Goal: Contribute content: Contribute content

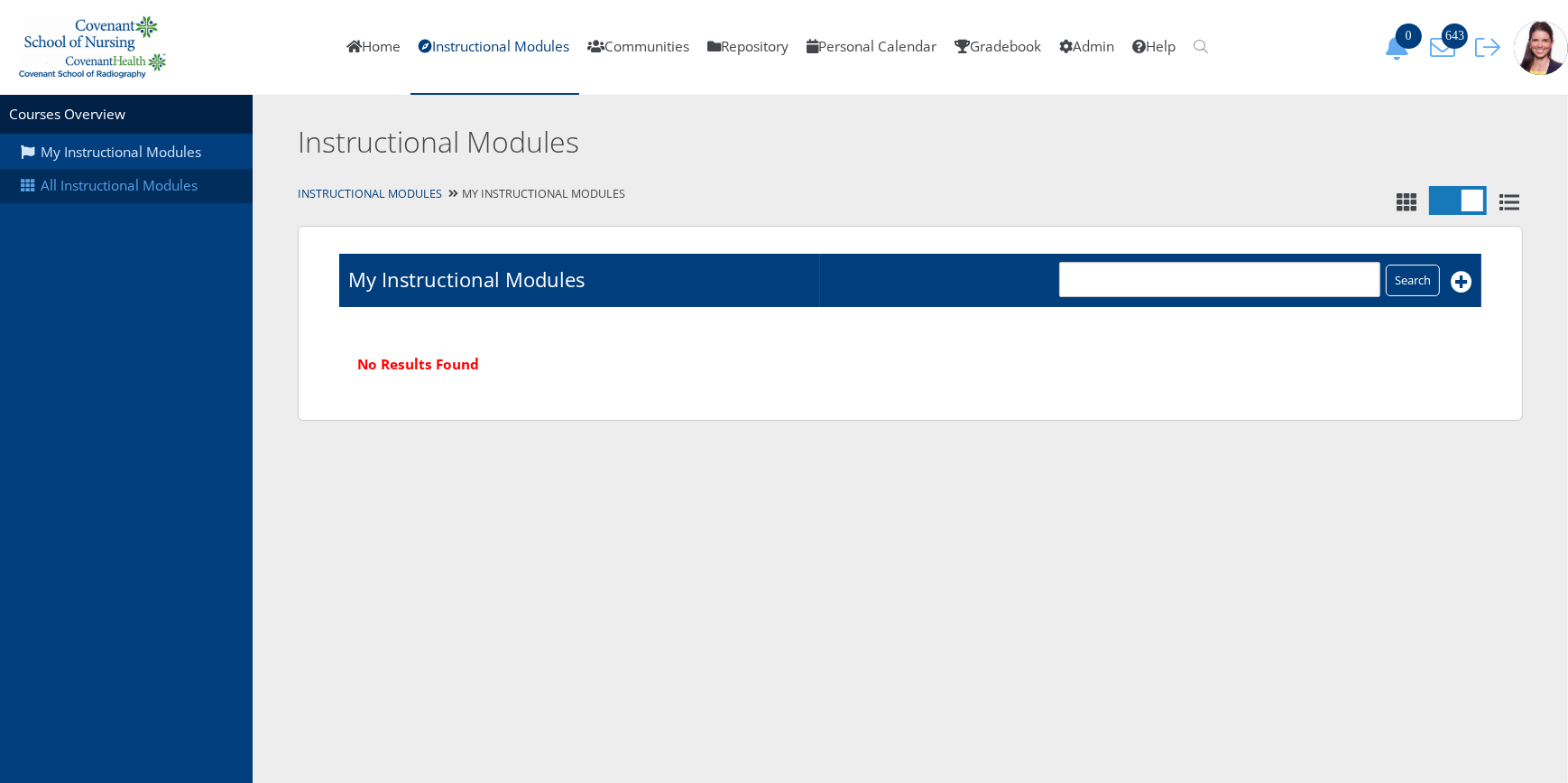
click at [77, 189] on link "All Instructional Modules" at bounding box center [126, 186] width 252 height 35
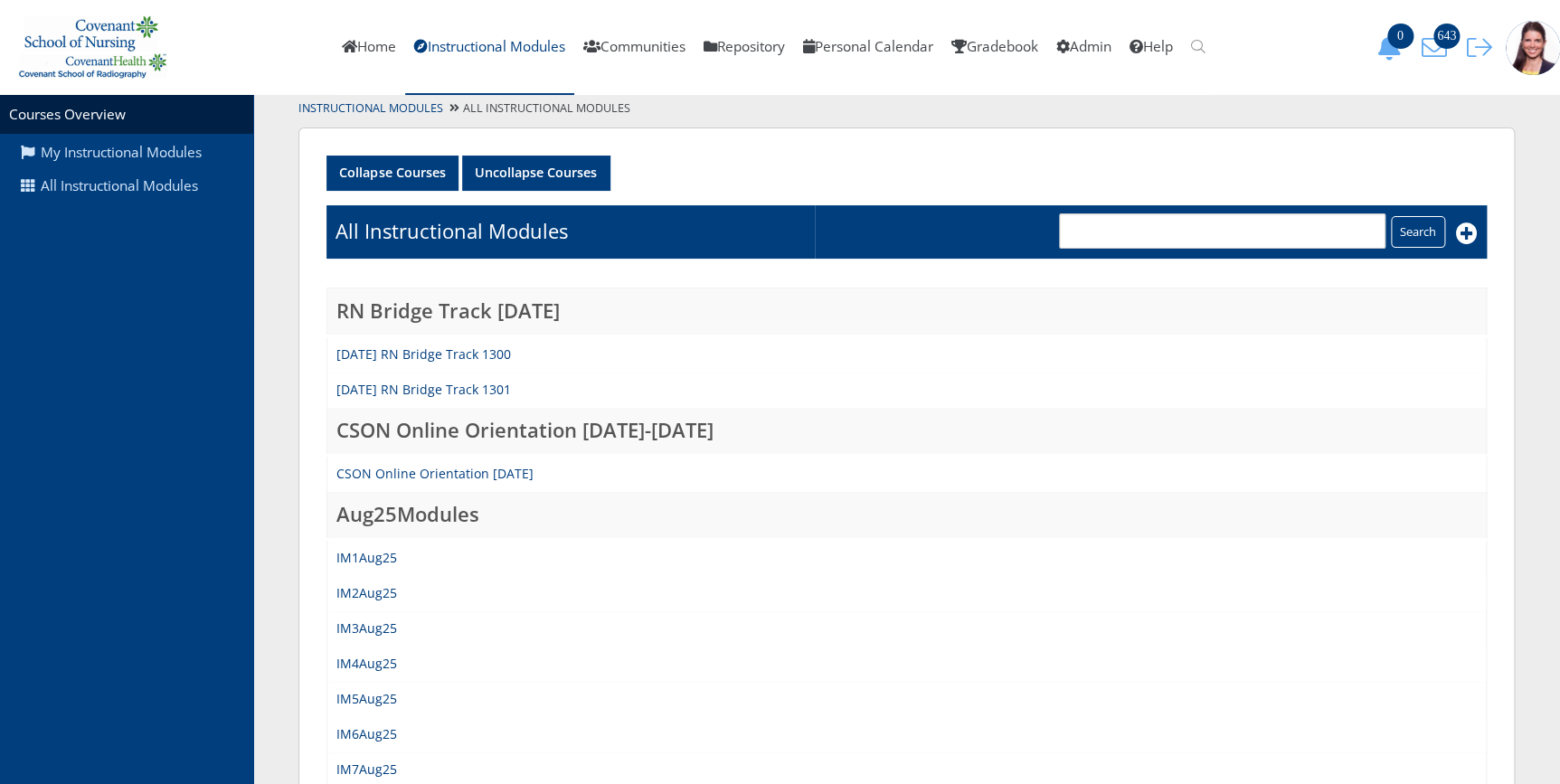
scroll to position [328, 0]
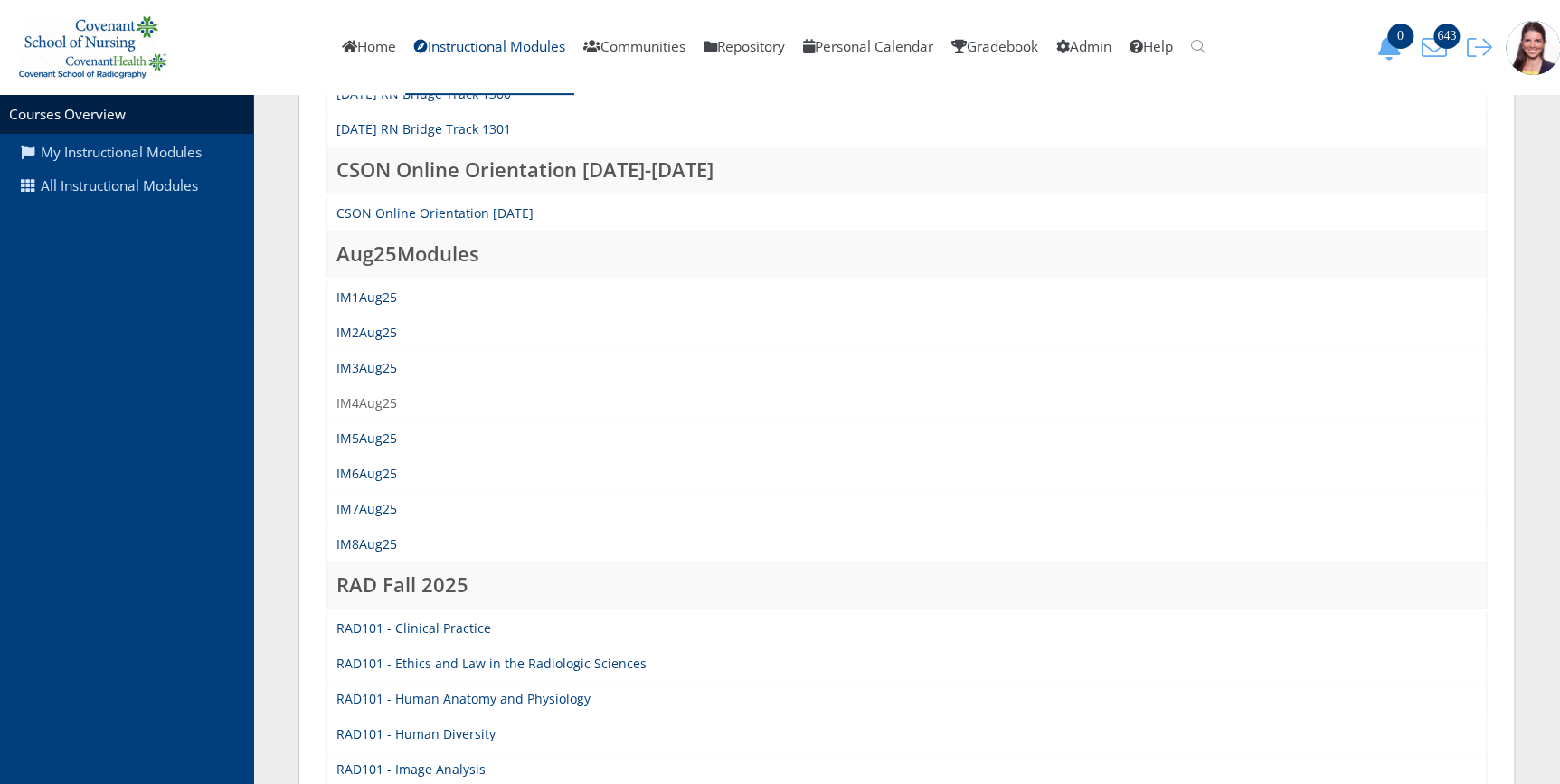
click at [379, 399] on link "IM4Aug25" at bounding box center [366, 402] width 60 height 17
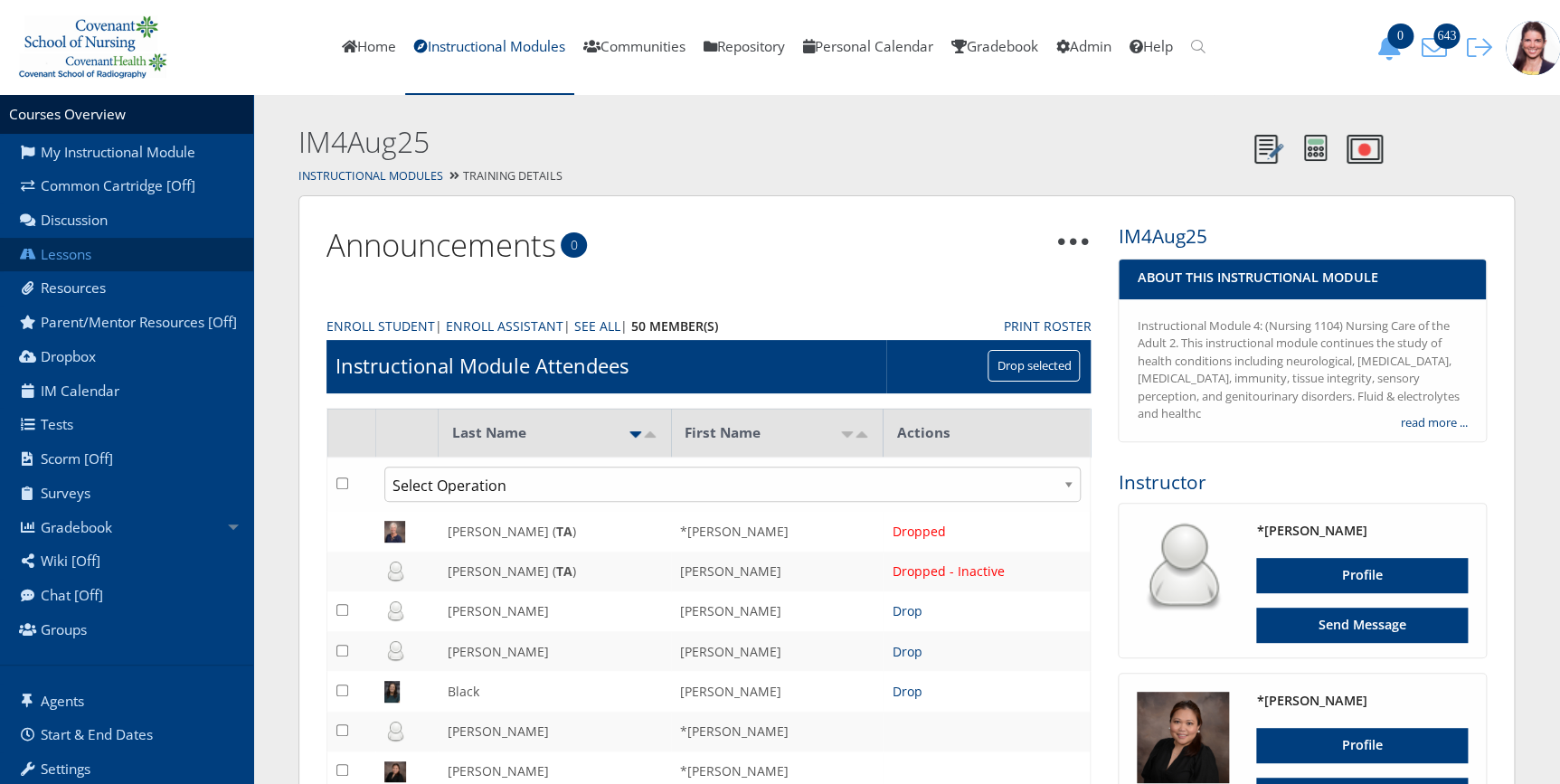
click at [88, 251] on link "Lessons" at bounding box center [126, 255] width 253 height 35
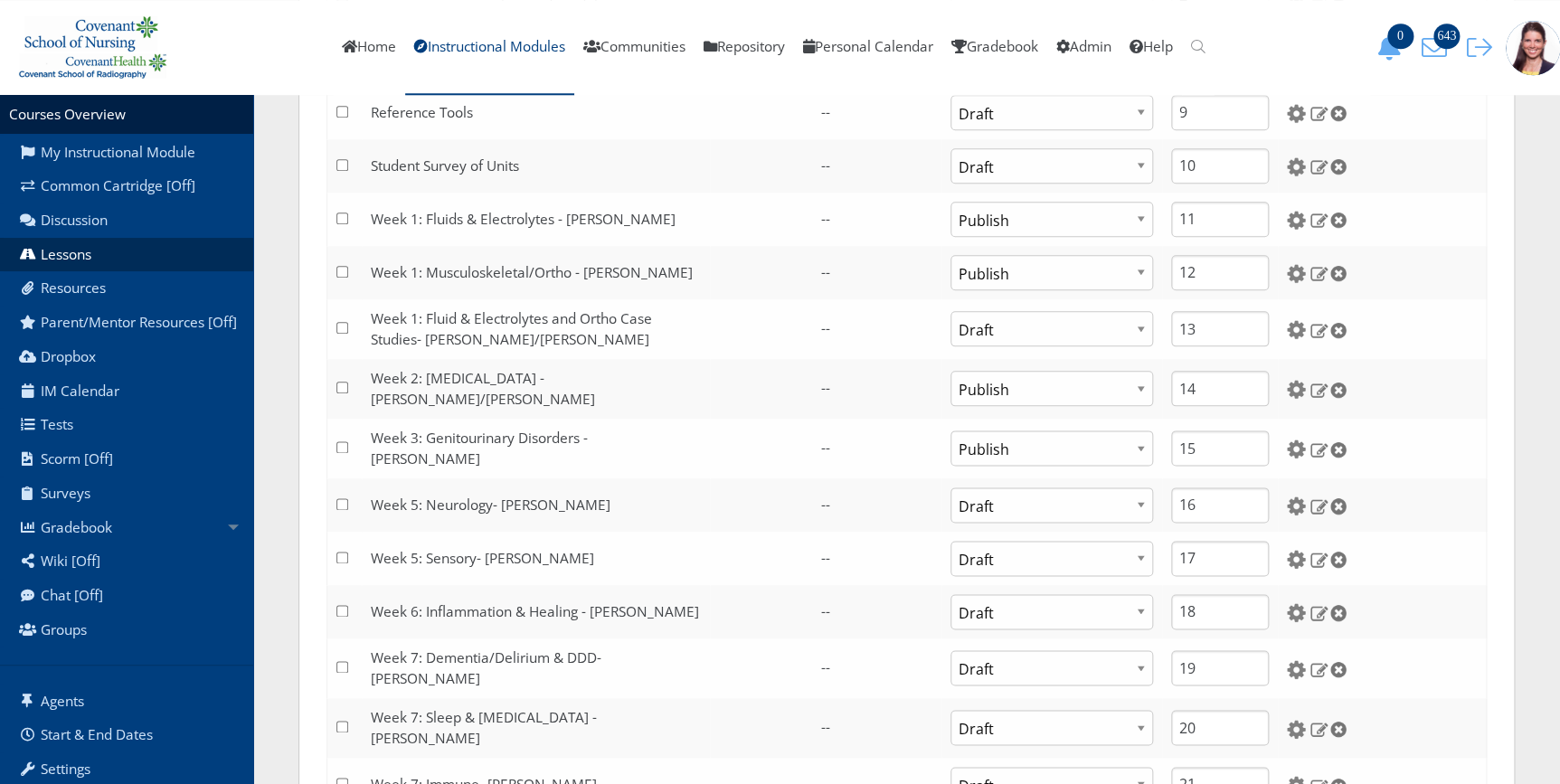
scroll to position [904, 0]
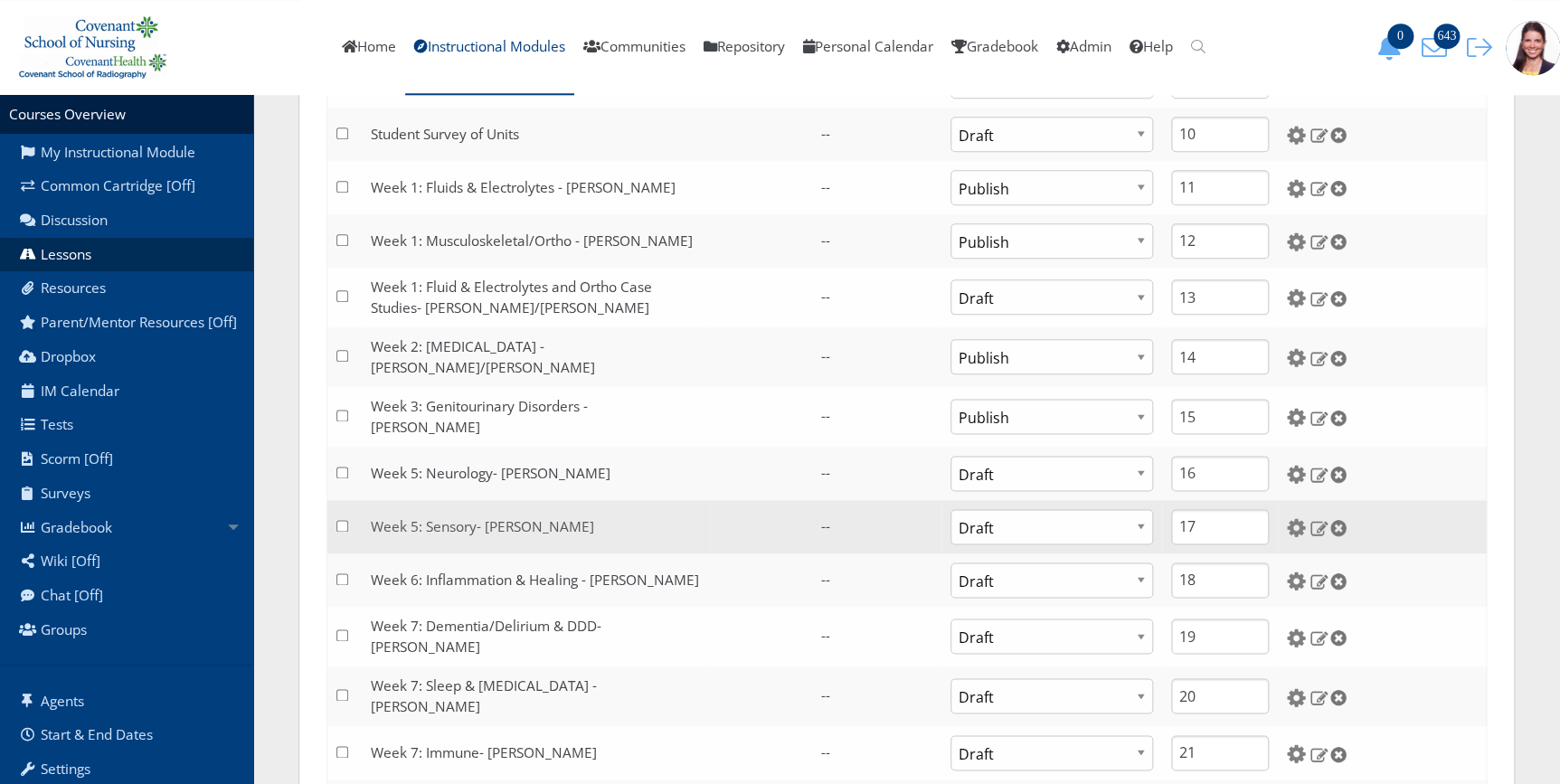
click at [471, 517] on link "Week 5: Sensory- [PERSON_NAME]" at bounding box center [482, 526] width 223 height 19
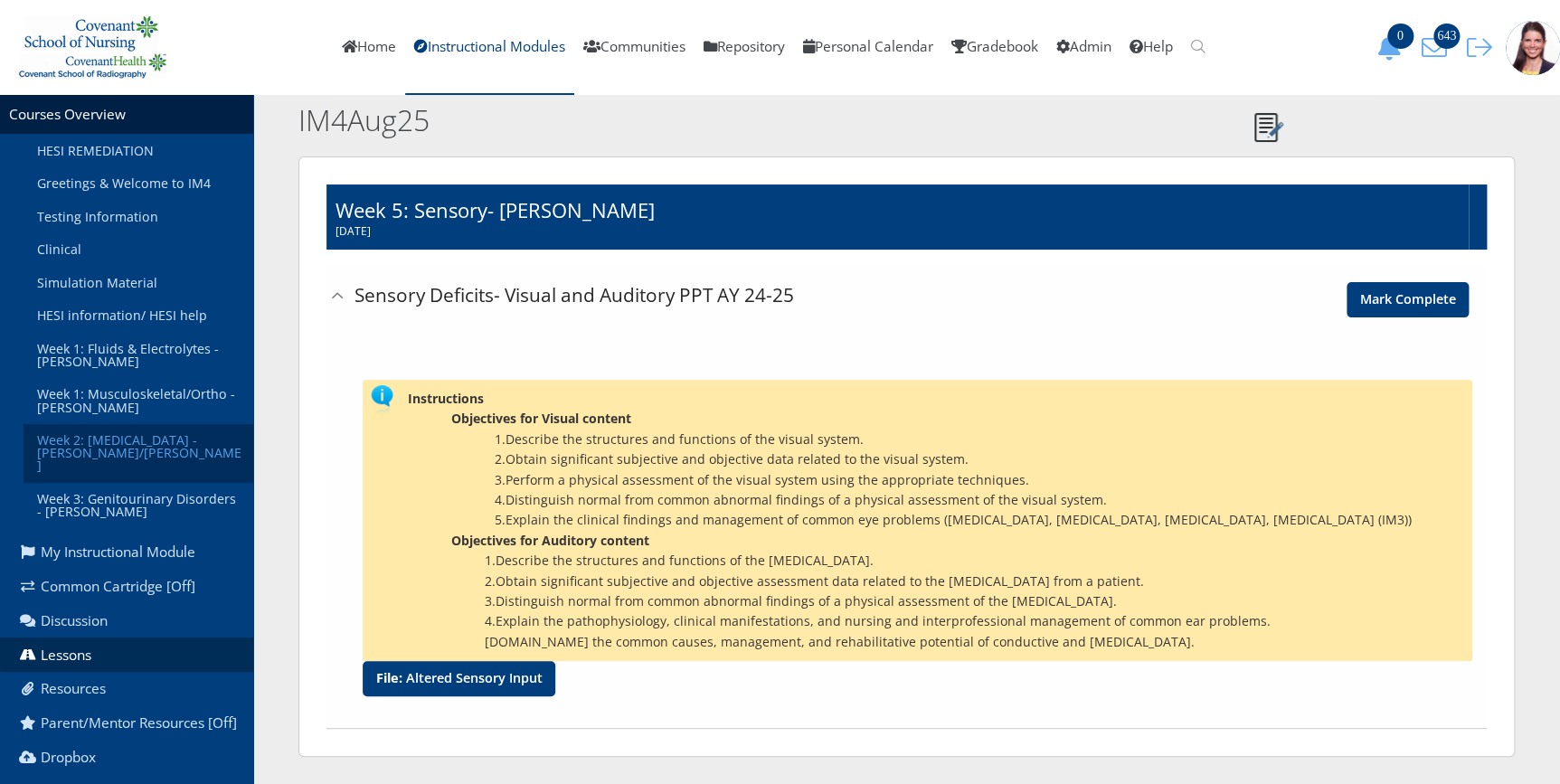
scroll to position [328, 0]
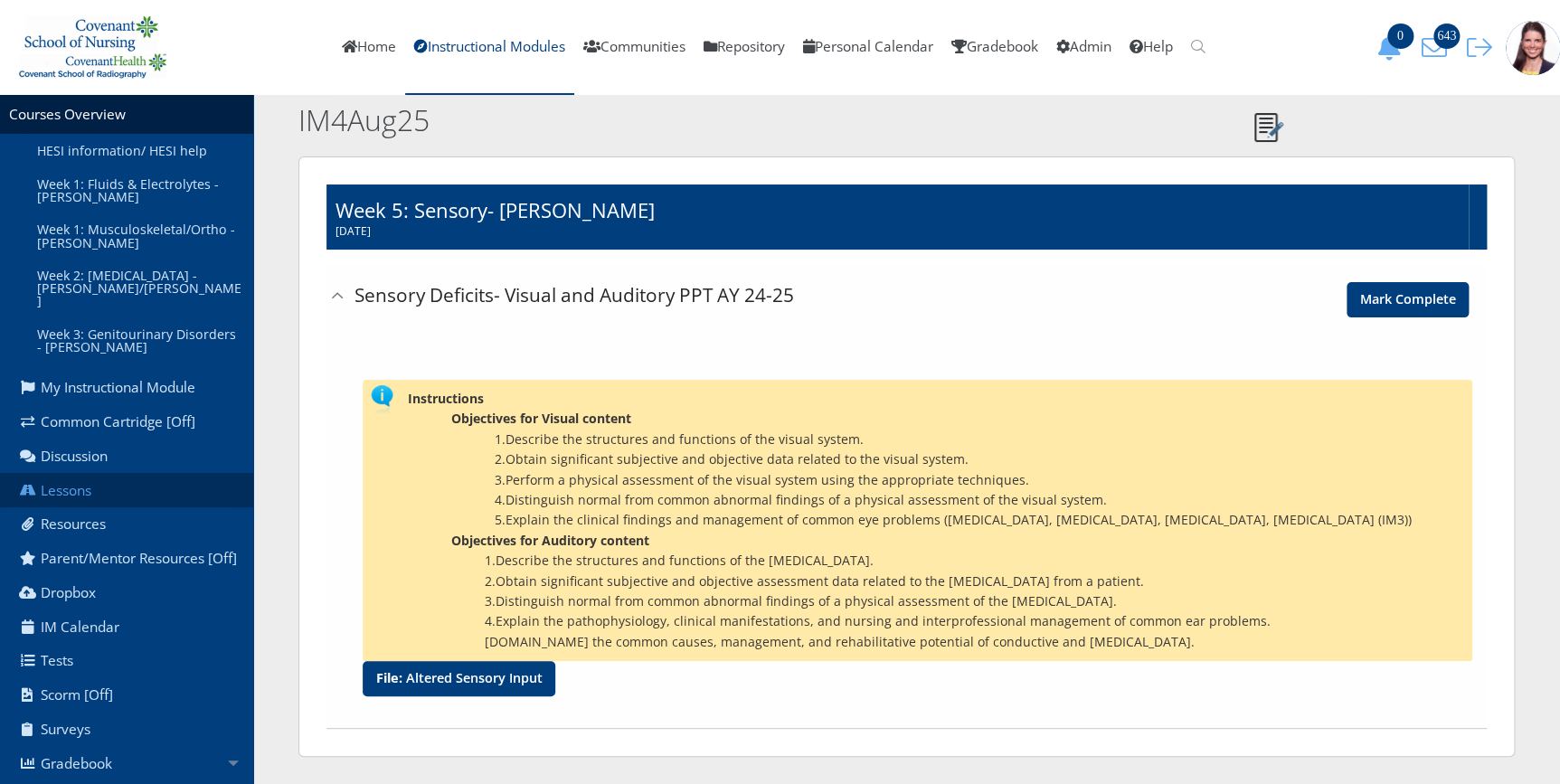
click at [68, 473] on link "Lessons" at bounding box center [126, 490] width 253 height 35
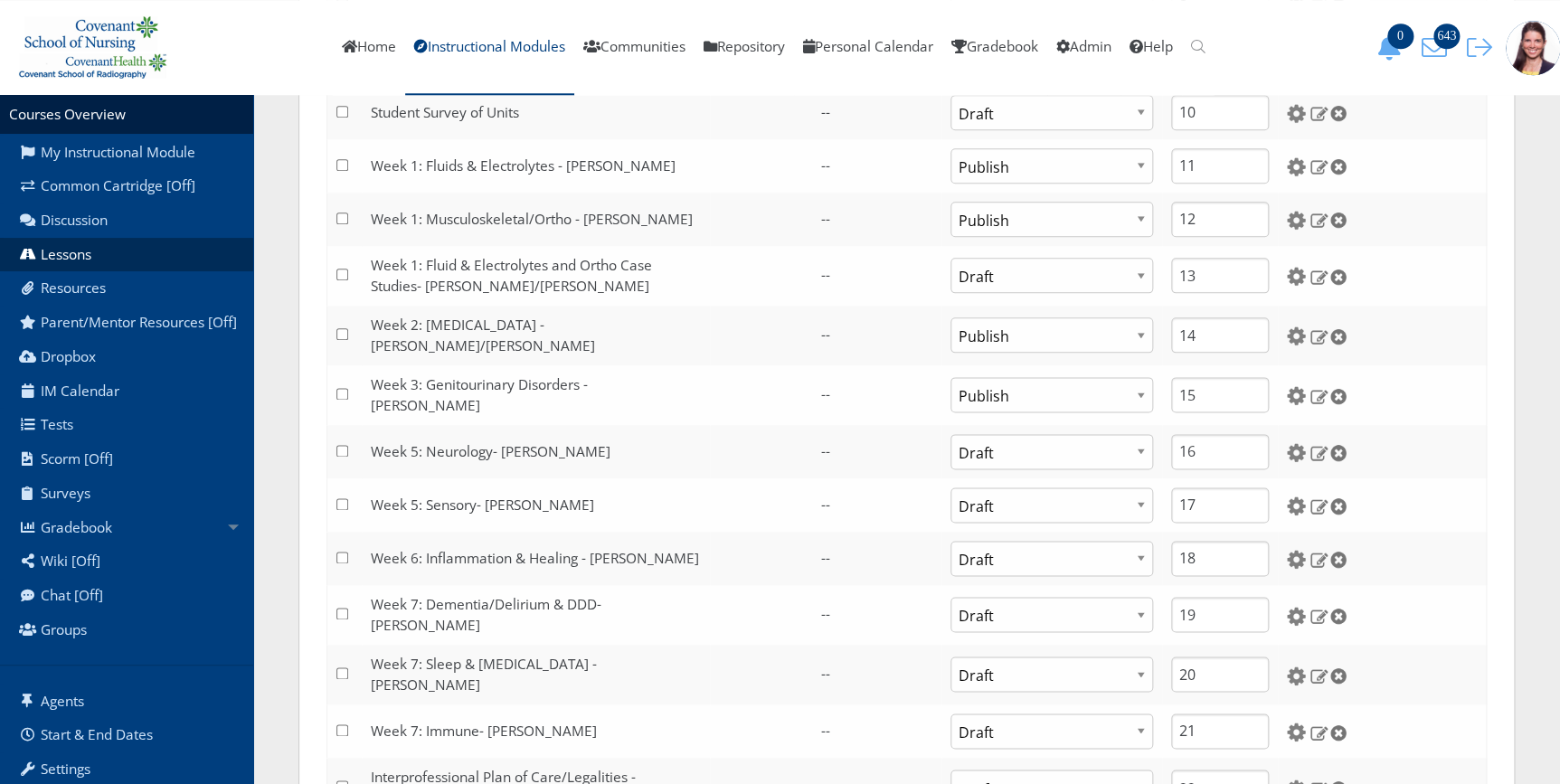
scroll to position [985, 0]
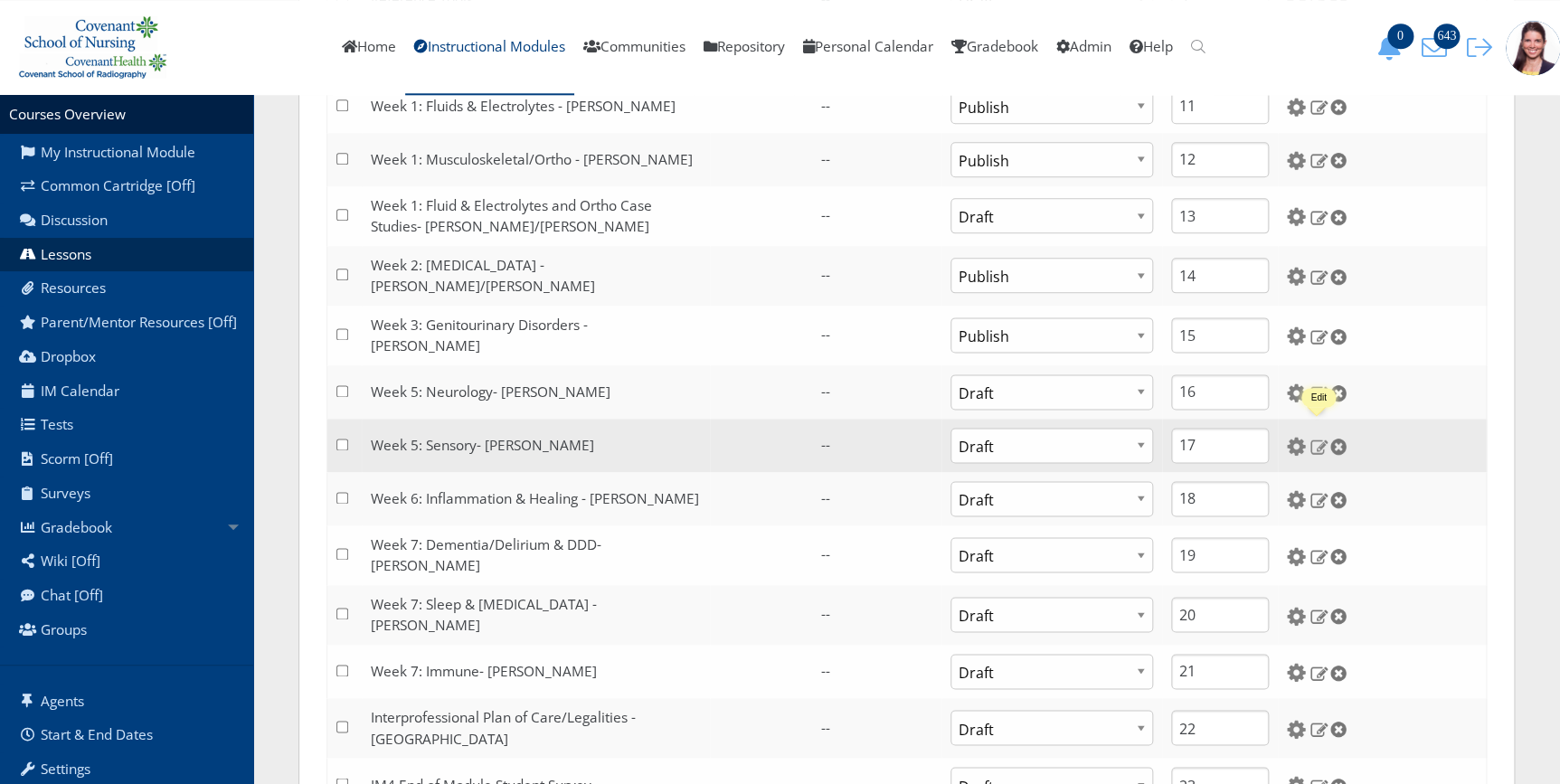
click at [1312, 437] on img at bounding box center [1318, 445] width 19 height 16
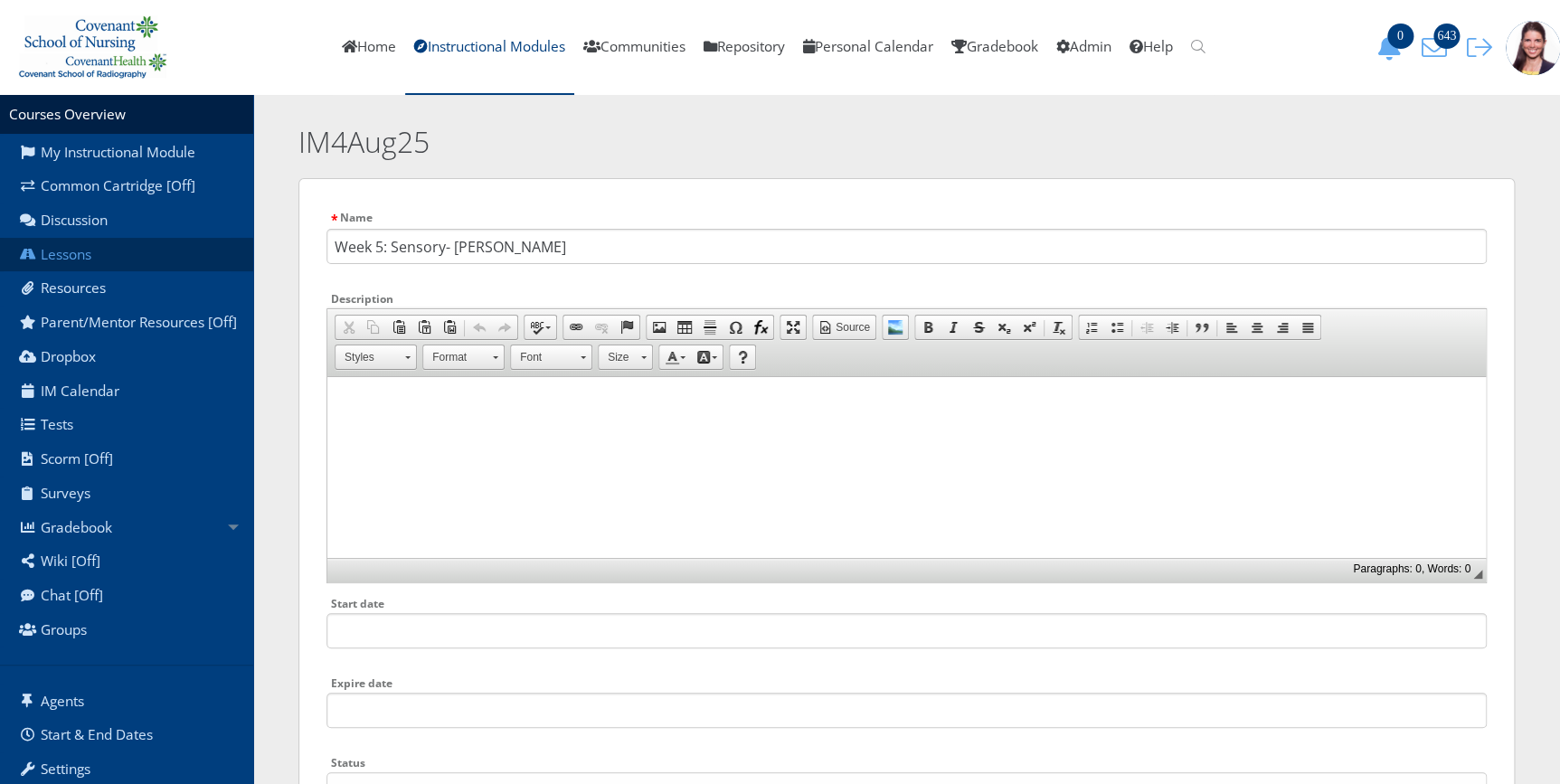
click at [79, 253] on link "Lessons" at bounding box center [126, 255] width 253 height 35
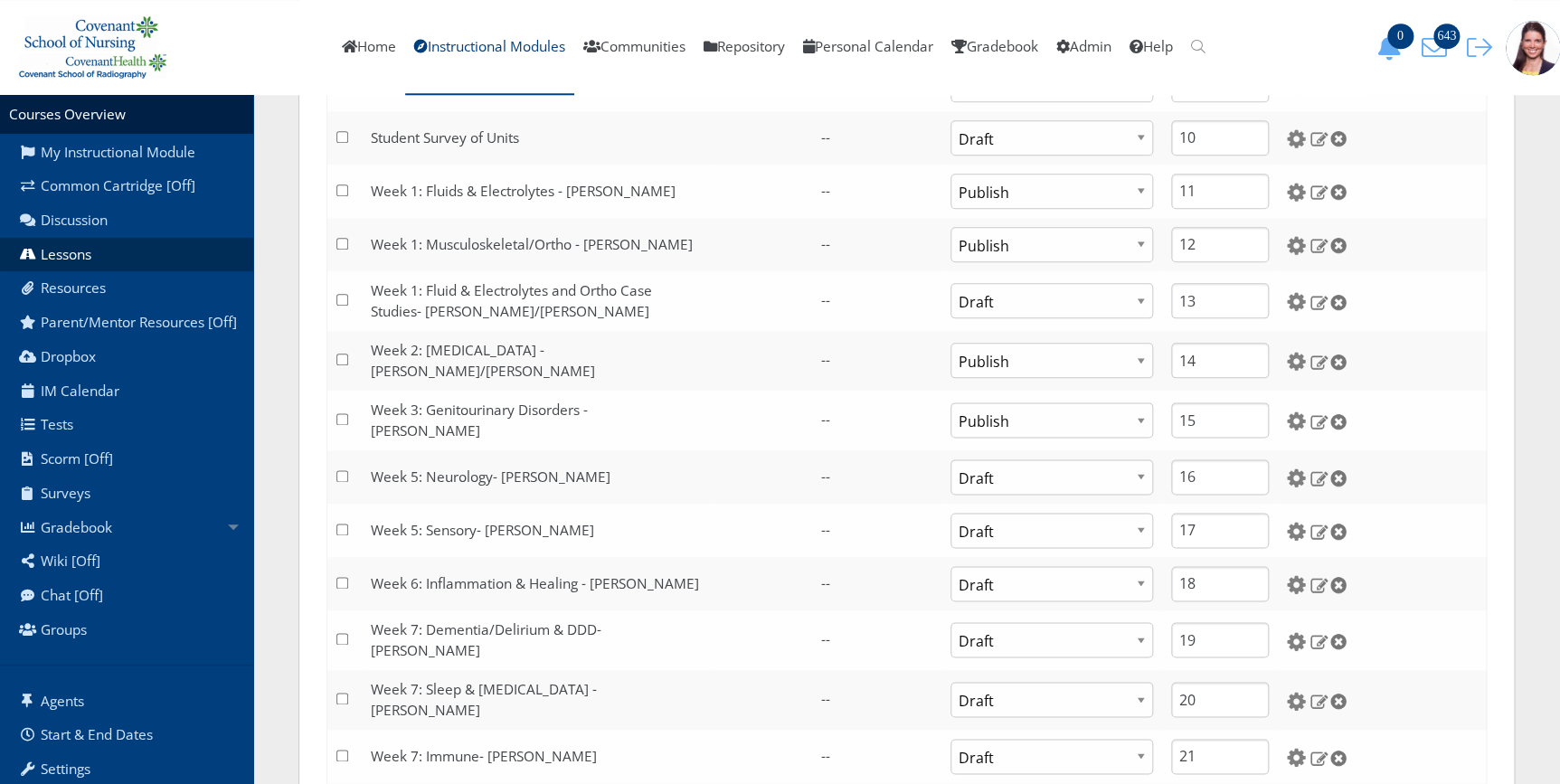
scroll to position [904, 0]
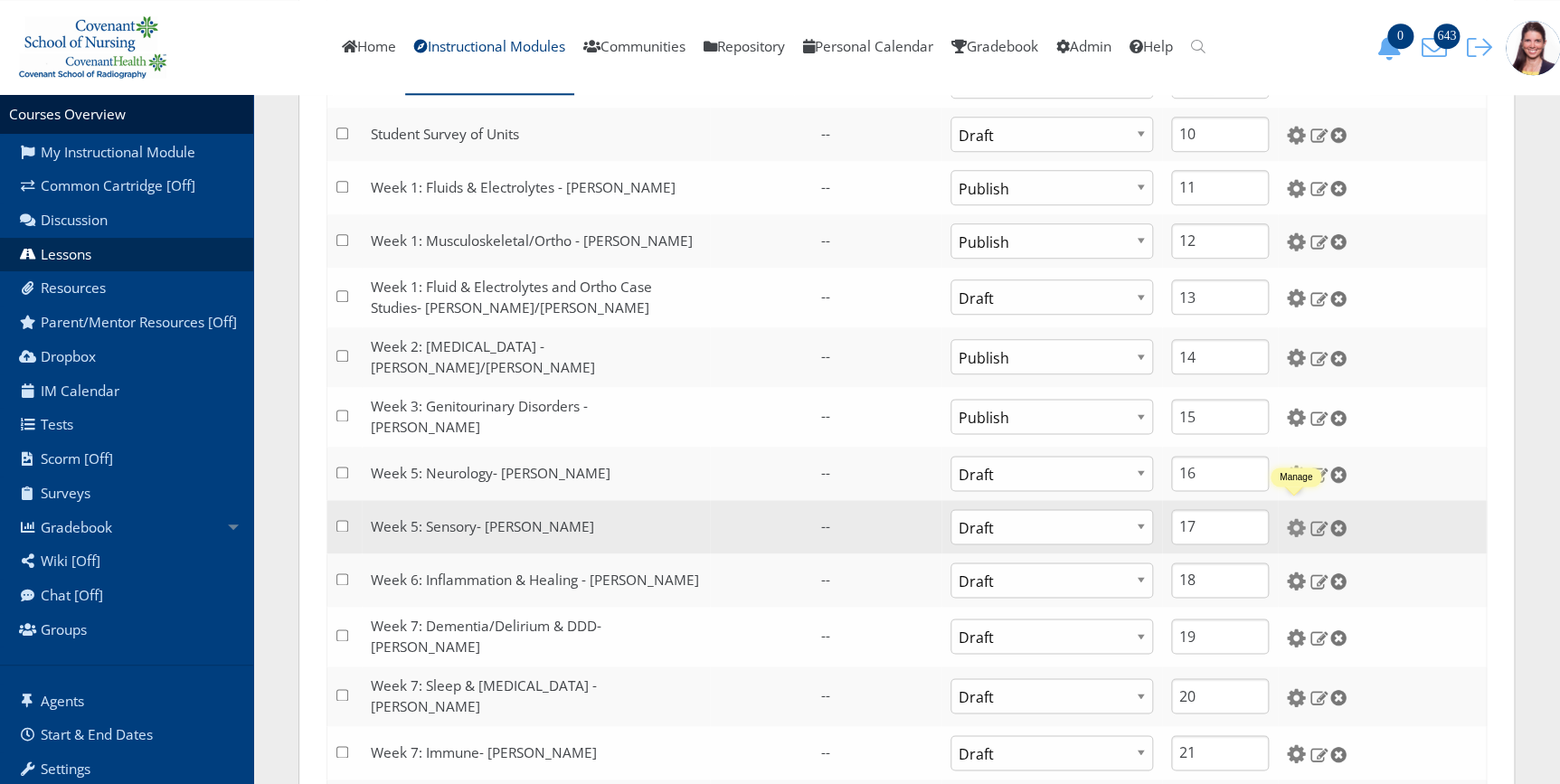
click at [1290, 517] on img at bounding box center [1295, 526] width 19 height 19
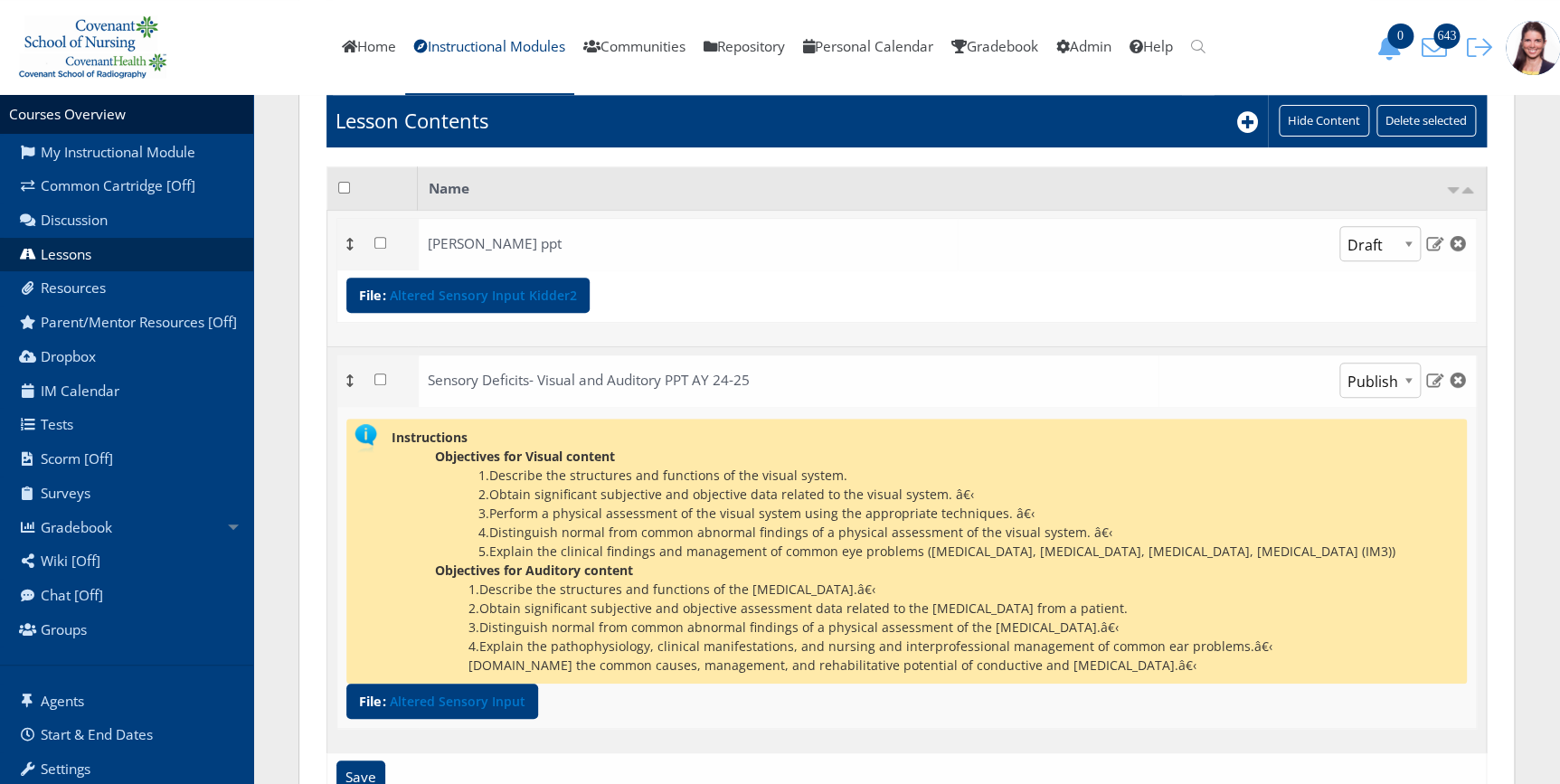
scroll to position [305, 0]
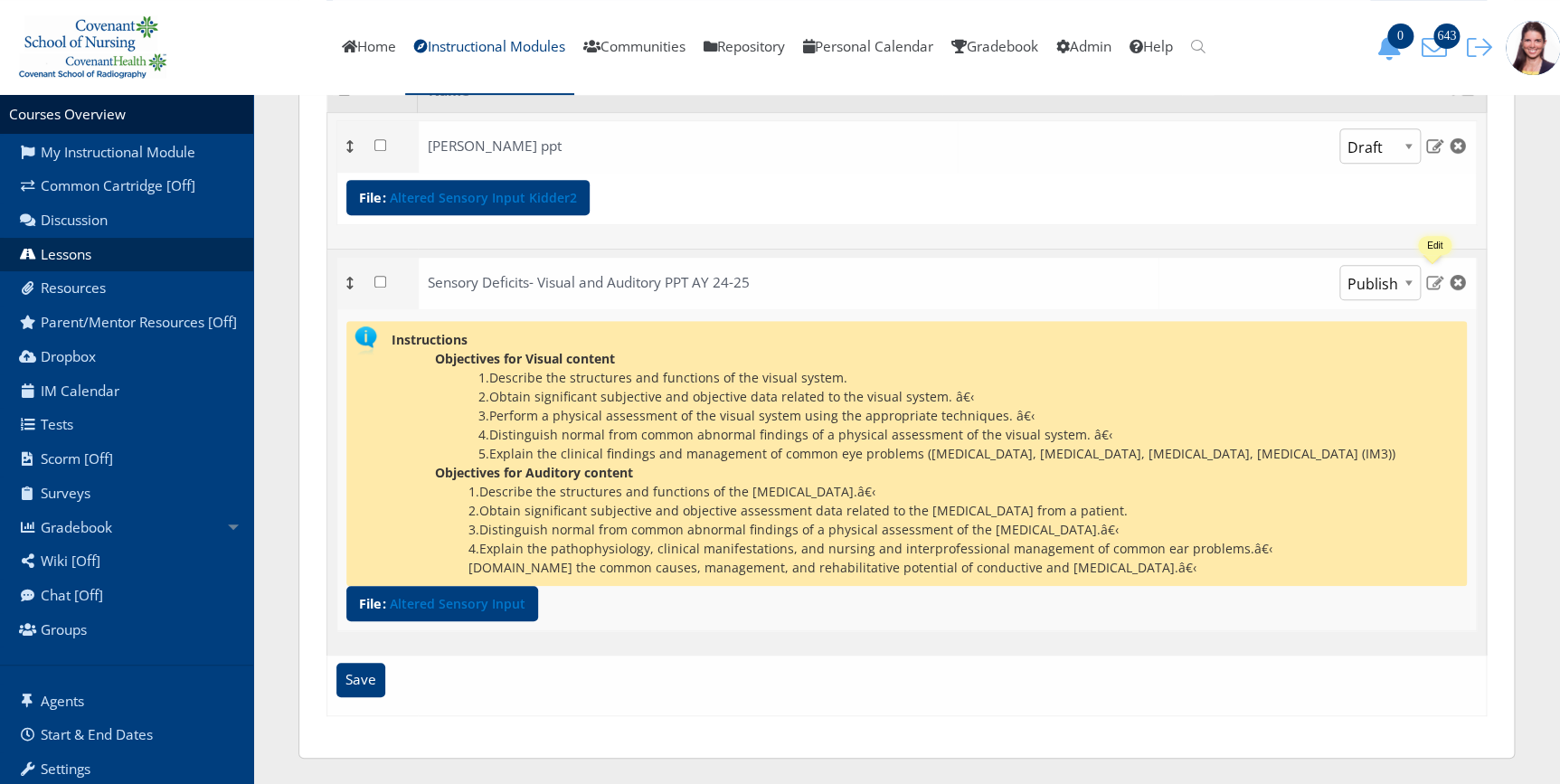
click at [1432, 281] on img at bounding box center [1434, 281] width 19 height 16
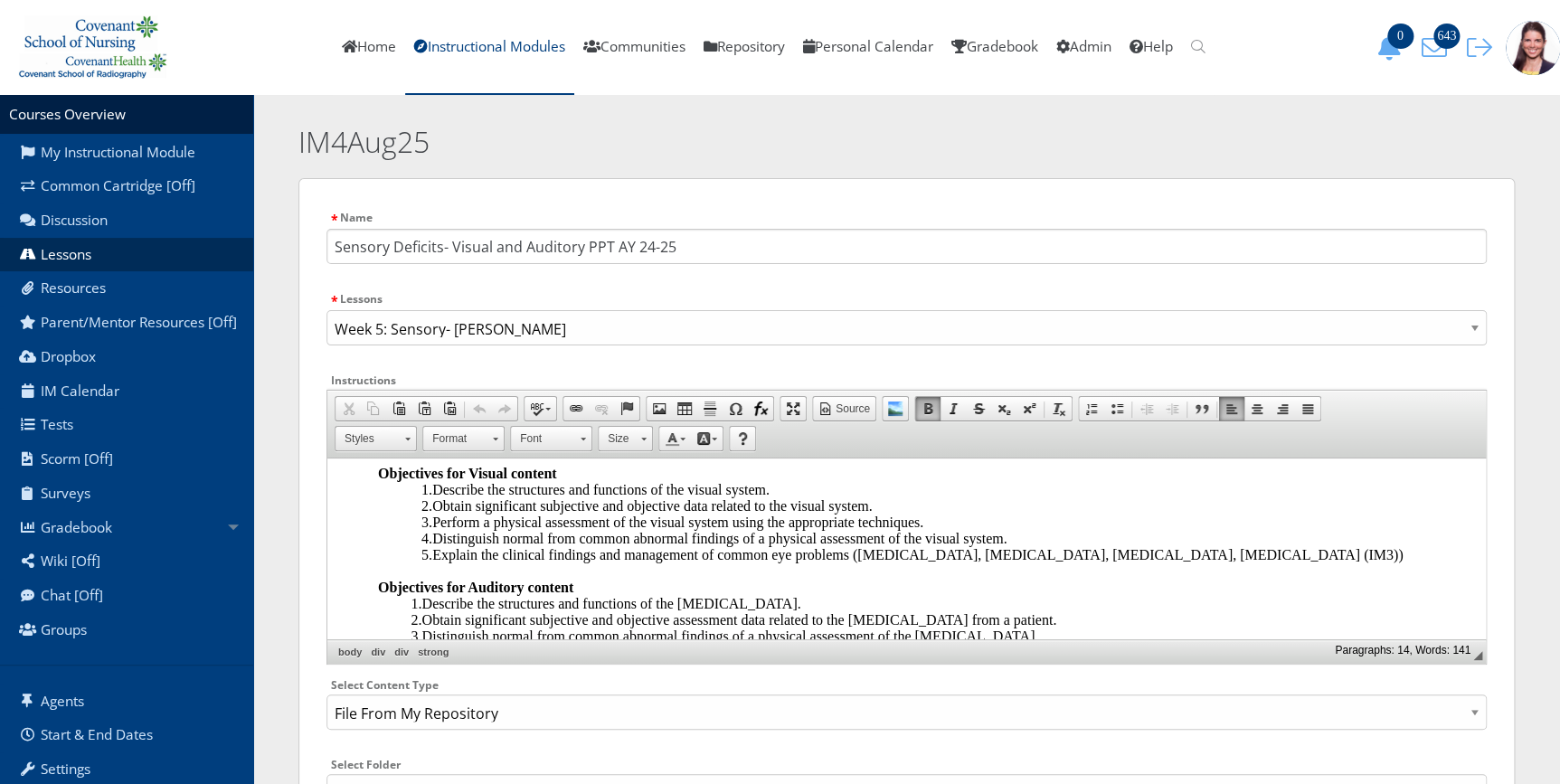
click at [799, 489] on div "1.Describe the structures and functions of the visual system." at bounding box center [950, 490] width 1057 height 16
click at [905, 511] on div "2.Obtain significant subjective and objective data related to the visual system…" at bounding box center [950, 505] width 1057 height 16
click at [938, 519] on div "3.Perform a physical assessment of the visual system using the appropriate tech…" at bounding box center [950, 522] width 1057 height 16
click at [1058, 540] on div "4.Distinguish normal from common abnormal findings of a physical assessment of …" at bounding box center [950, 538] width 1057 height 16
click at [1331, 558] on div "5.Explain the clinical findings and management of common eye problems (cataract…" at bounding box center [950, 555] width 1057 height 16
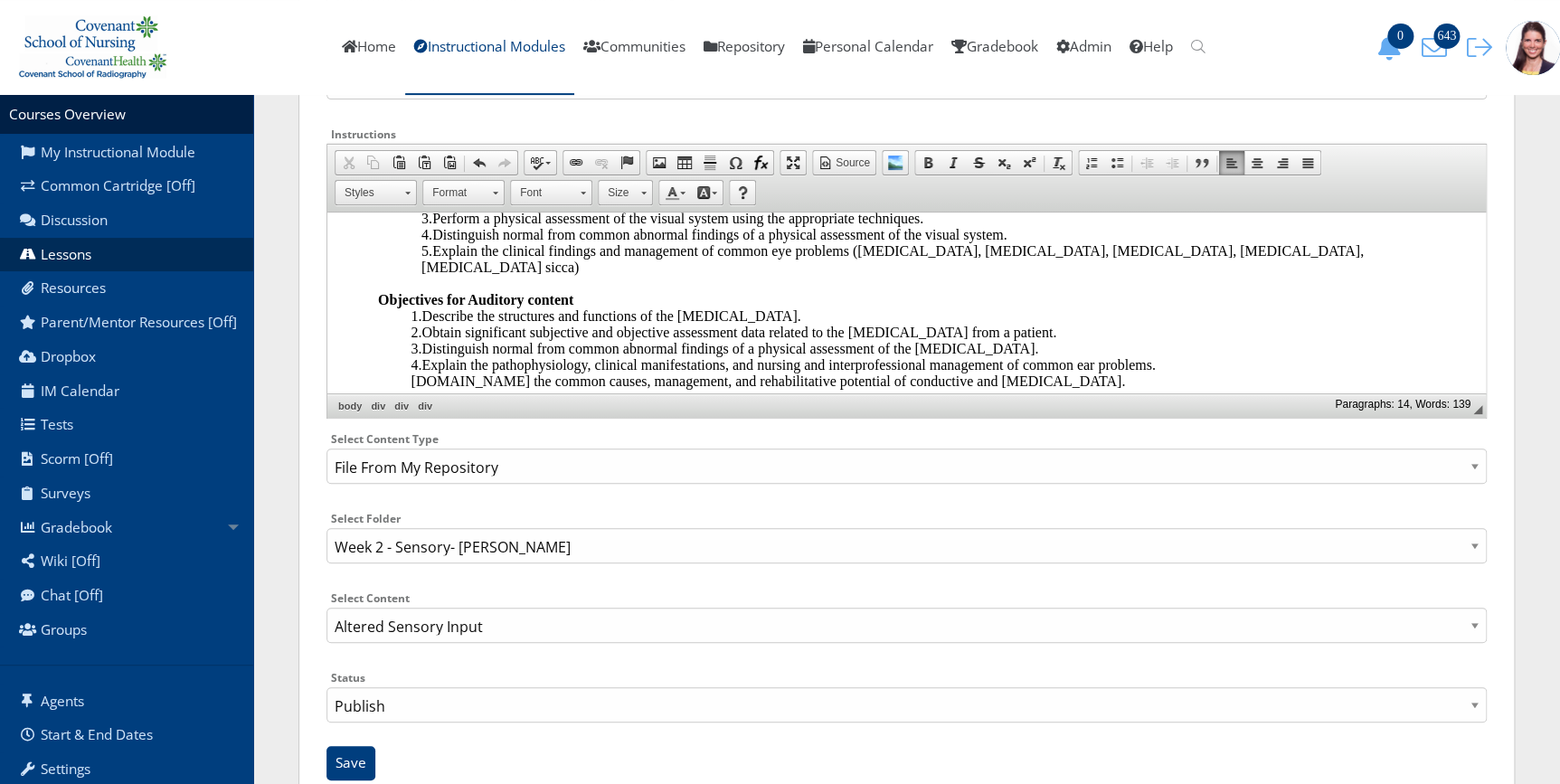
scroll to position [306, 0]
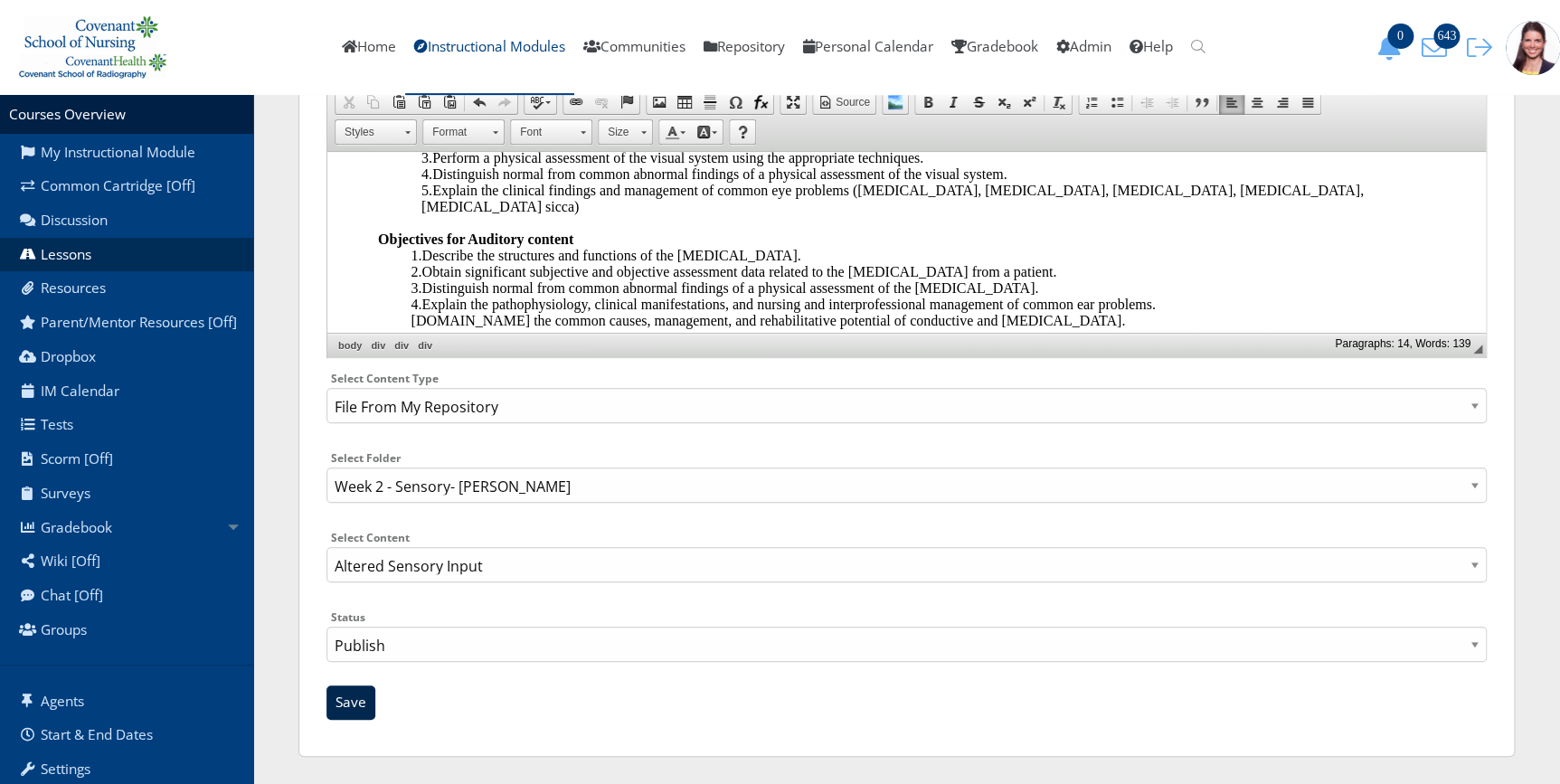
click at [364, 701] on input "Save" at bounding box center [350, 702] width 49 height 35
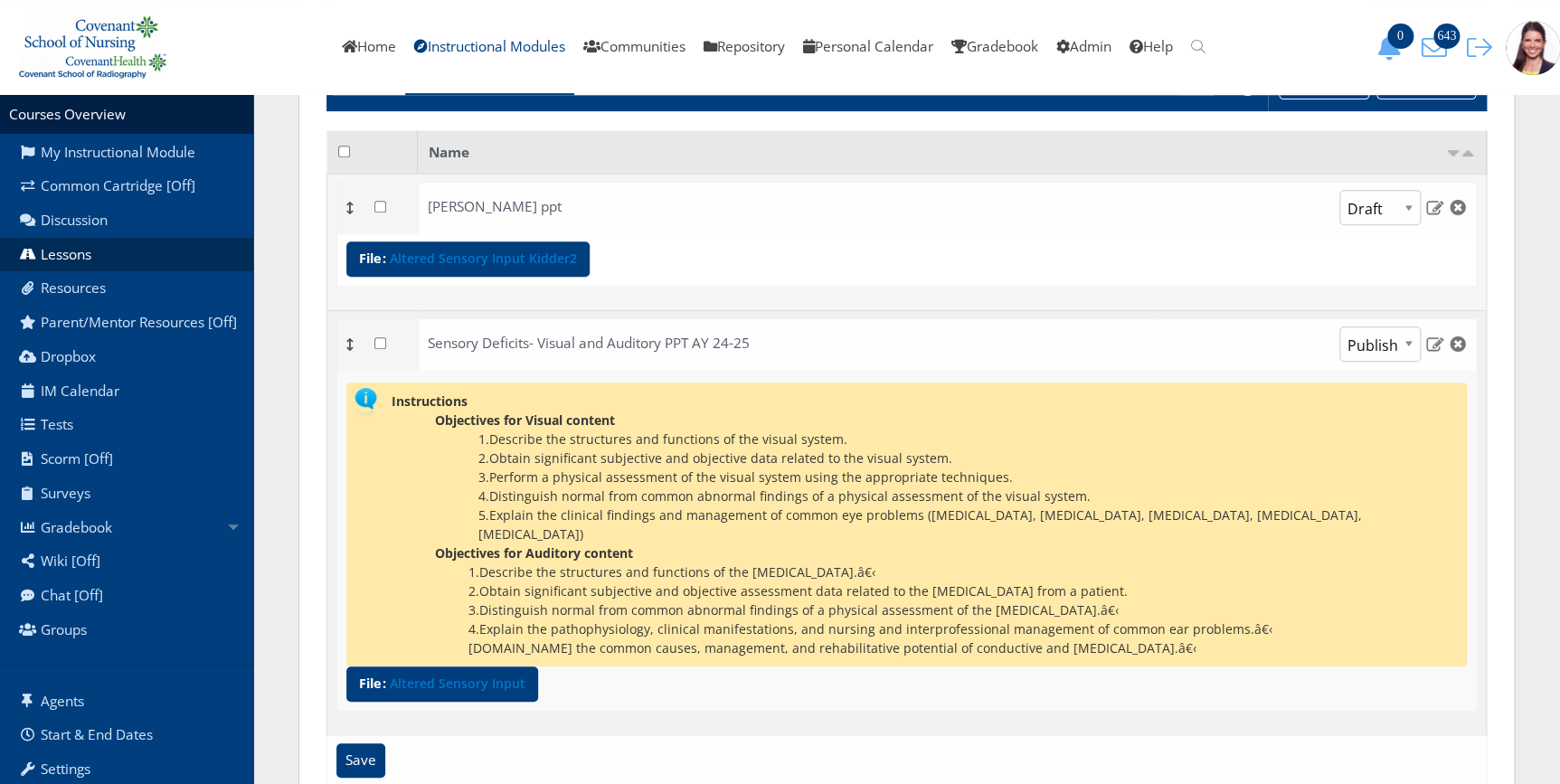
scroll to position [328, 0]
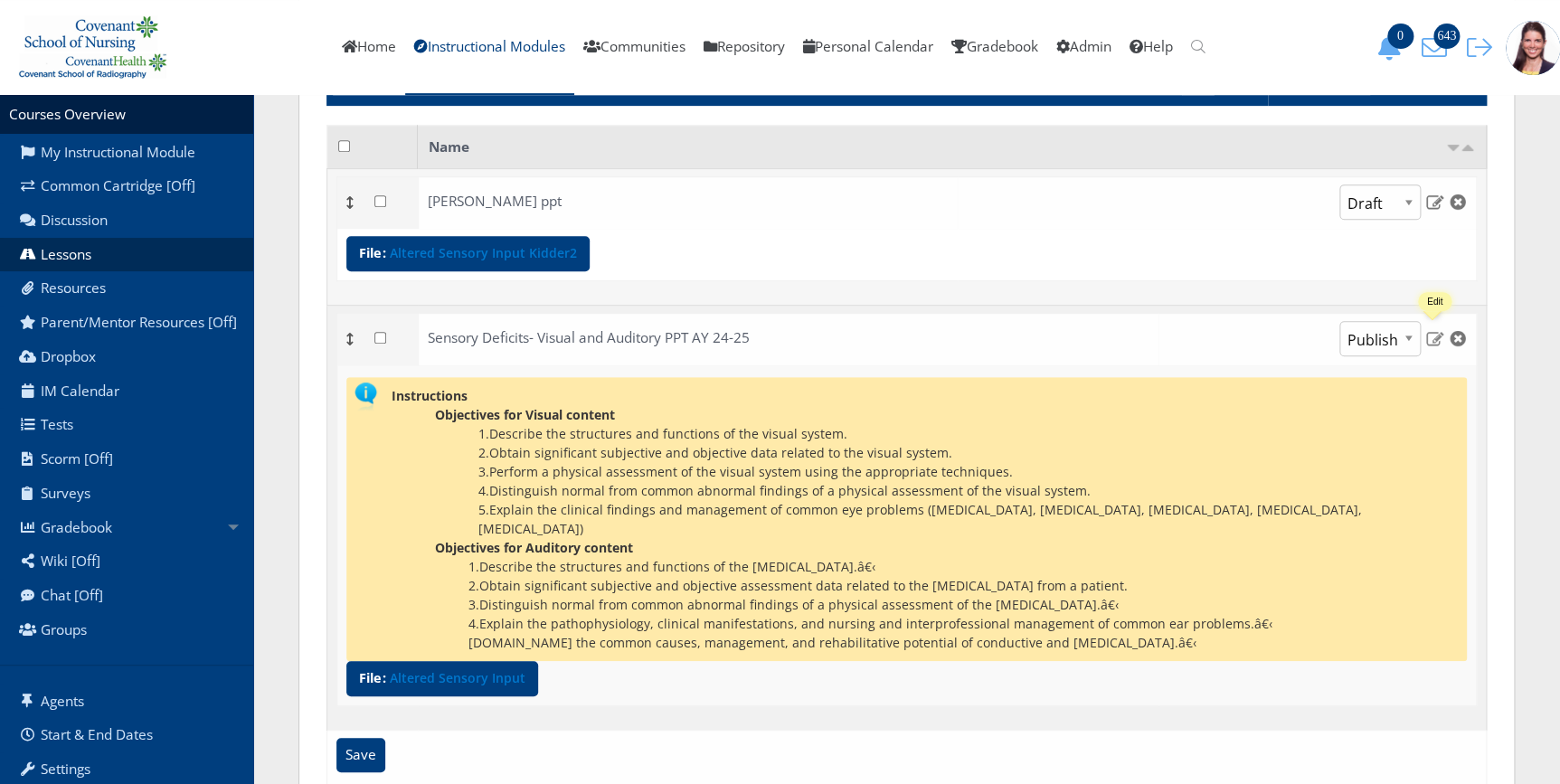
click at [1430, 338] on img at bounding box center [1434, 338] width 19 height 16
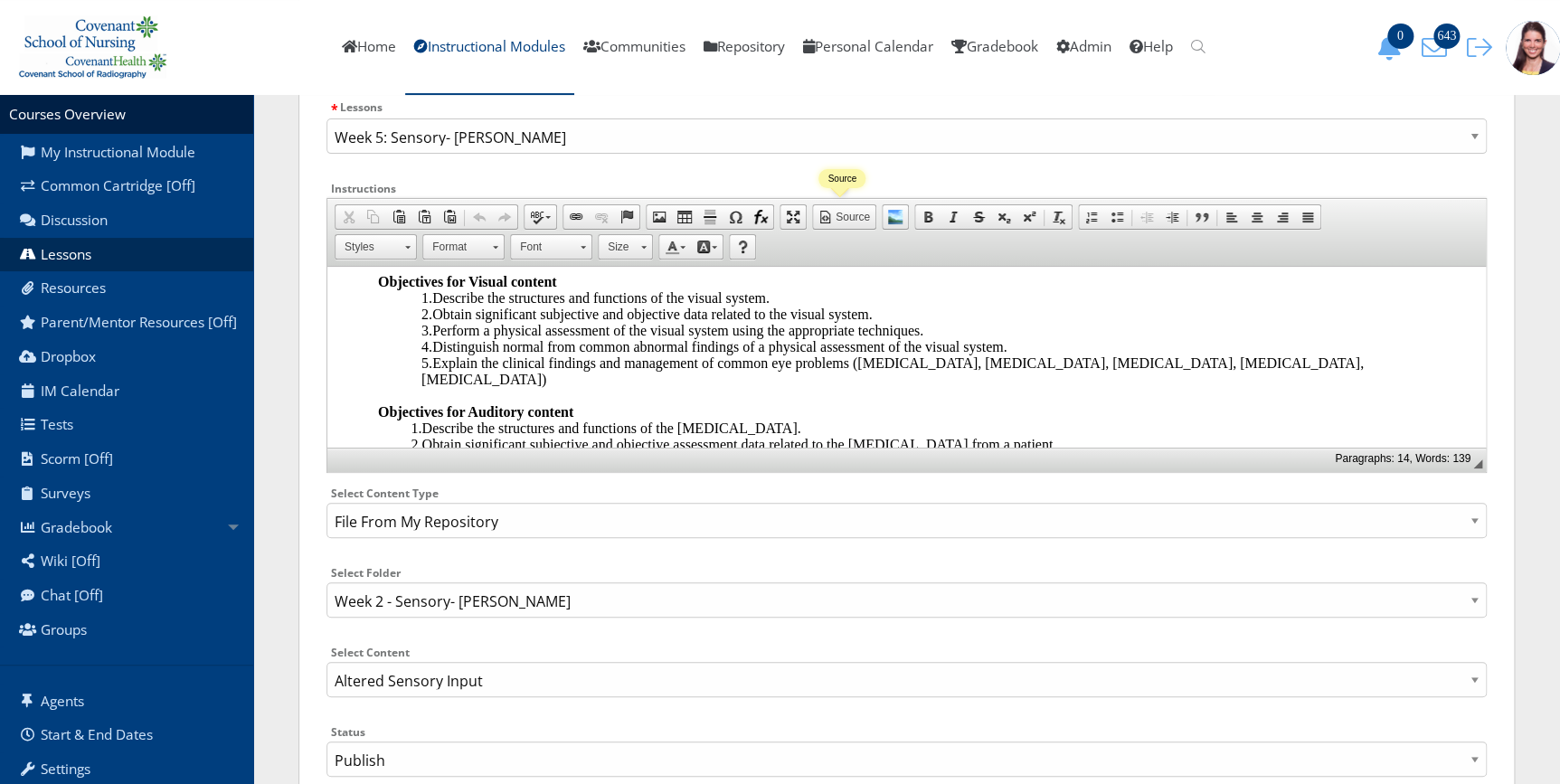
scroll to position [306, 0]
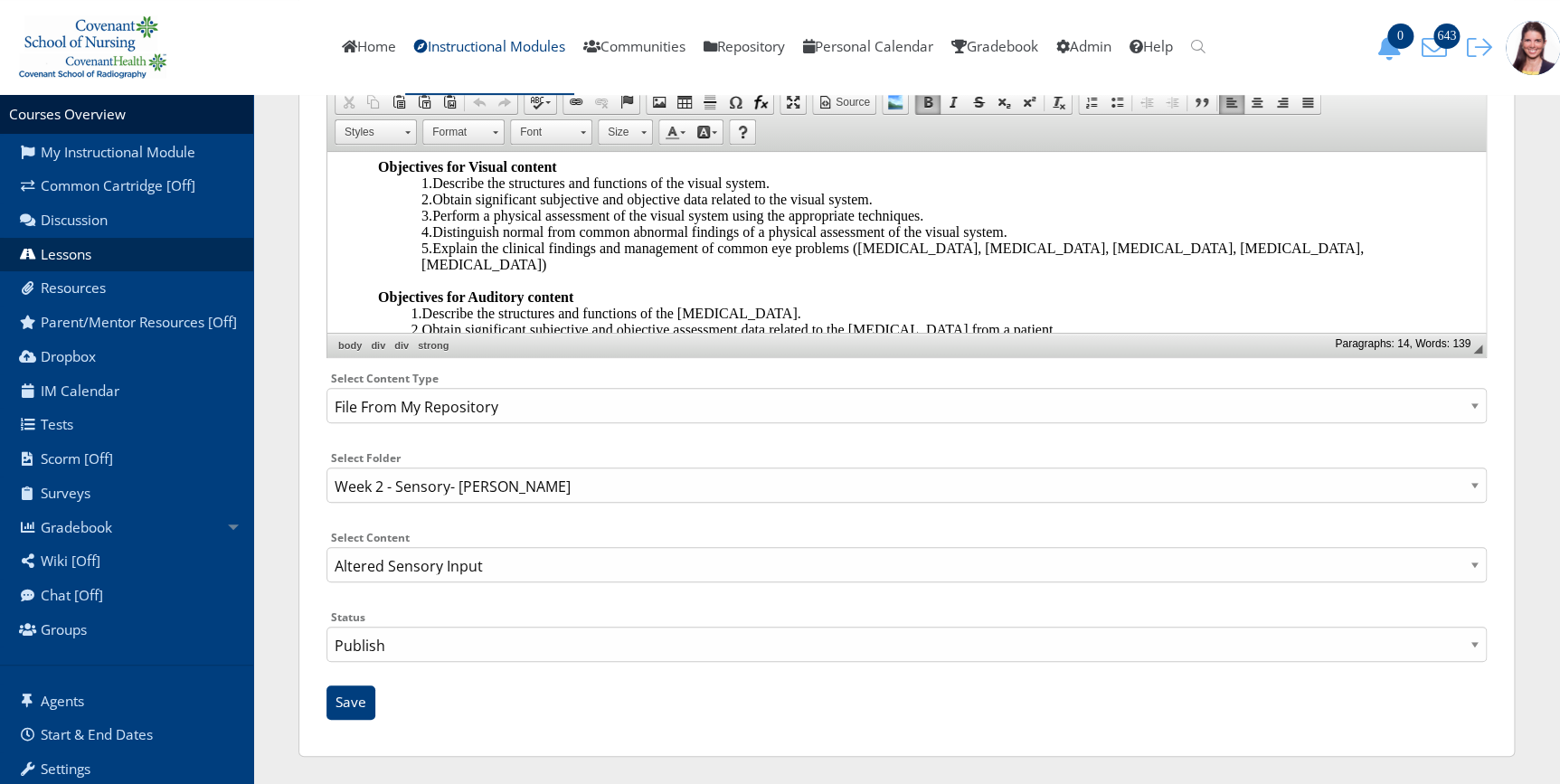
click at [867, 305] on div "1.Describe the structures and functions of the auditory system.​" at bounding box center [944, 313] width 1068 height 16
click at [1083, 322] on div "2.Obtain significant subjective and objective assessment data related to the [M…" at bounding box center [944, 330] width 1068 height 16
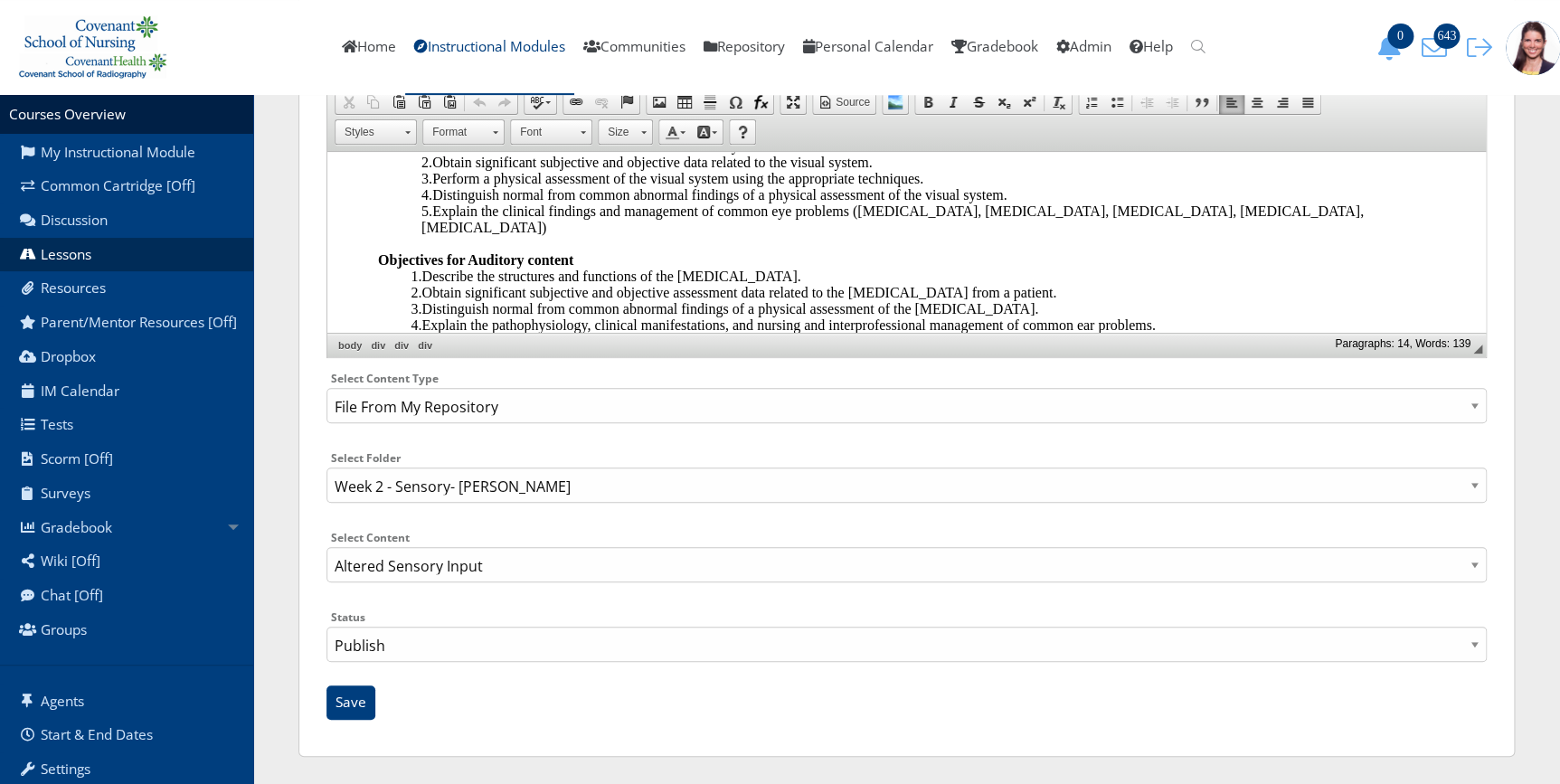
scroll to position [57, 0]
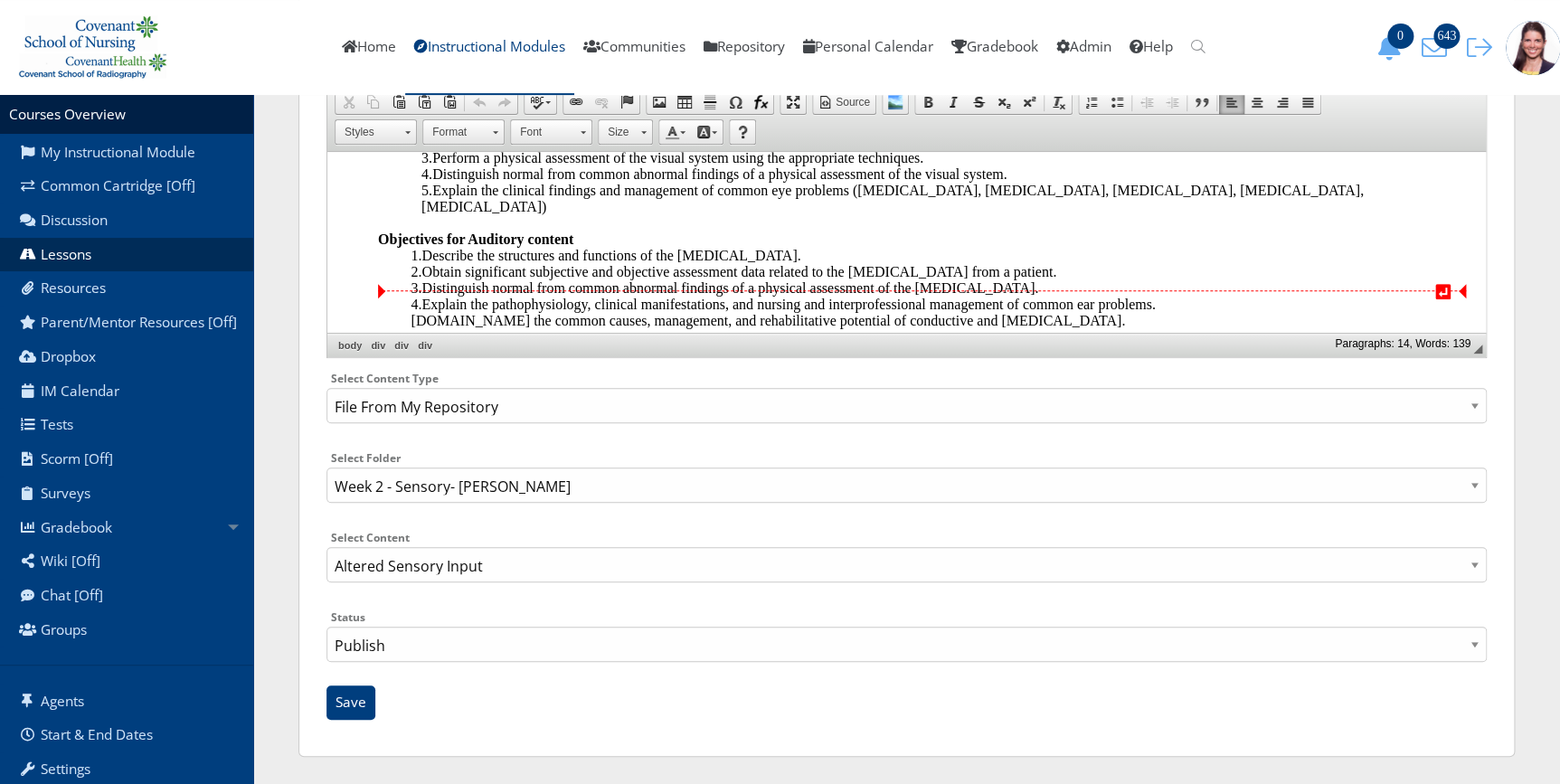
click at [1105, 280] on div "3.Distinguish normal from common abnormal findings of a physical assessment of …" at bounding box center [944, 288] width 1068 height 16
click at [1113, 280] on div "3.Distinguish normal from common abnormal findings of a physical assessment of …" at bounding box center [944, 288] width 1068 height 16
click at [1219, 296] on div "4.Explain the pathophysiology, clinical manifestations, and nursing and interpr…" at bounding box center [944, 304] width 1068 height 16
click at [900, 253] on div "1.Describe the structures and functions of the auditory system.​" at bounding box center [944, 256] width 1068 height 16
click at [1103, 268] on div "2.Obtain significant subjective and objective assessment data related to the [M…" at bounding box center [944, 272] width 1068 height 16
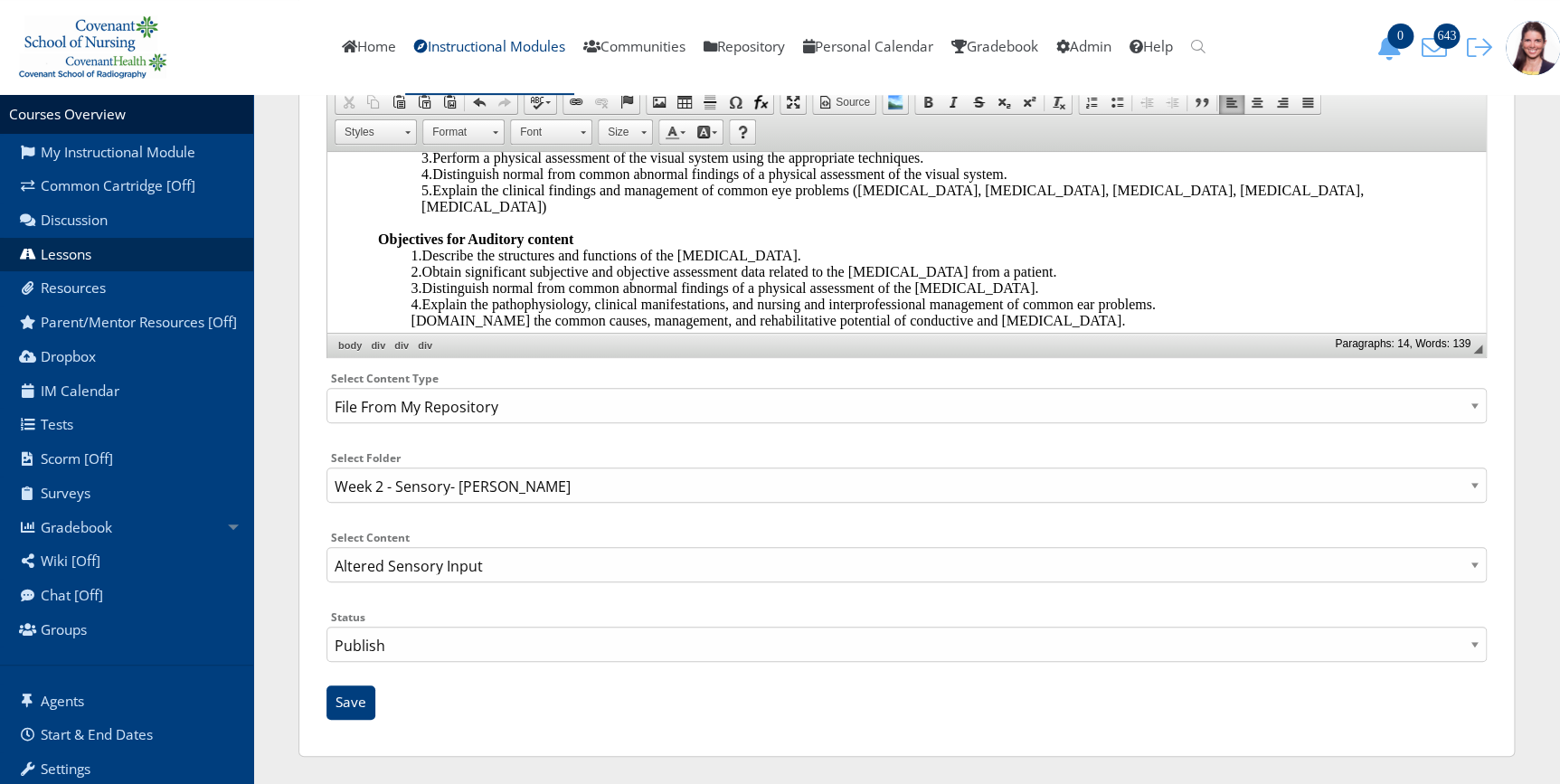
click at [1093, 271] on div "2.Obtain significant subjective and objective assessment data related to the [M…" at bounding box center [944, 272] width 1068 height 16
click at [1082, 296] on div "4.Explain the pathophysiology, clinical manifestations, and nursing and interpr…" at bounding box center [944, 304] width 1068 height 16
click at [1092, 286] on div "3.Distinguish normal from common abnormal findings of a physical assessment of …" at bounding box center [944, 288] width 1068 height 16
click at [1202, 312] on div "5.Compare the common causes, management, and rehabilitative potential of conduc…" at bounding box center [944, 320] width 1068 height 16
click at [1209, 302] on div "4.Explain the pathophysiology, clinical manifestations, and nursing and interpr…" at bounding box center [944, 304] width 1068 height 16
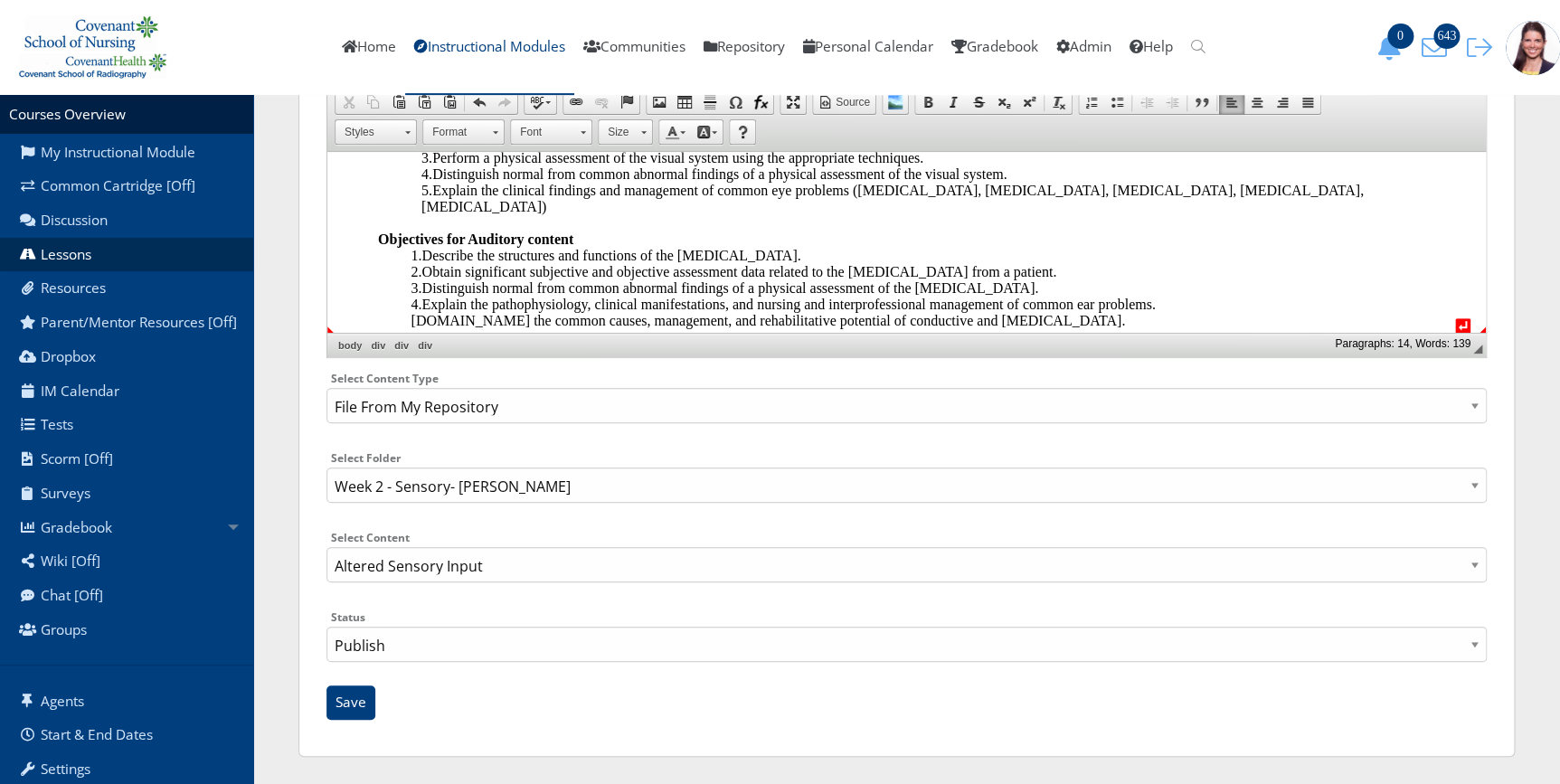
click at [1126, 321] on div "5.Compare the common causes, management, and rehabilitative potential of conduc…" at bounding box center [944, 320] width 1068 height 16
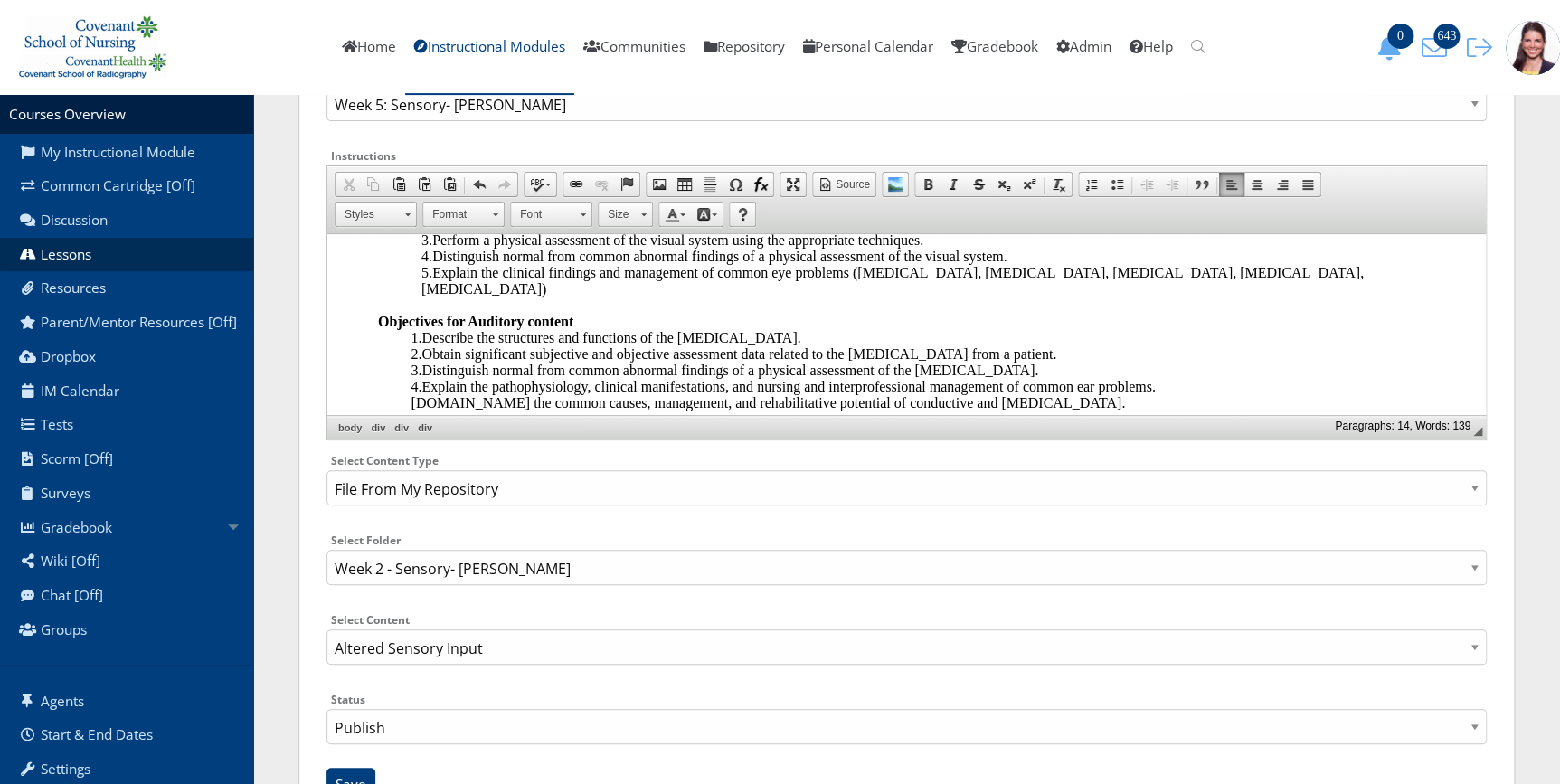
scroll to position [306, 0]
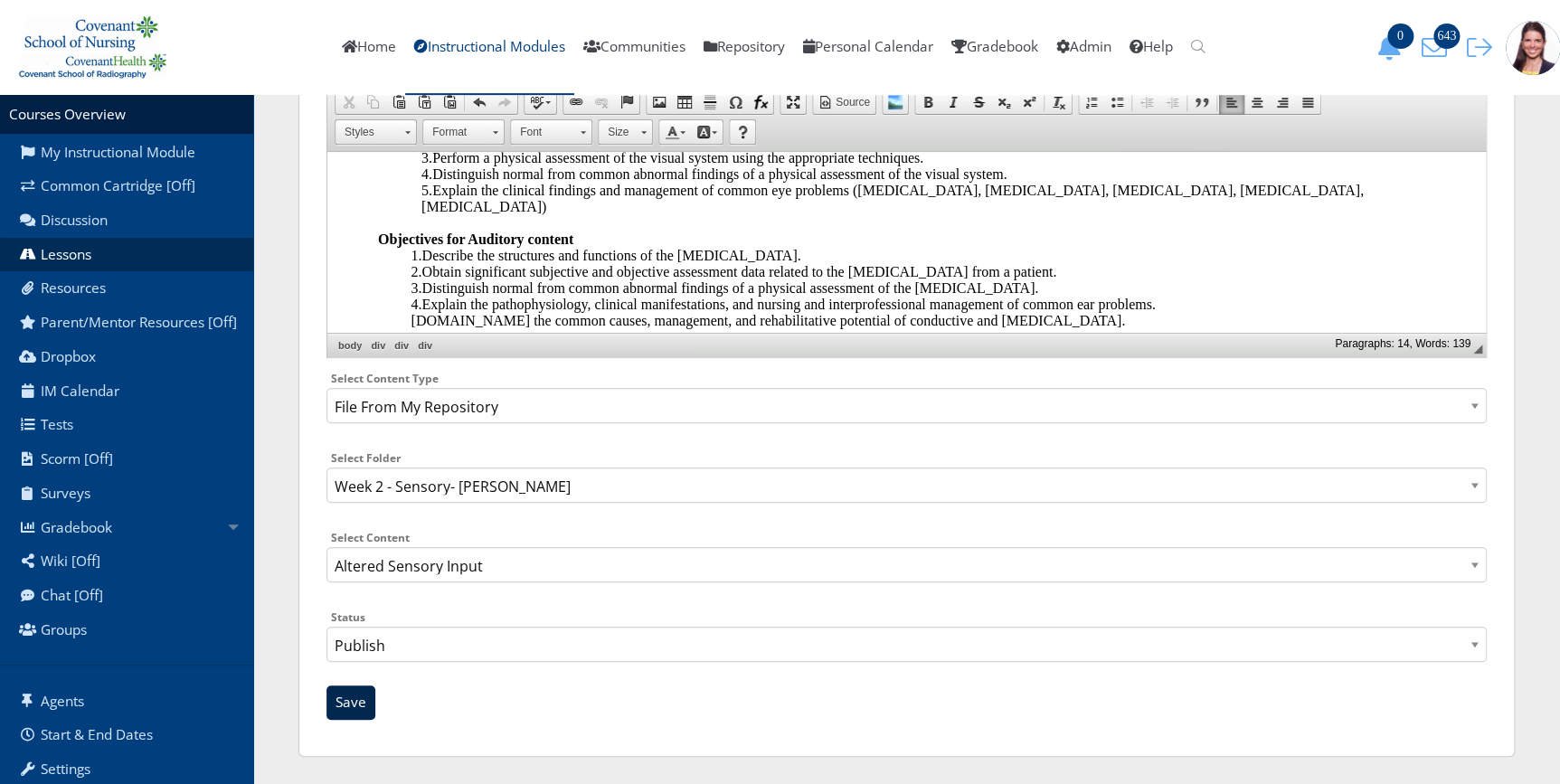
click at [354, 703] on input "Save" at bounding box center [350, 702] width 49 height 35
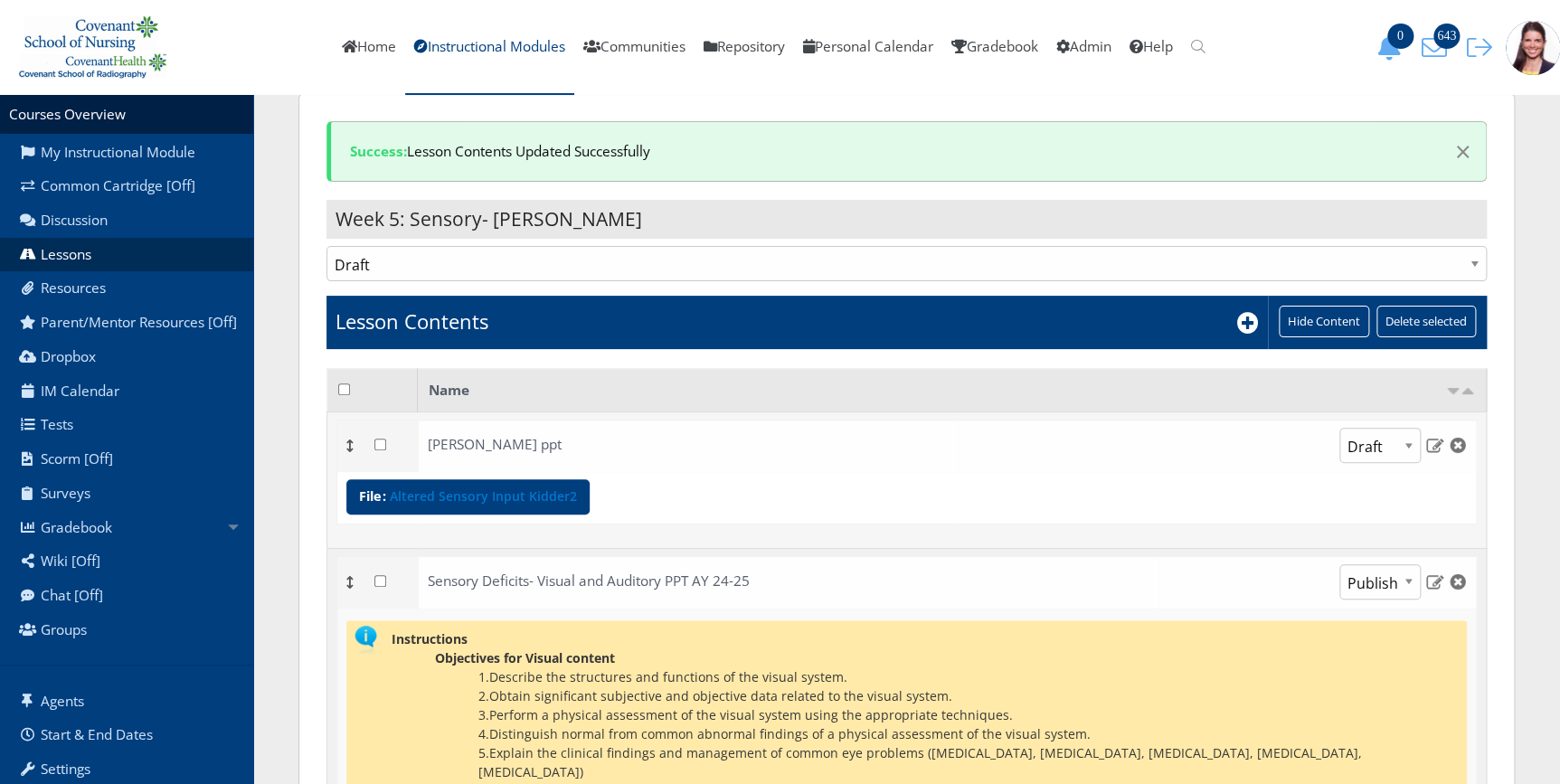
scroll to position [328, 0]
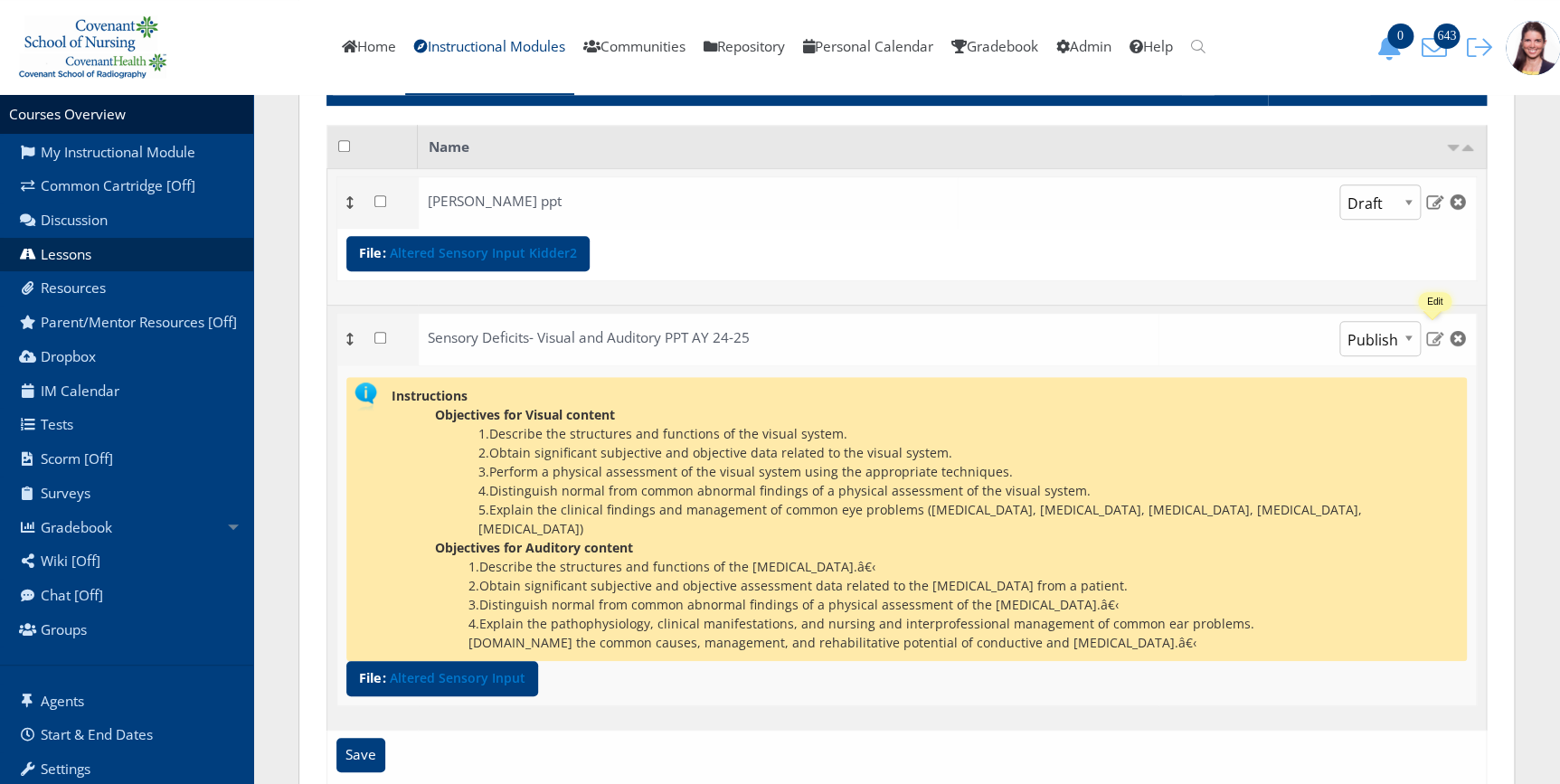
click at [1440, 334] on img at bounding box center [1434, 338] width 19 height 16
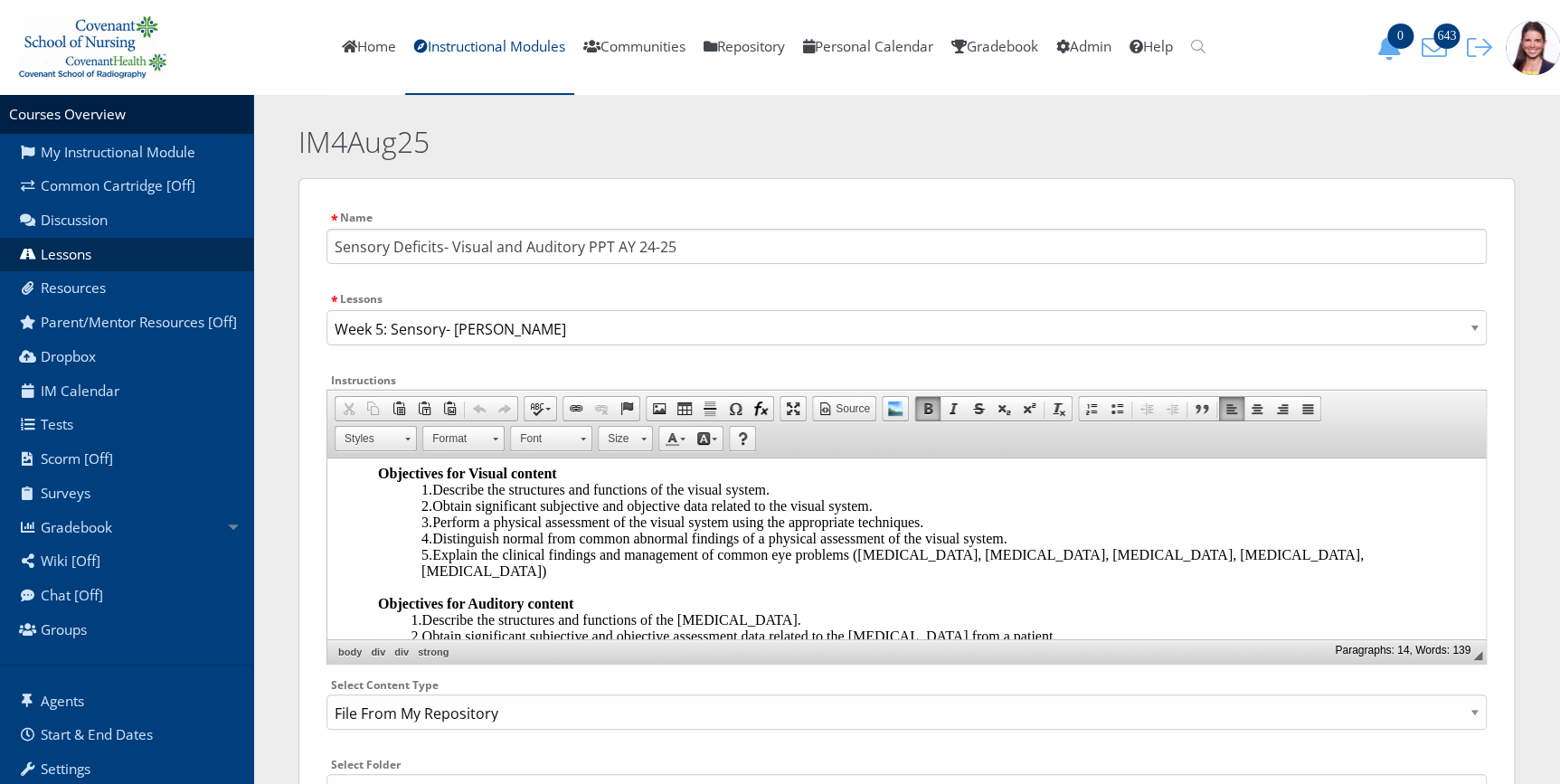
click at [803, 612] on div "1.Describe the structures and functions of the [MEDICAL_DATA].​" at bounding box center [944, 619] width 1068 height 16
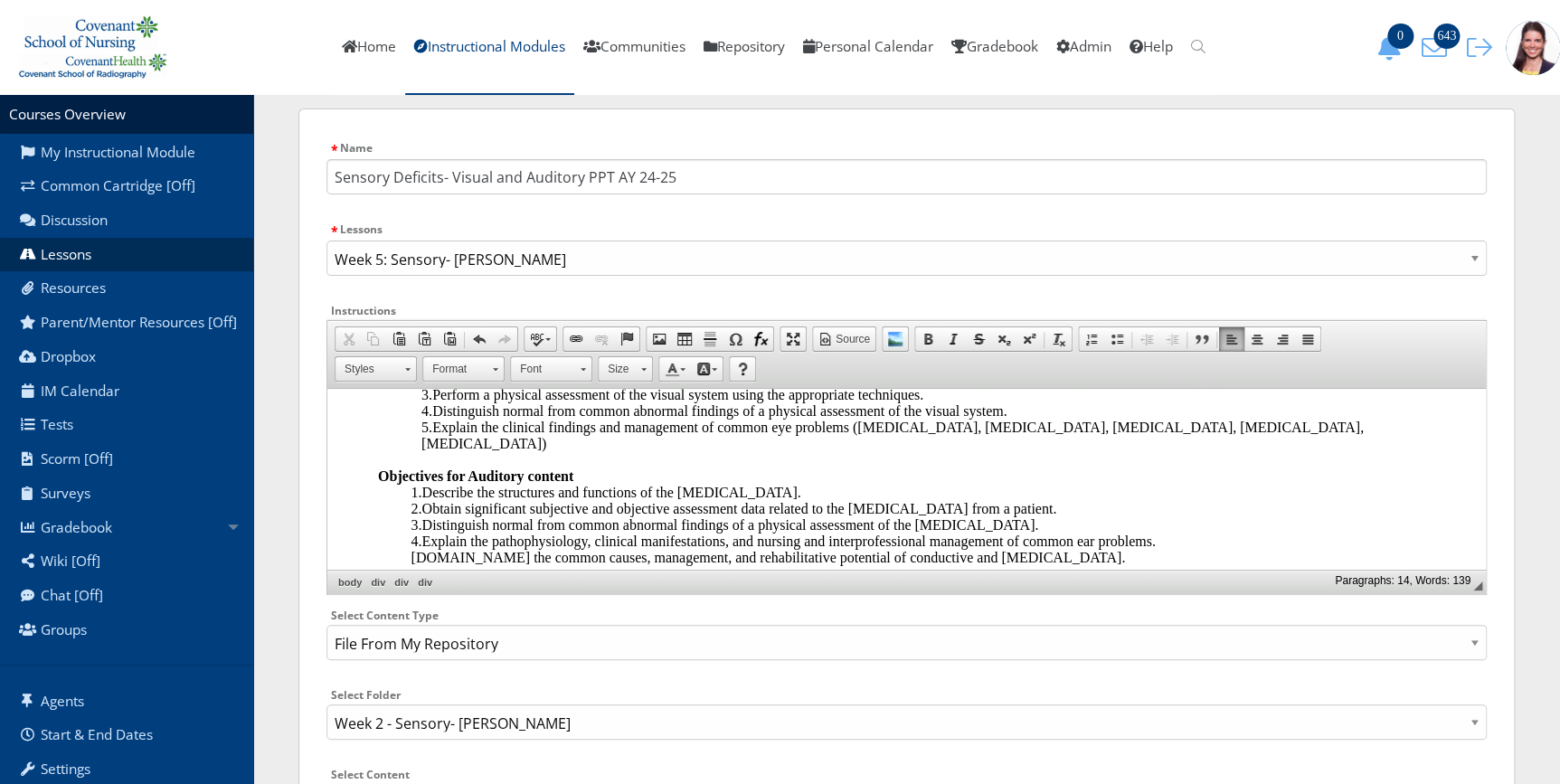
scroll to position [306, 0]
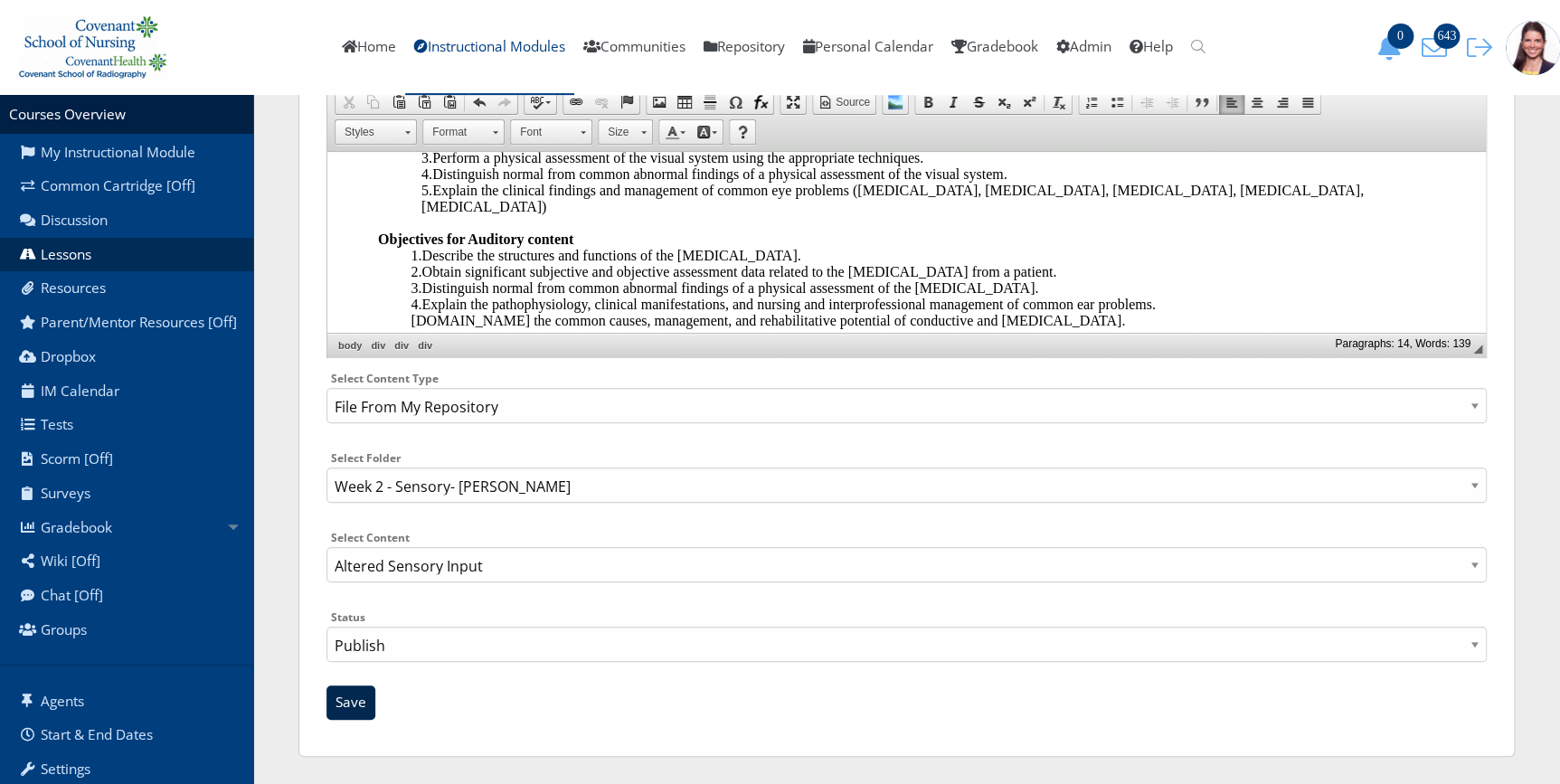
click at [348, 701] on input "Save" at bounding box center [350, 702] width 49 height 35
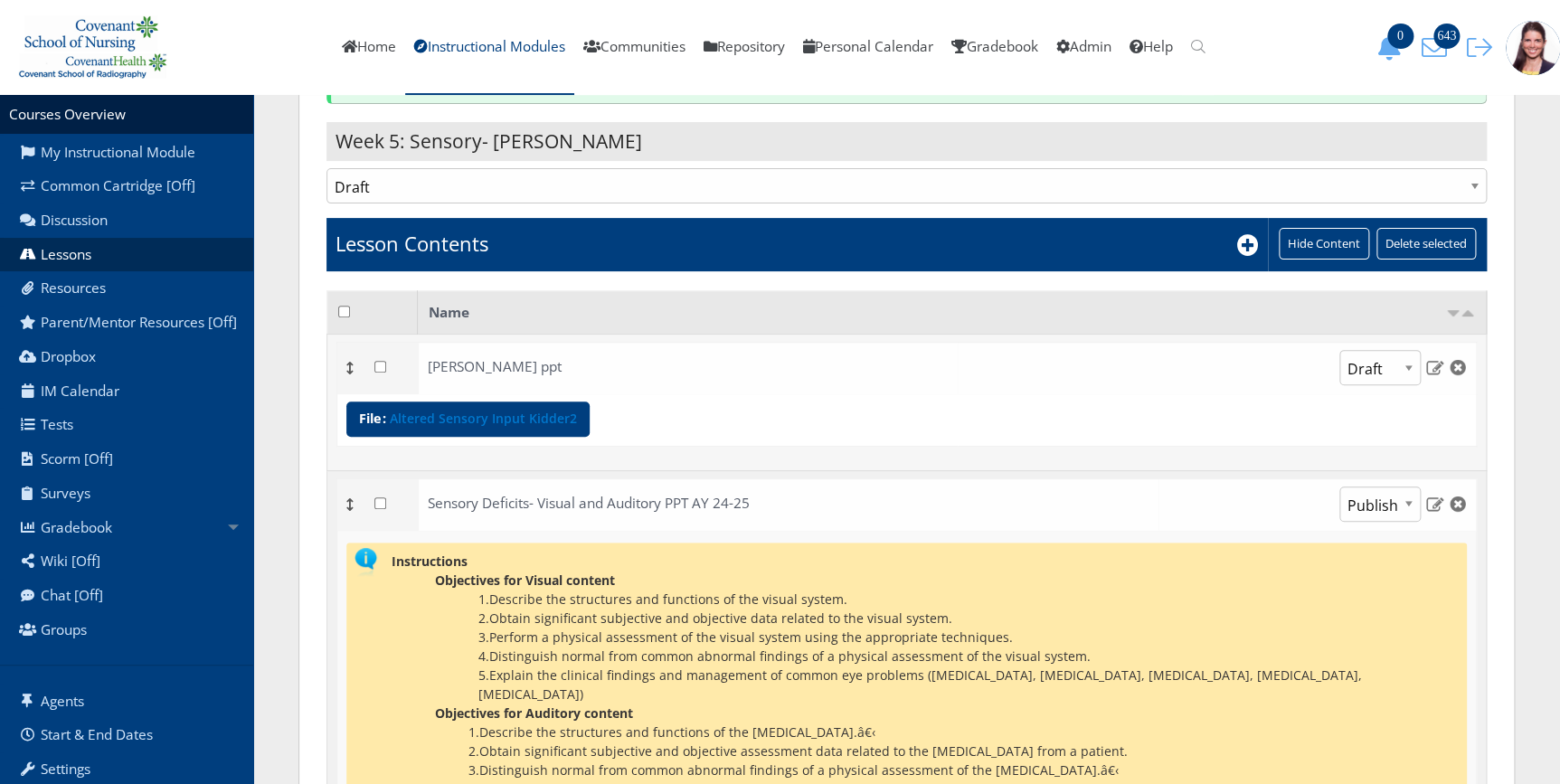
scroll to position [156, 0]
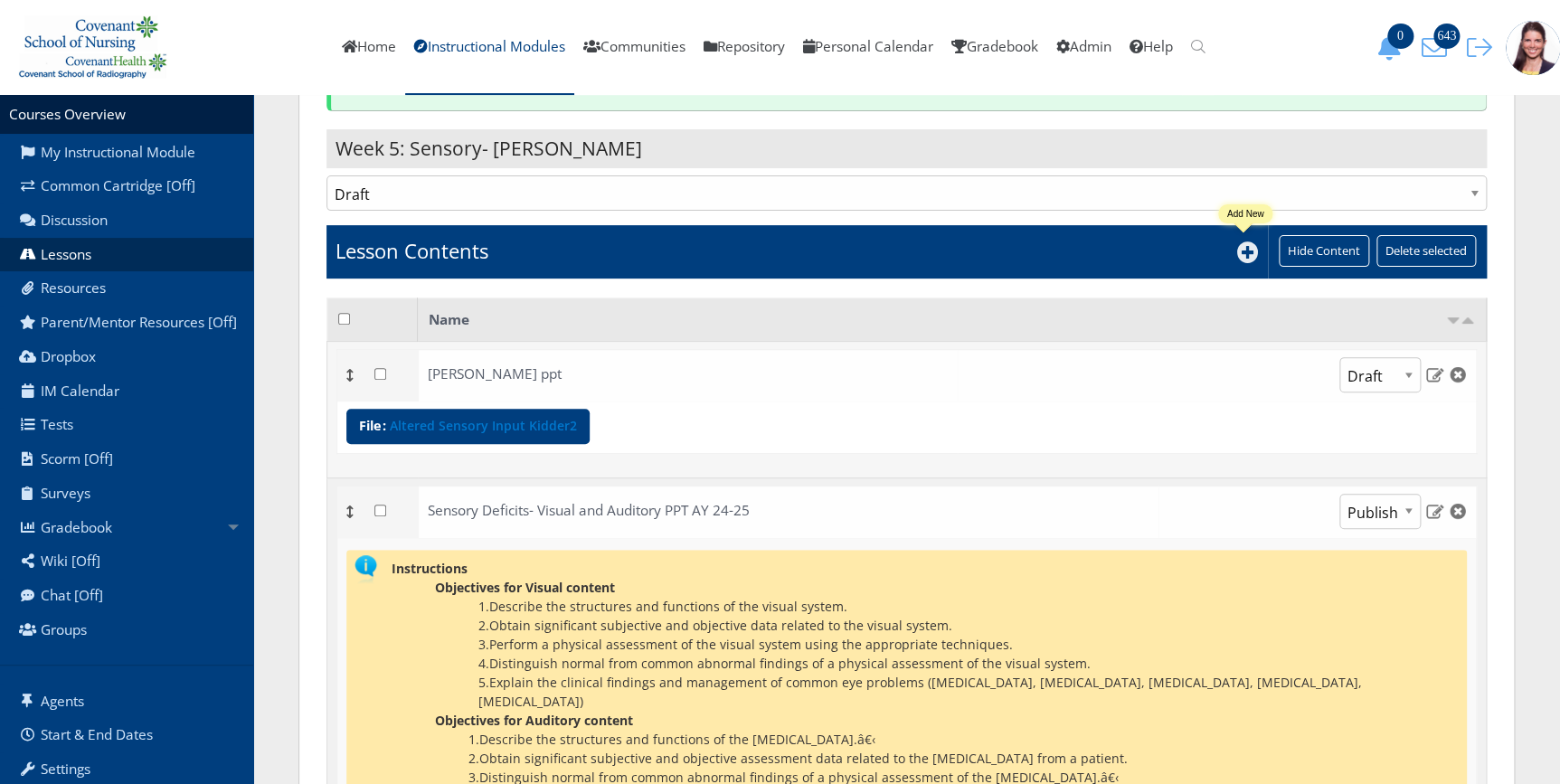
click at [1253, 256] on icon at bounding box center [1248, 252] width 22 height 22
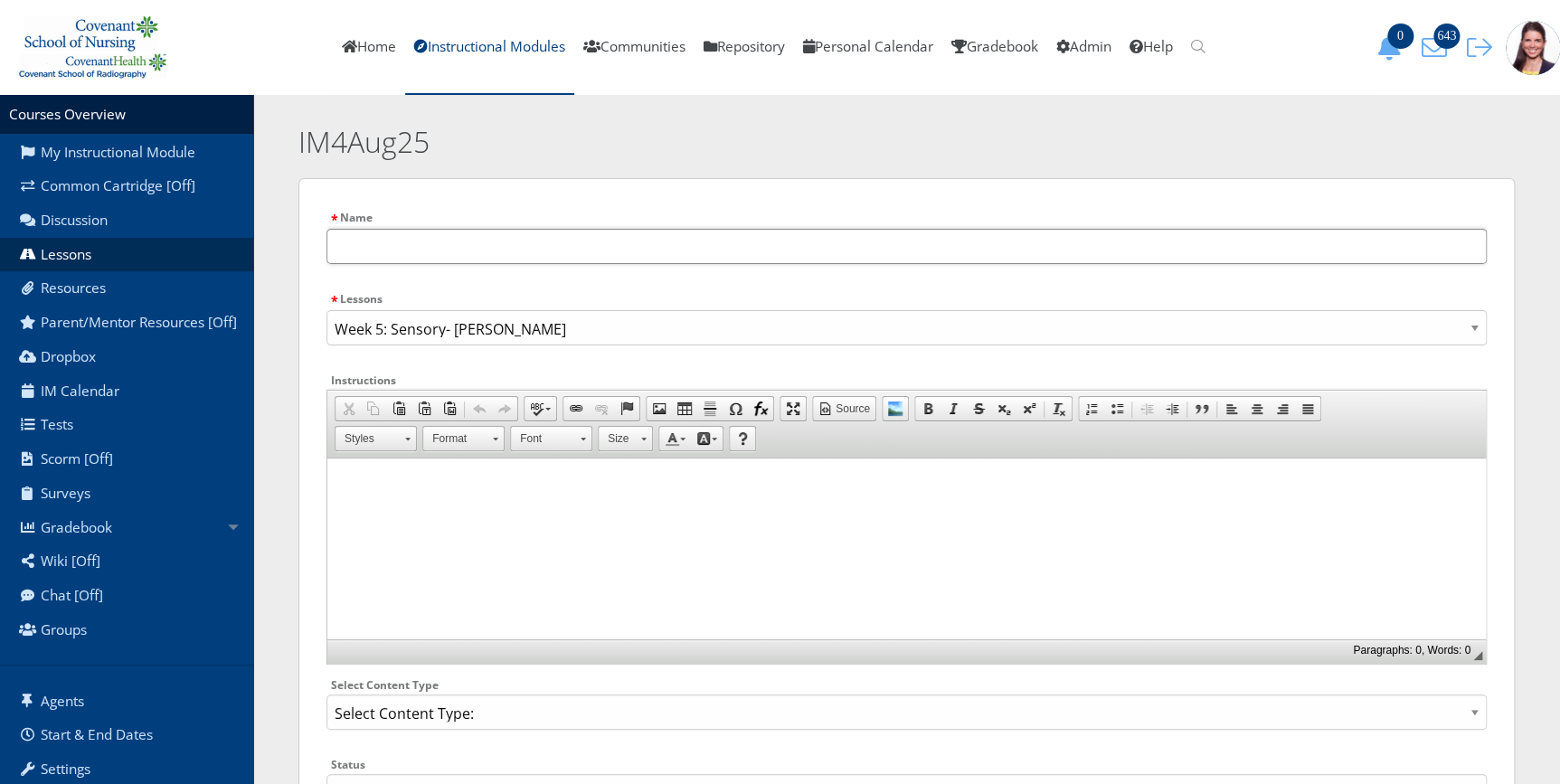
click at [477, 237] on input "text" at bounding box center [906, 247] width 1160 height 36
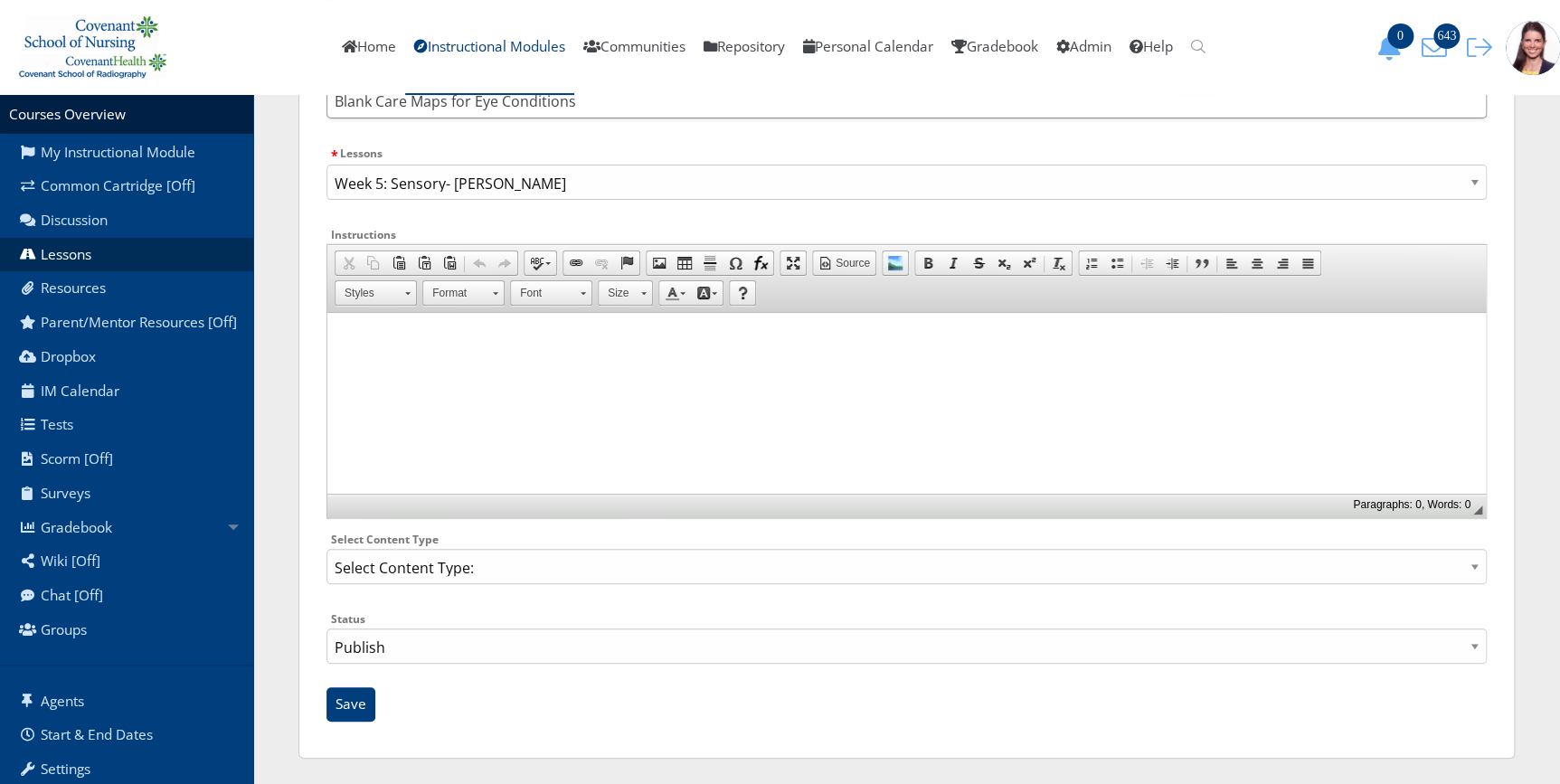
scroll to position [148, 0]
type input "Blank Care Maps for Eye Conditions"
click at [519, 560] on select "Select Content Type: Add Audio File Add File Discussion Forum Discussion Post D…" at bounding box center [906, 565] width 1160 height 36
select select "NewFile"
click at [326, 547] on select "Select Content Type: Add Audio File Add File Discussion Forum Discussion Post D…" at bounding box center [906, 565] width 1160 height 36
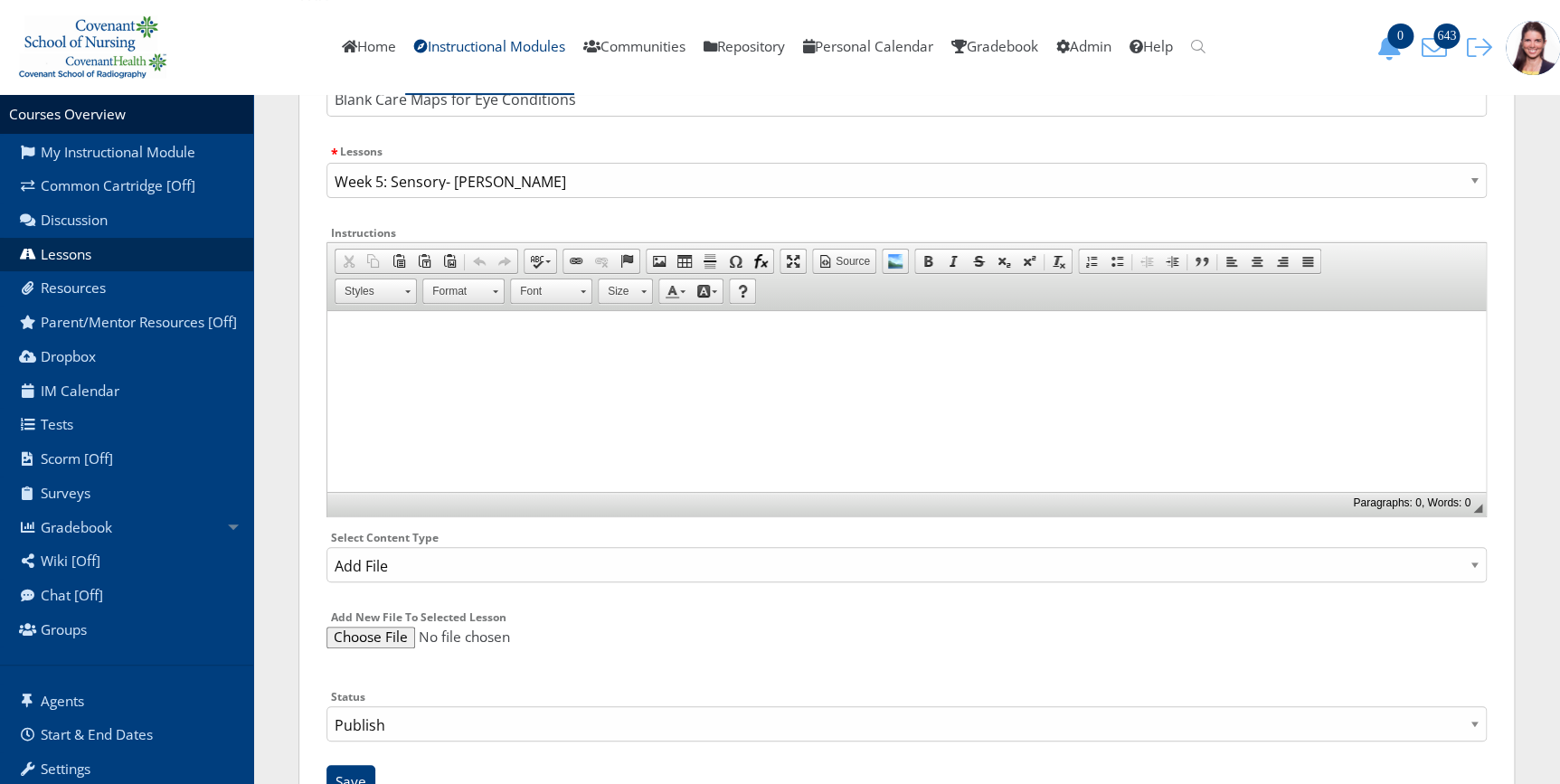
click at [388, 634] on input "file" at bounding box center [906, 637] width 1160 height 22
click at [373, 632] on input "file" at bounding box center [906, 637] width 1160 height 22
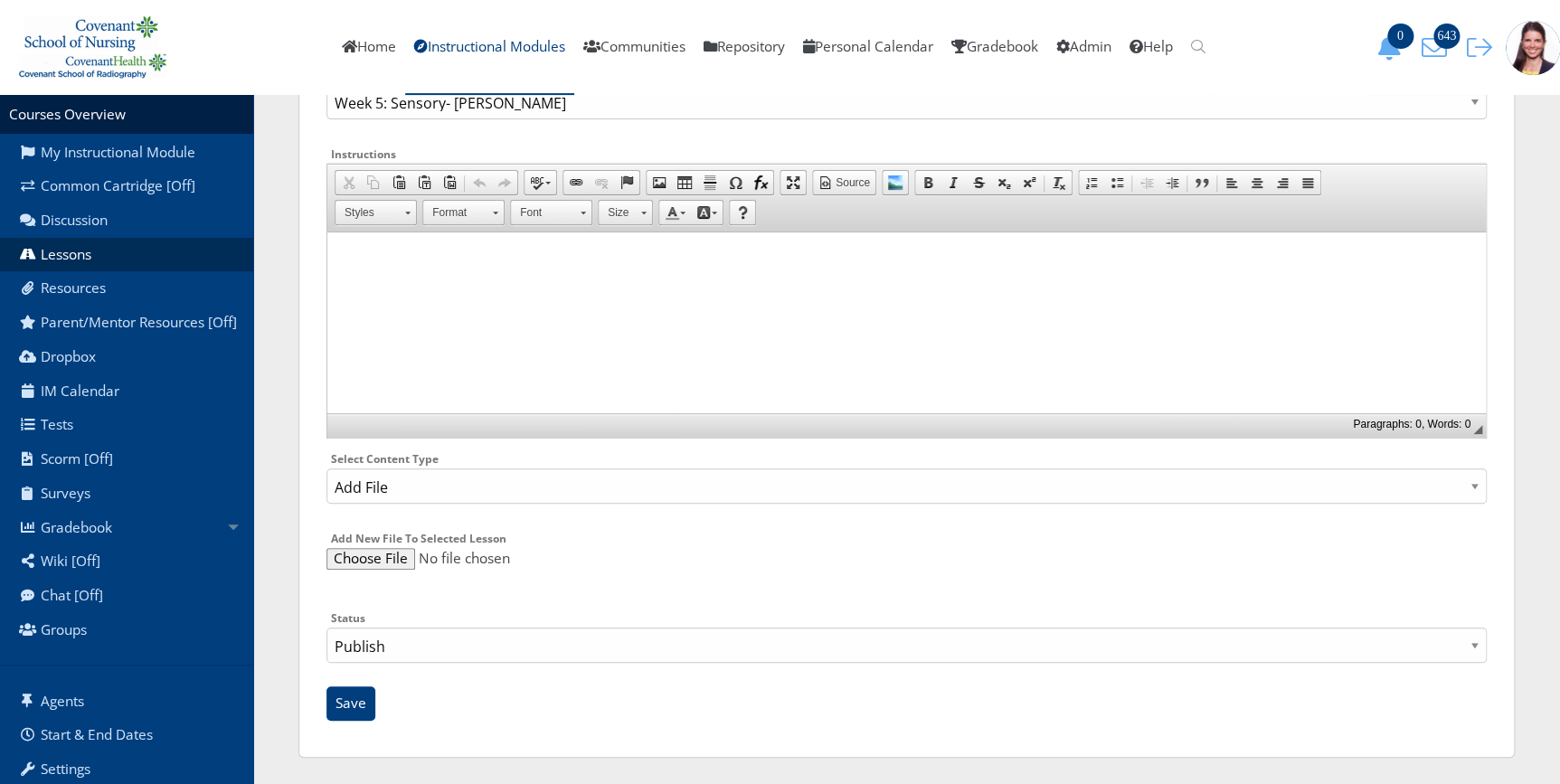
type input "C:\fakepath\Concept map_Macular Degeneration.docx"
click at [362, 708] on input "Save" at bounding box center [350, 703] width 49 height 35
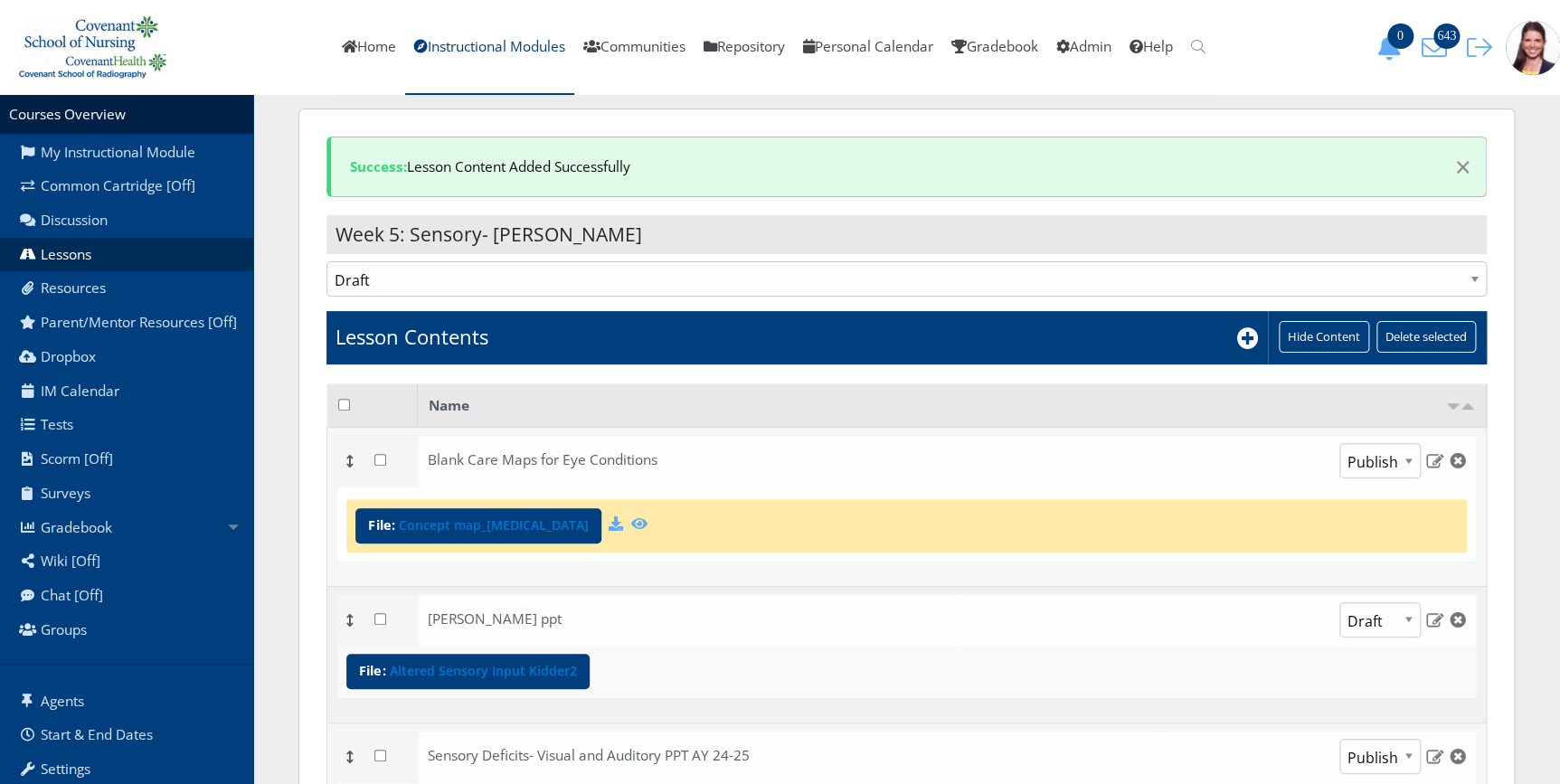
scroll to position [68, 0]
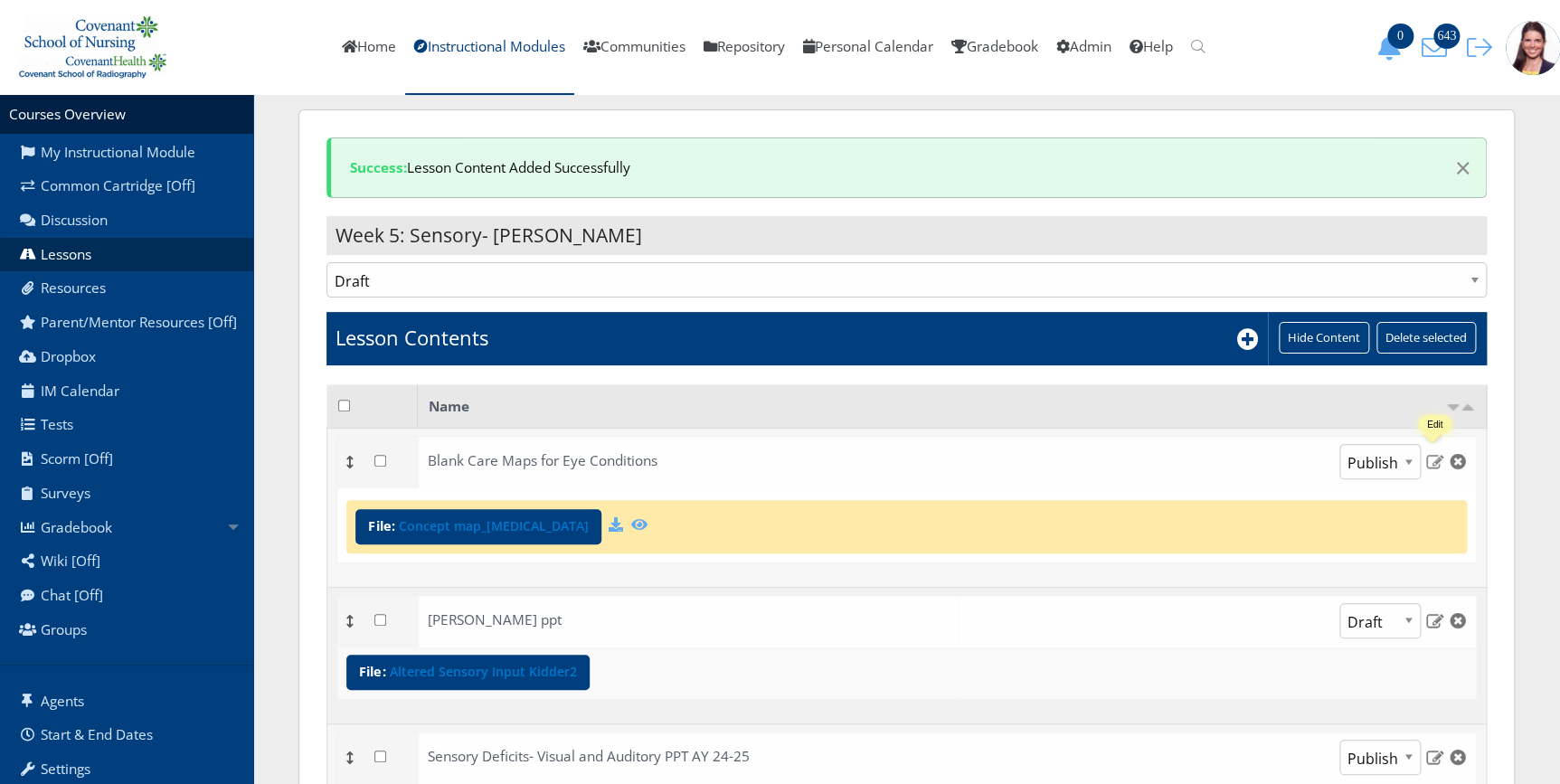
click at [1438, 465] on img at bounding box center [1434, 461] width 19 height 16
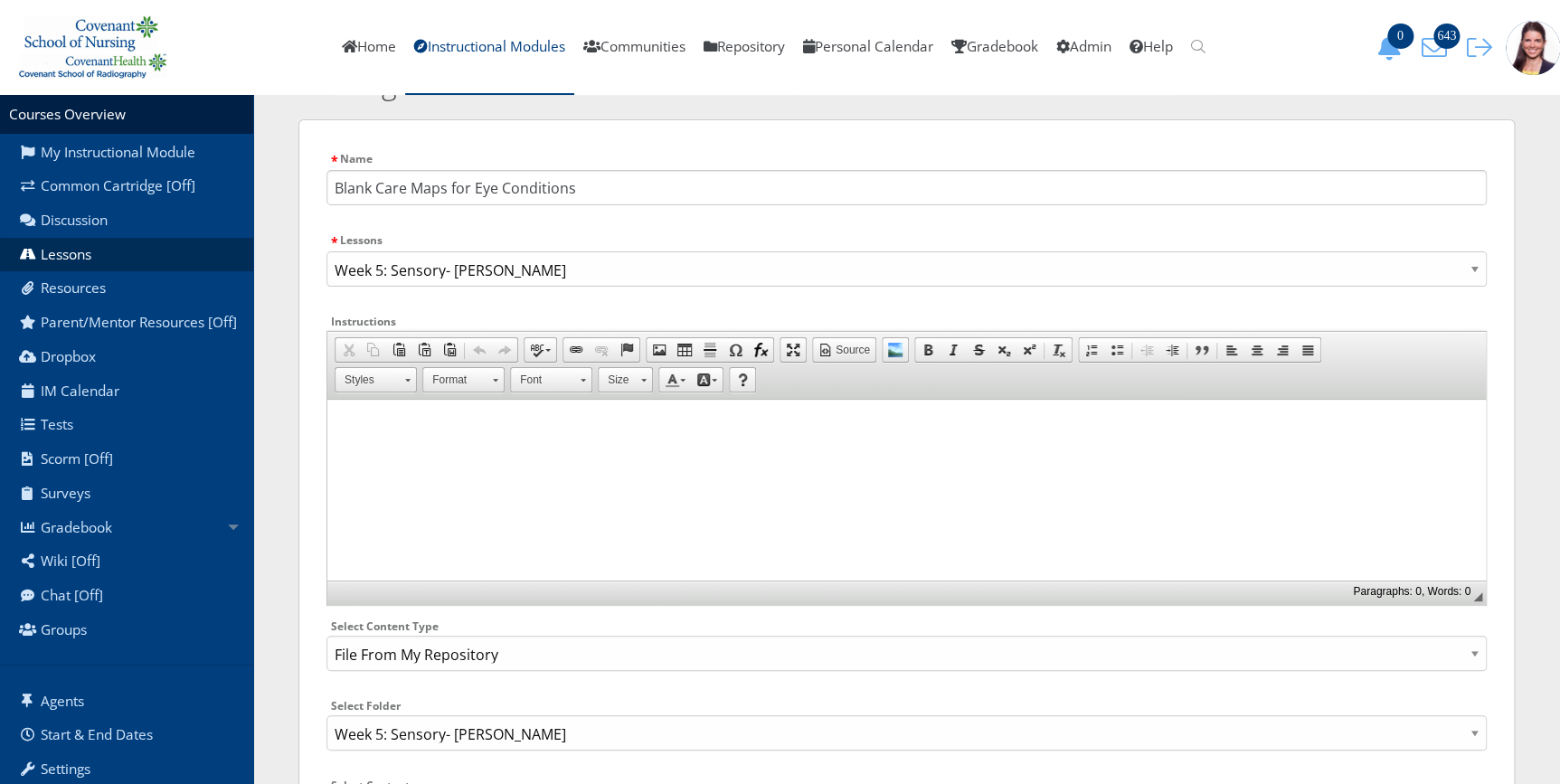
scroll to position [164, 0]
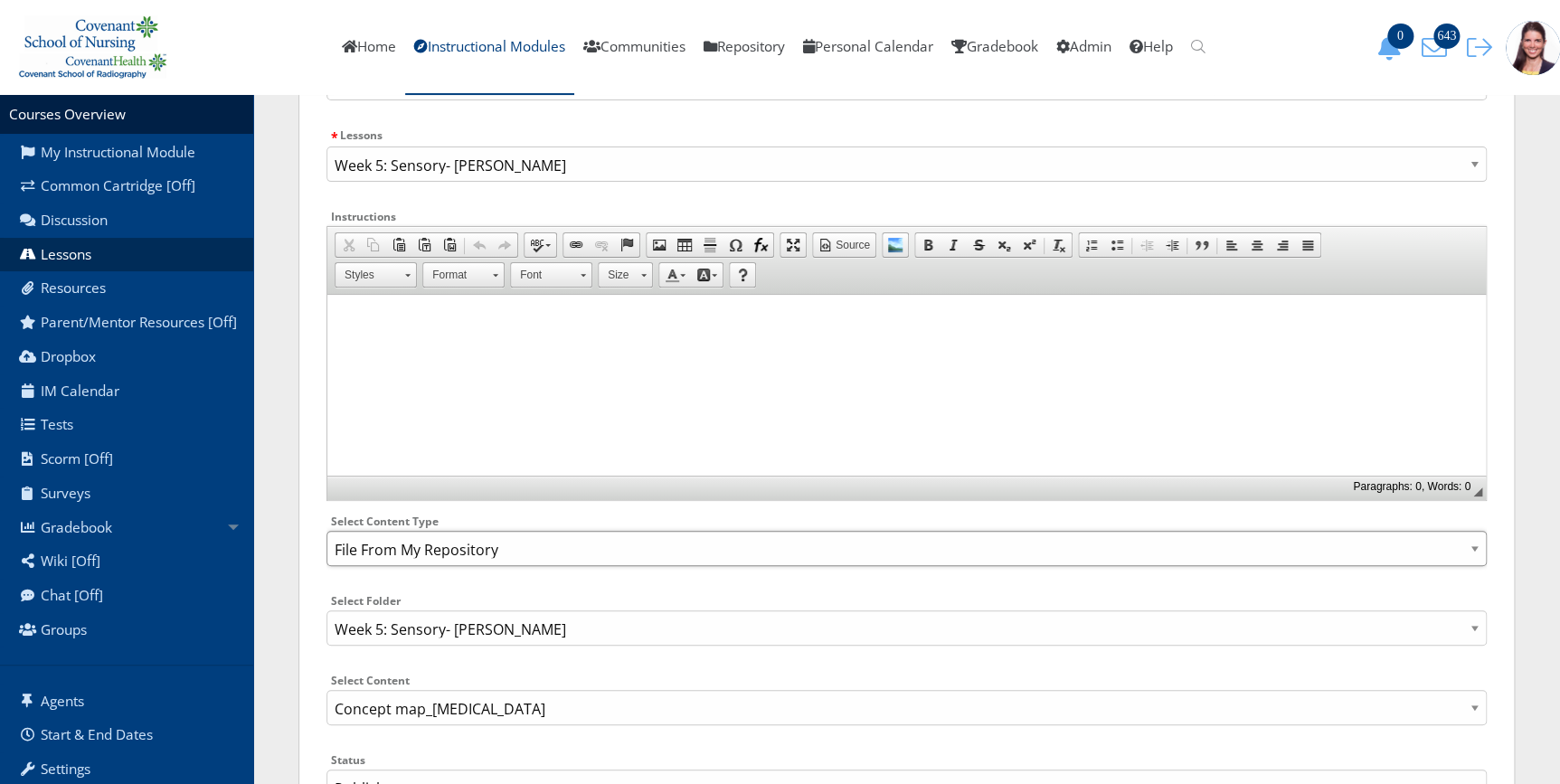
click at [450, 549] on select "Select Content Type: Add Audio File Add File Discussion Forum Discussion Post D…" at bounding box center [906, 548] width 1160 height 36
select select "NewFile"
click at [326, 530] on select "Select Content Type: Add Audio File Add File Discussion Forum Discussion Post D…" at bounding box center [906, 548] width 1160 height 36
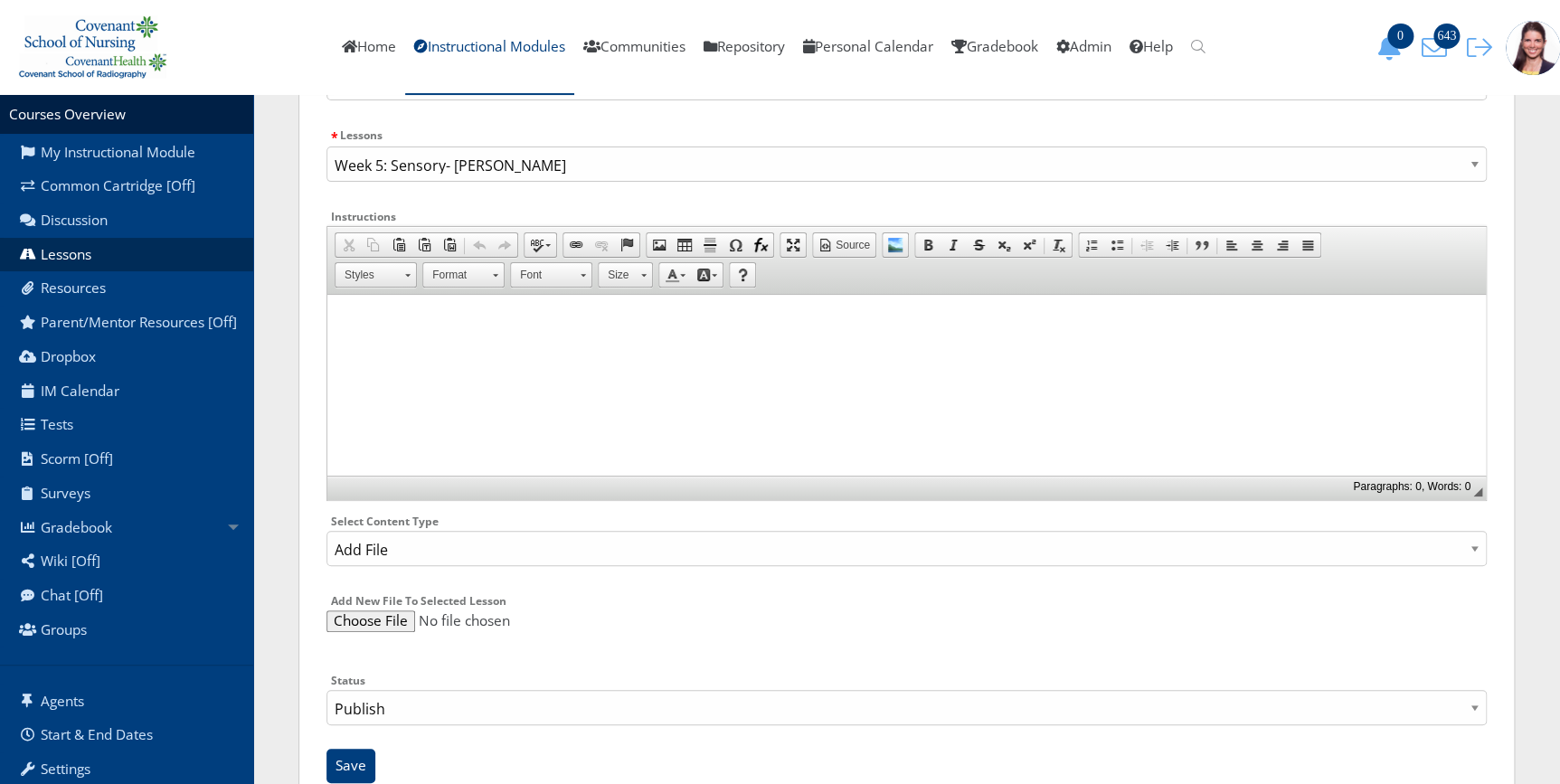
click at [365, 625] on input "file" at bounding box center [906, 620] width 1160 height 22
type input "C:\fakepath\Concept map_Diabetic Retinopathy.docx"
click at [349, 768] on input "Save" at bounding box center [350, 765] width 49 height 35
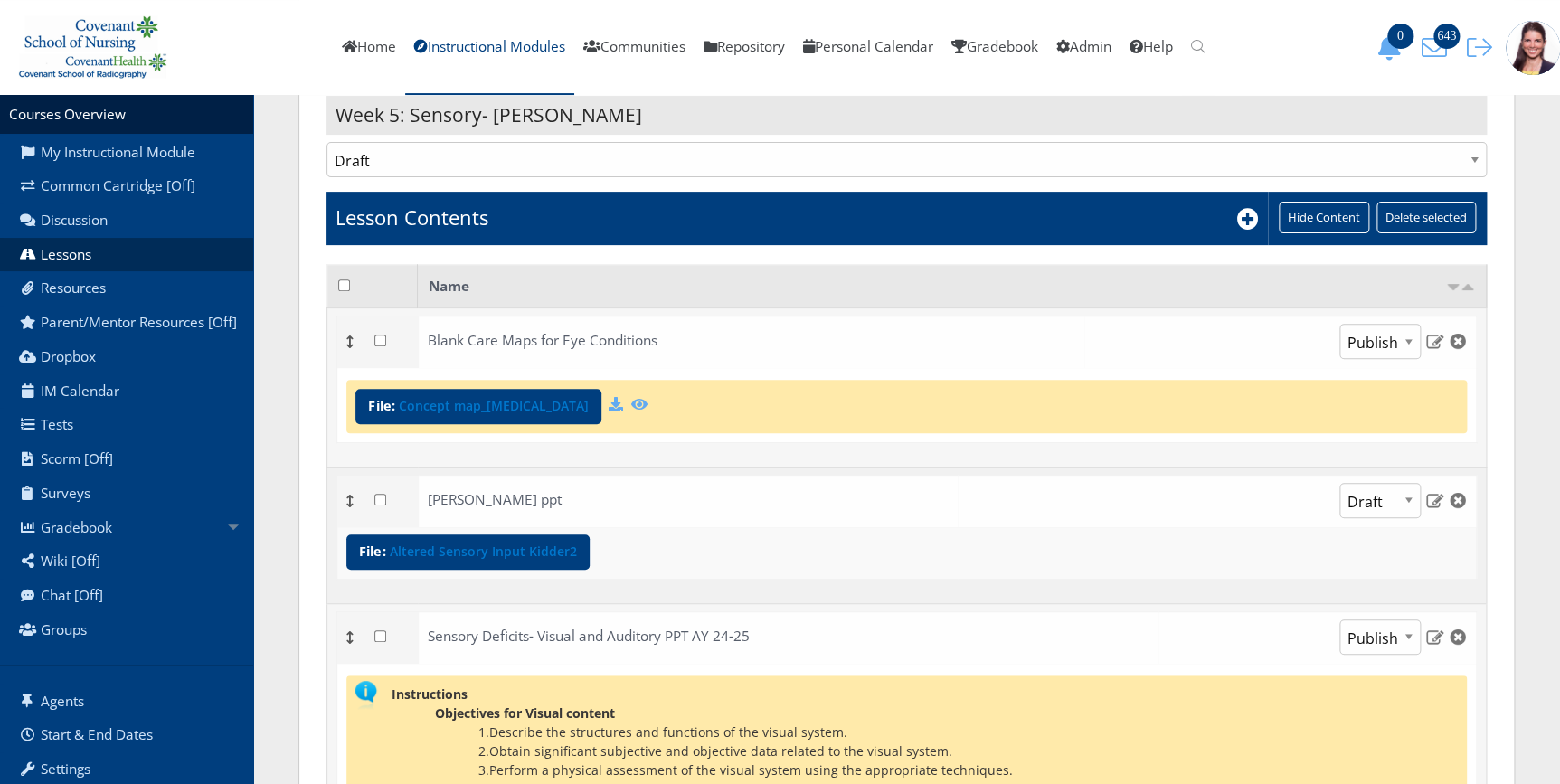
scroll to position [151, 0]
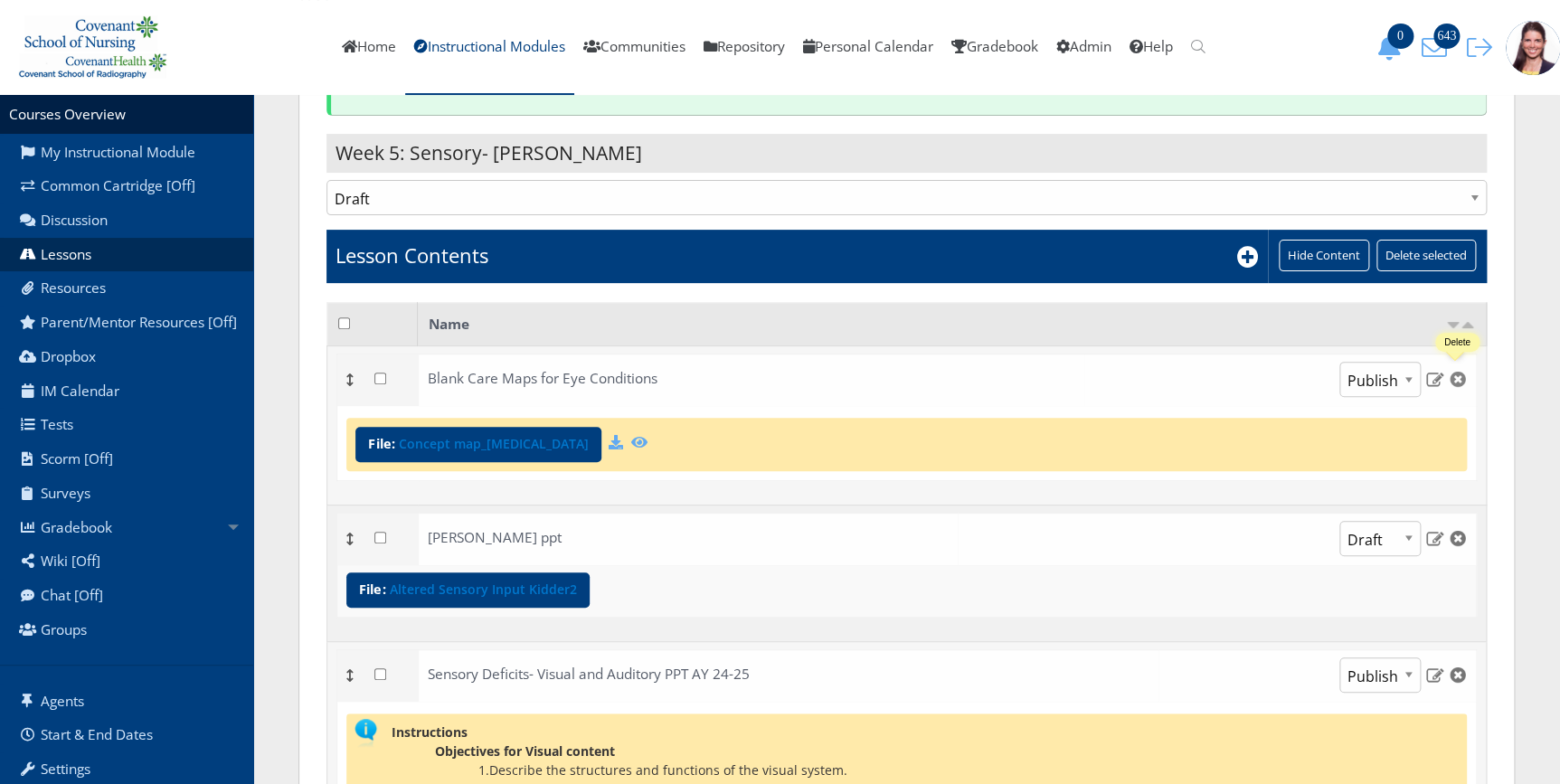
click at [1453, 379] on img at bounding box center [1457, 379] width 19 height 16
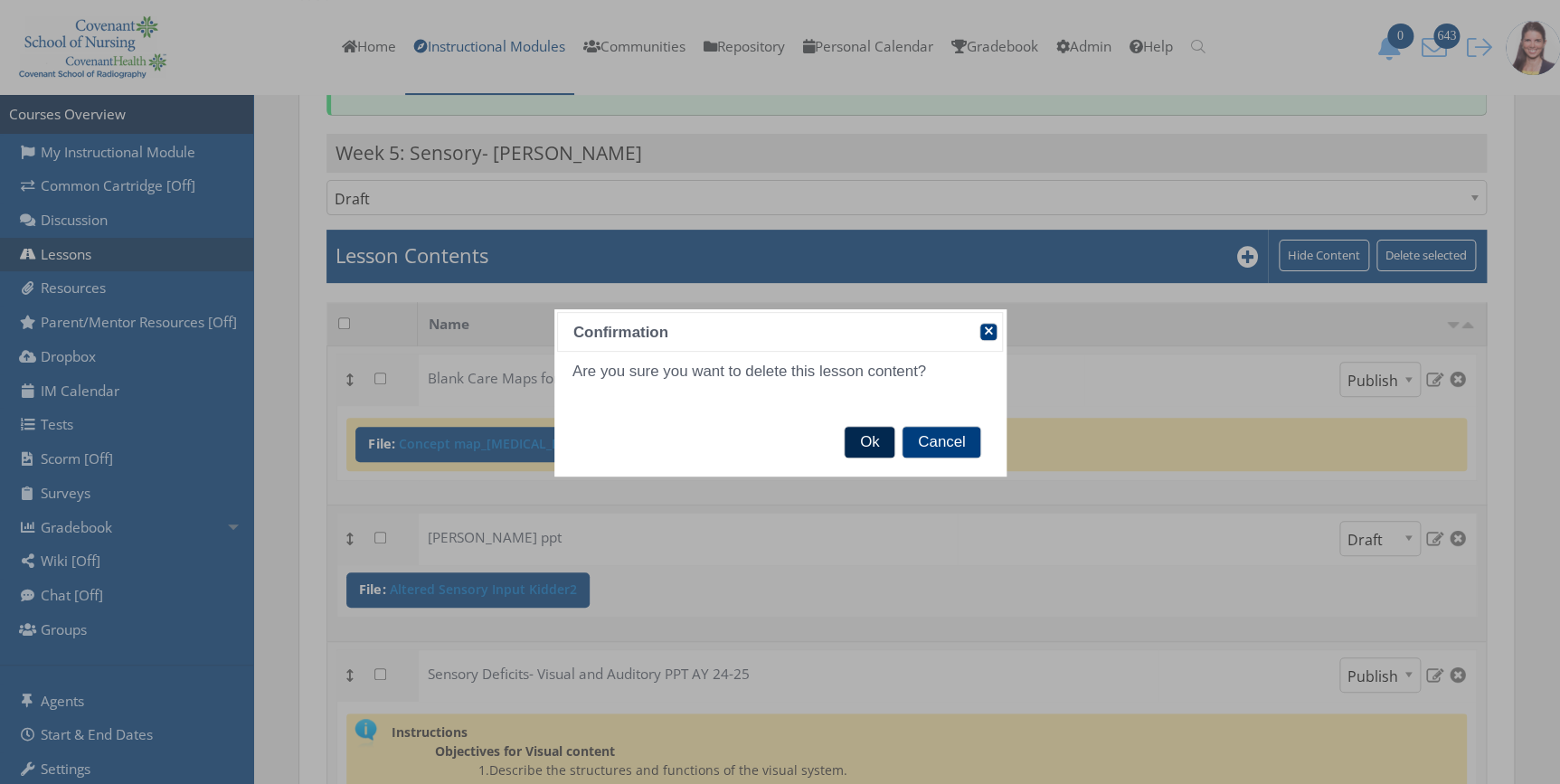
click at [893, 448] on span "Ok" at bounding box center [870, 441] width 50 height 31
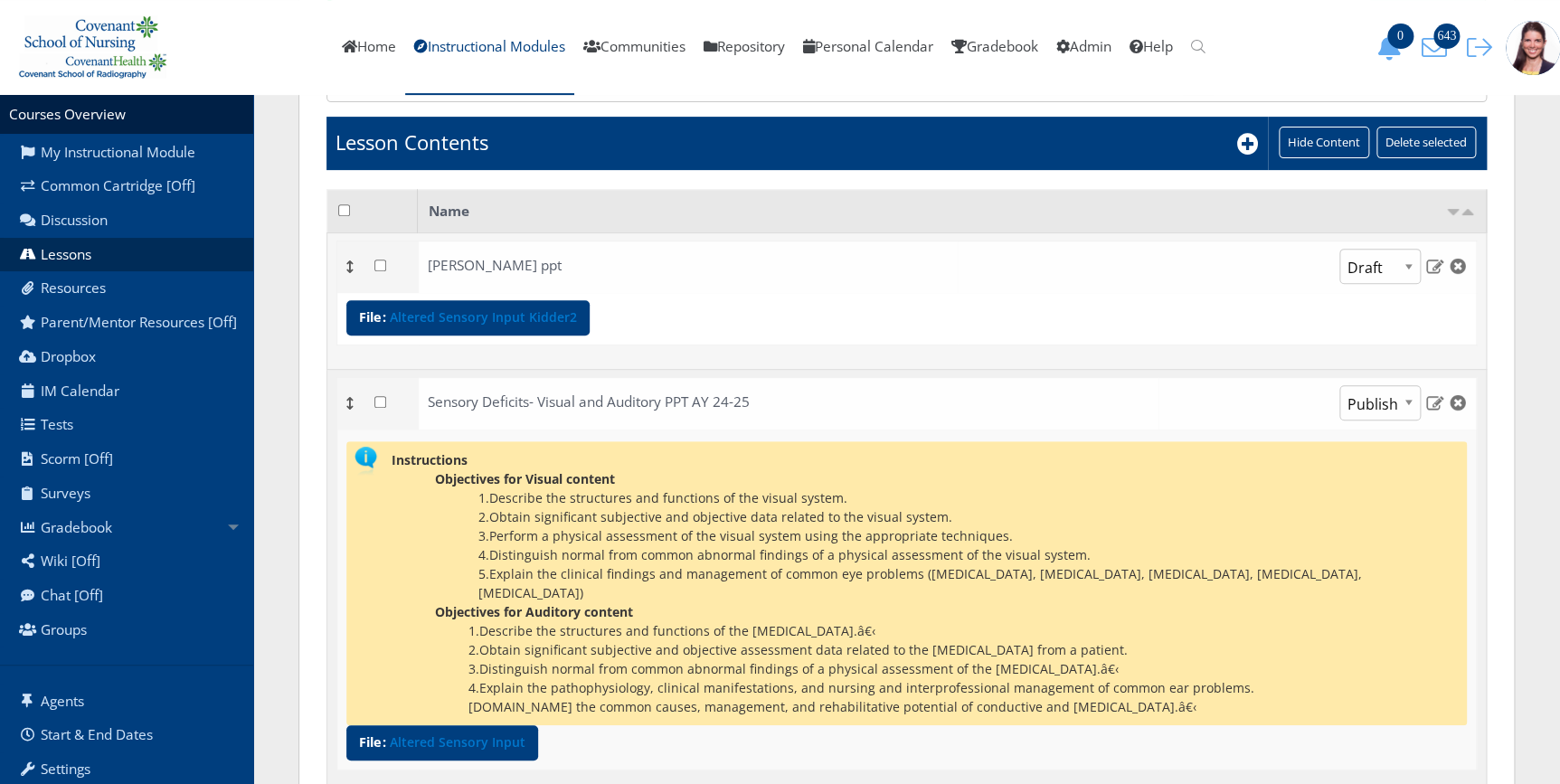
scroll to position [238, 0]
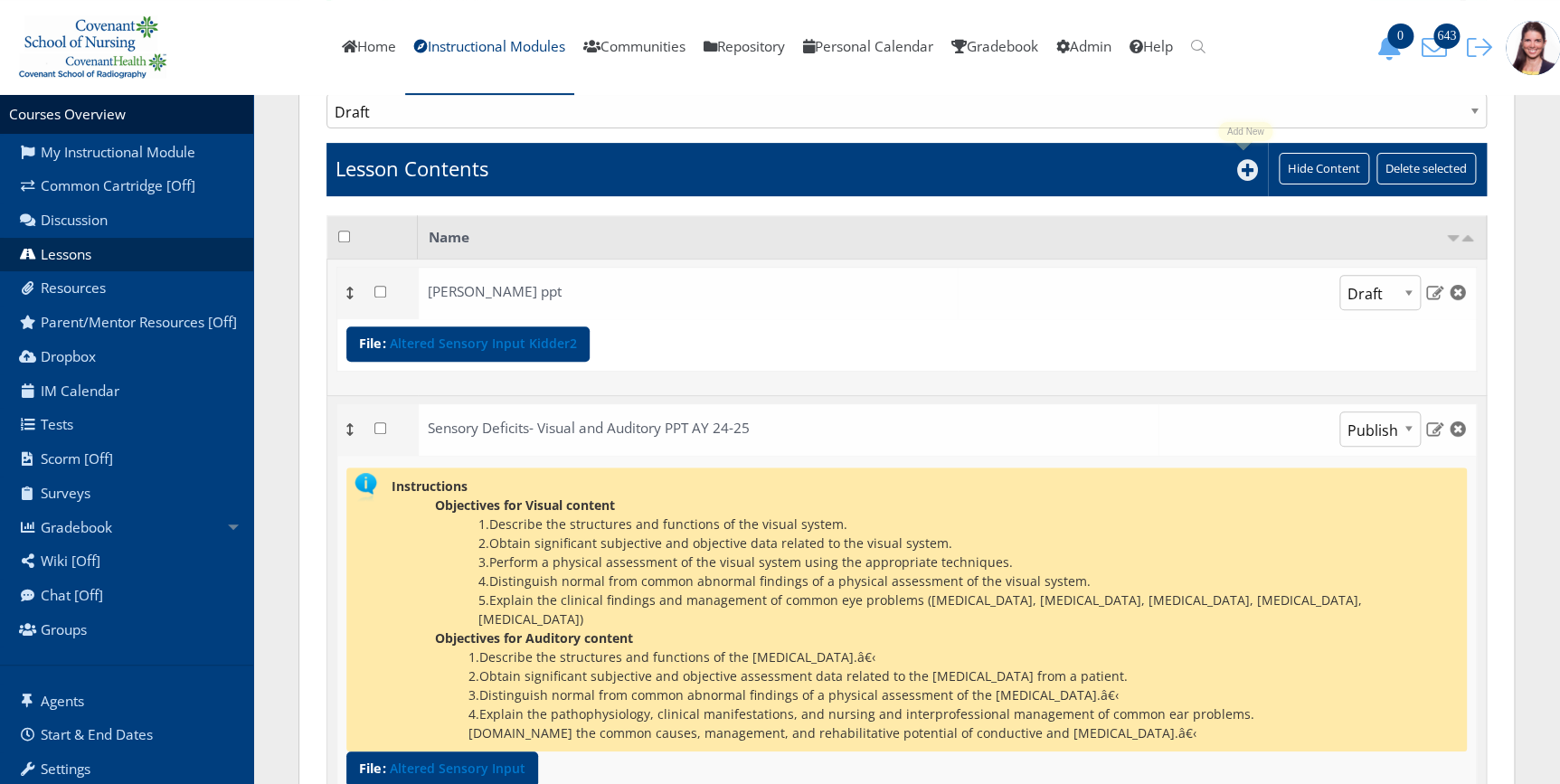
click at [1245, 166] on icon at bounding box center [1248, 169] width 22 height 22
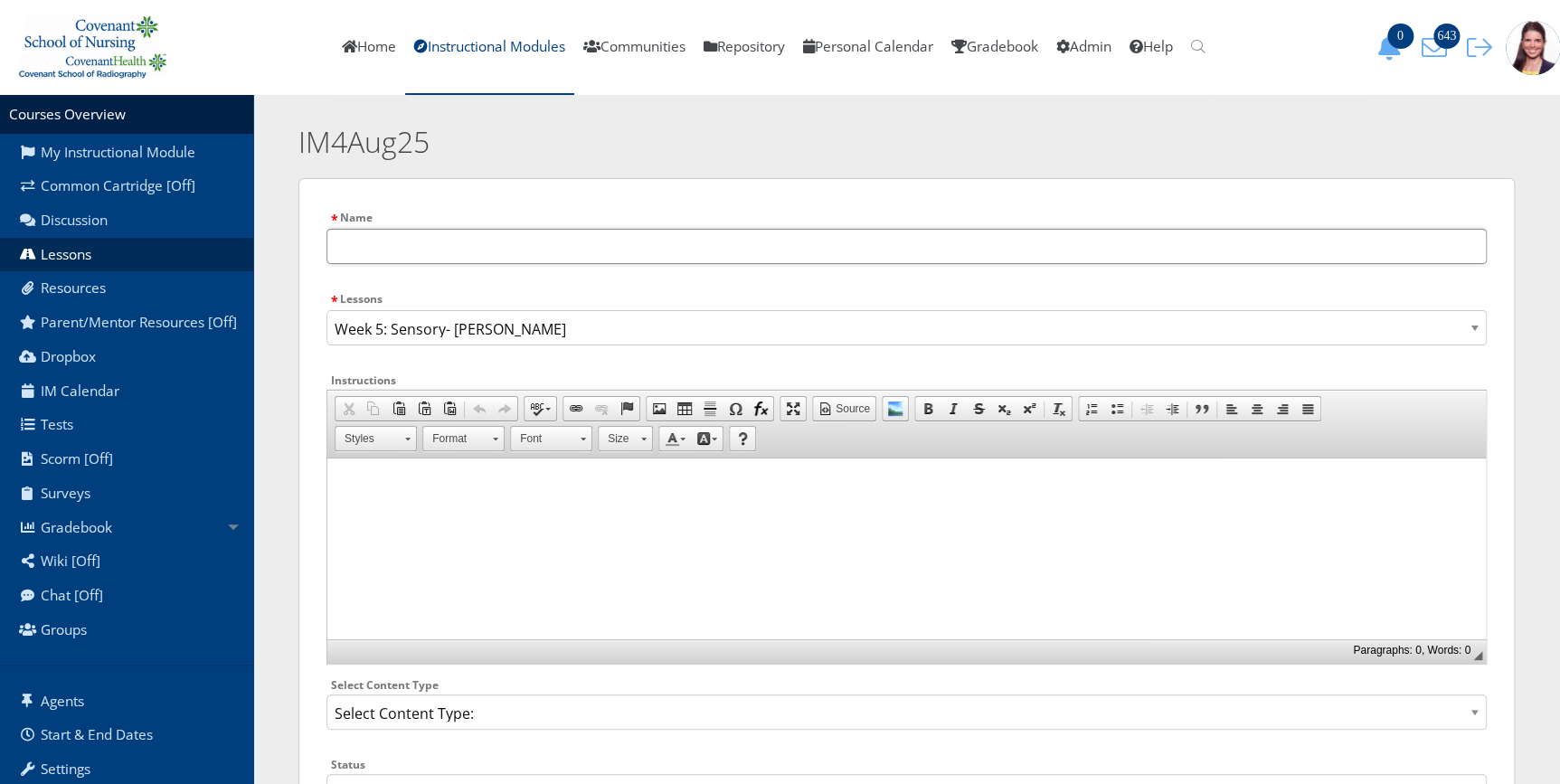
click at [374, 240] on input "text" at bounding box center [906, 247] width 1160 height 36
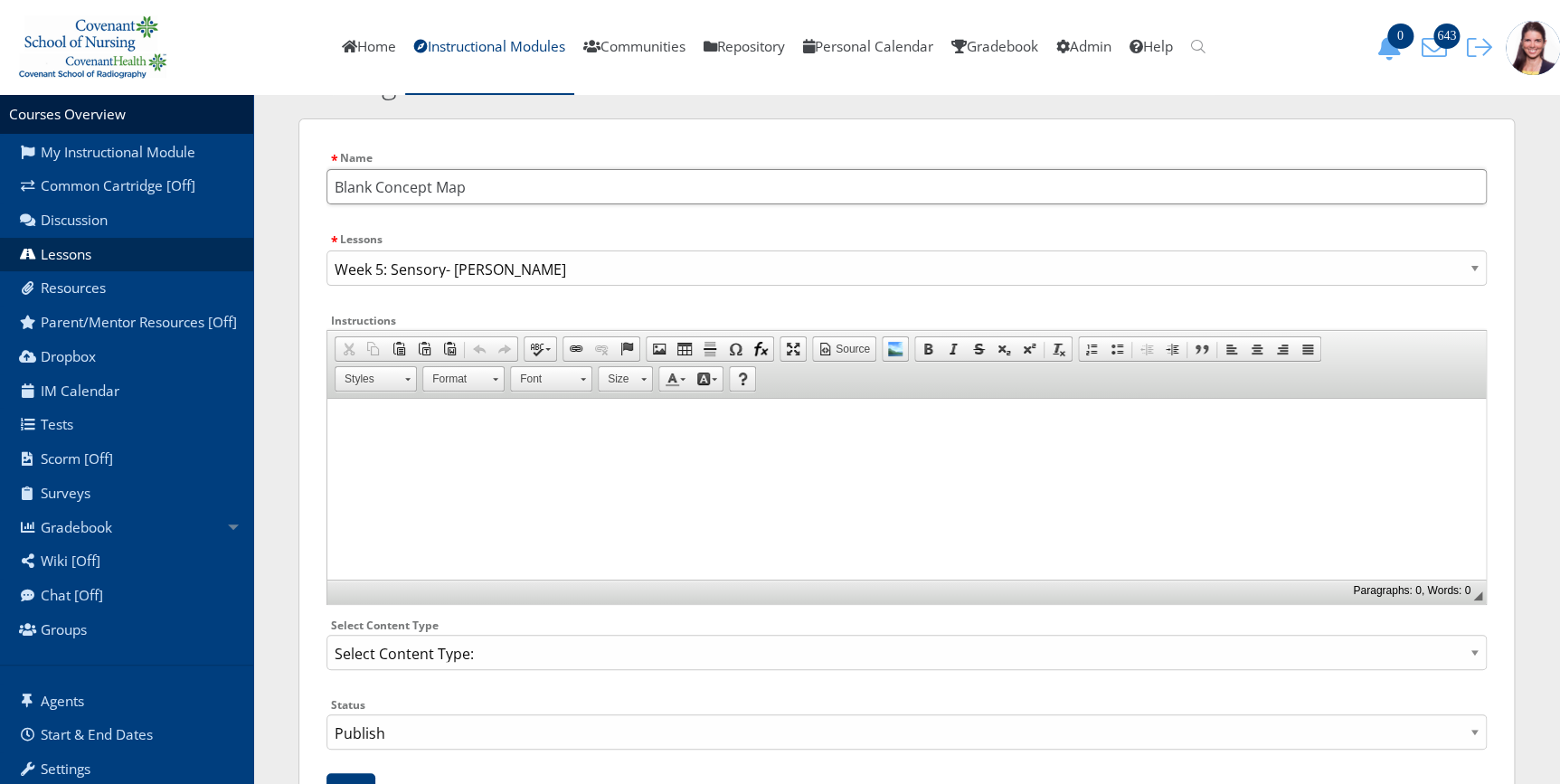
scroll to position [148, 0]
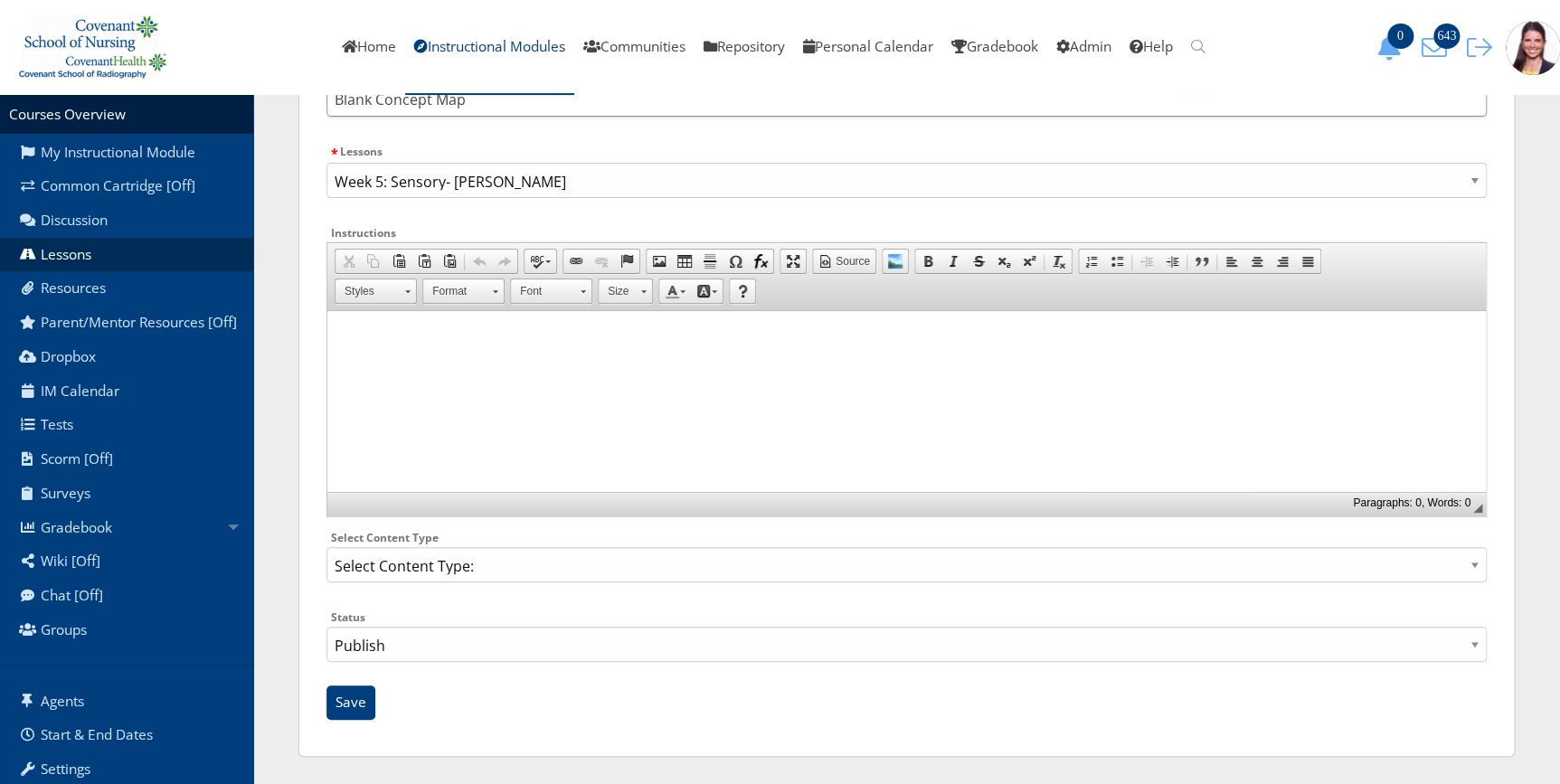
type input "Blank Concept Map"
click at [410, 571] on select "Select Content Type: Add Audio File Add File Discussion Forum Discussion Post D…" at bounding box center [906, 565] width 1160 height 36
select select "NewFile"
click at [326, 547] on select "Select Content Type: Add Audio File Add File Discussion Forum Discussion Post D…" at bounding box center [906, 565] width 1160 height 36
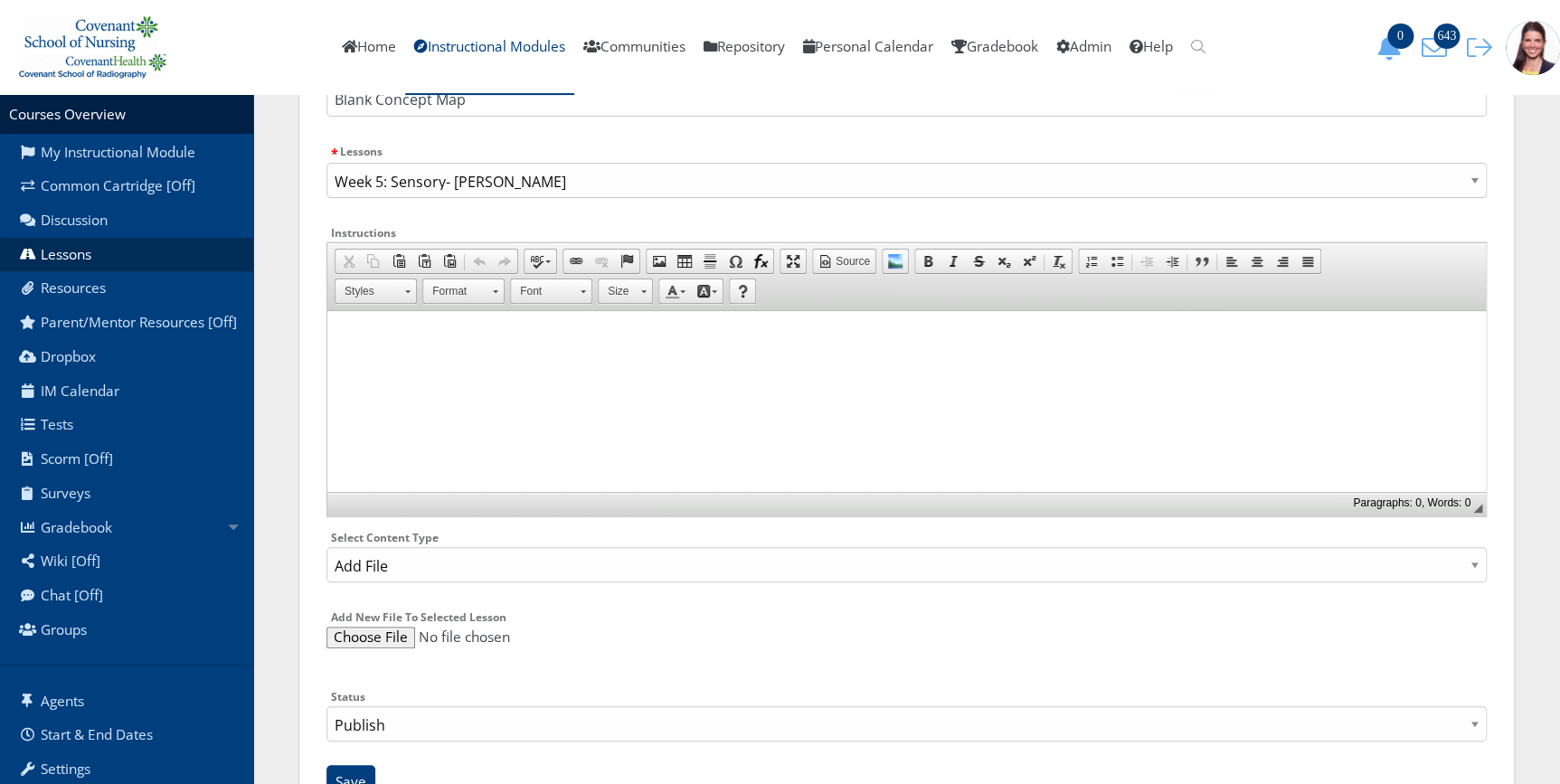
click at [380, 632] on input "file" at bounding box center [906, 637] width 1160 height 22
type input "C:\fakepath\Concept map_Blank.docx"
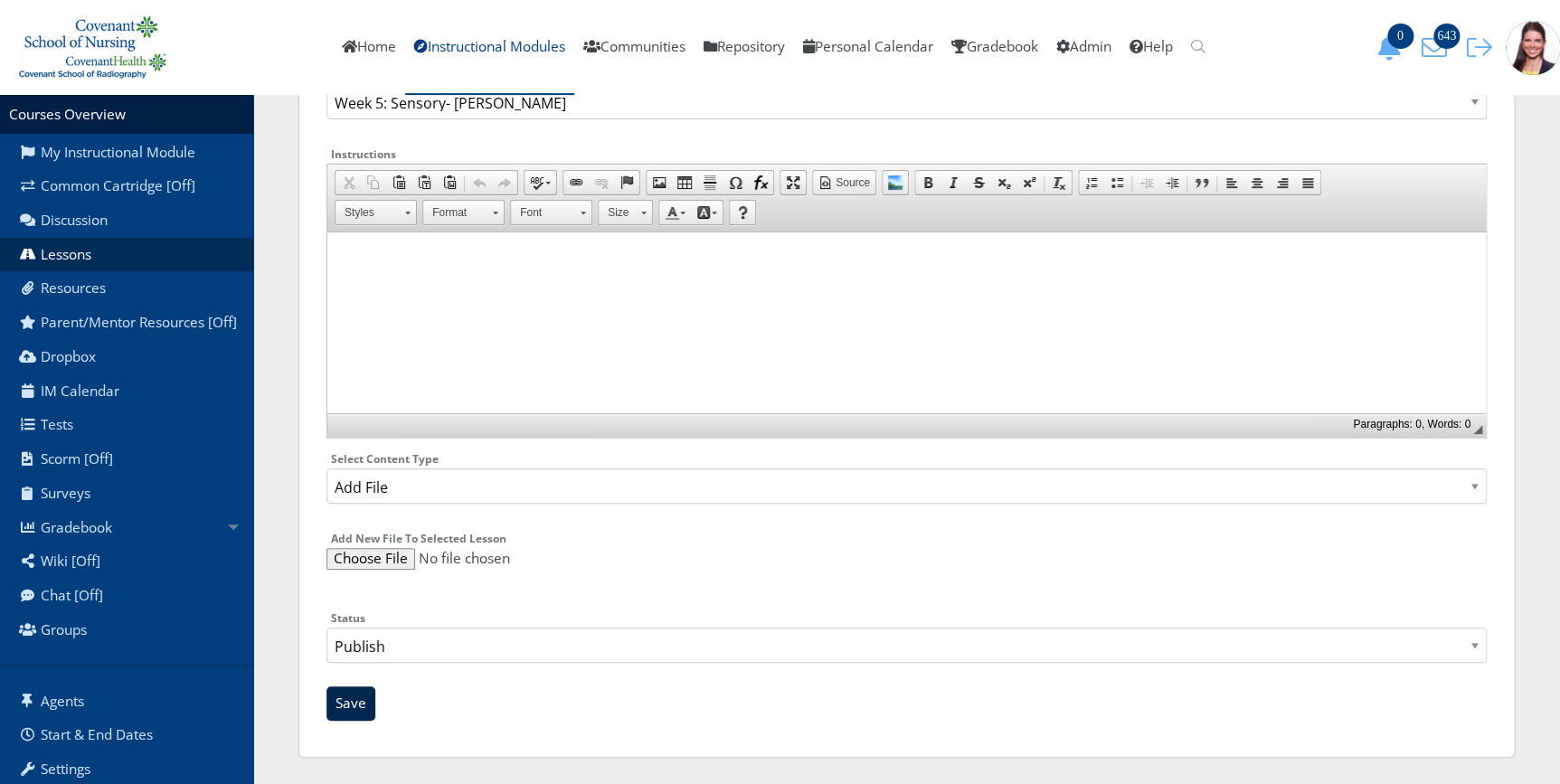
click at [352, 704] on input "Save" at bounding box center [350, 703] width 49 height 35
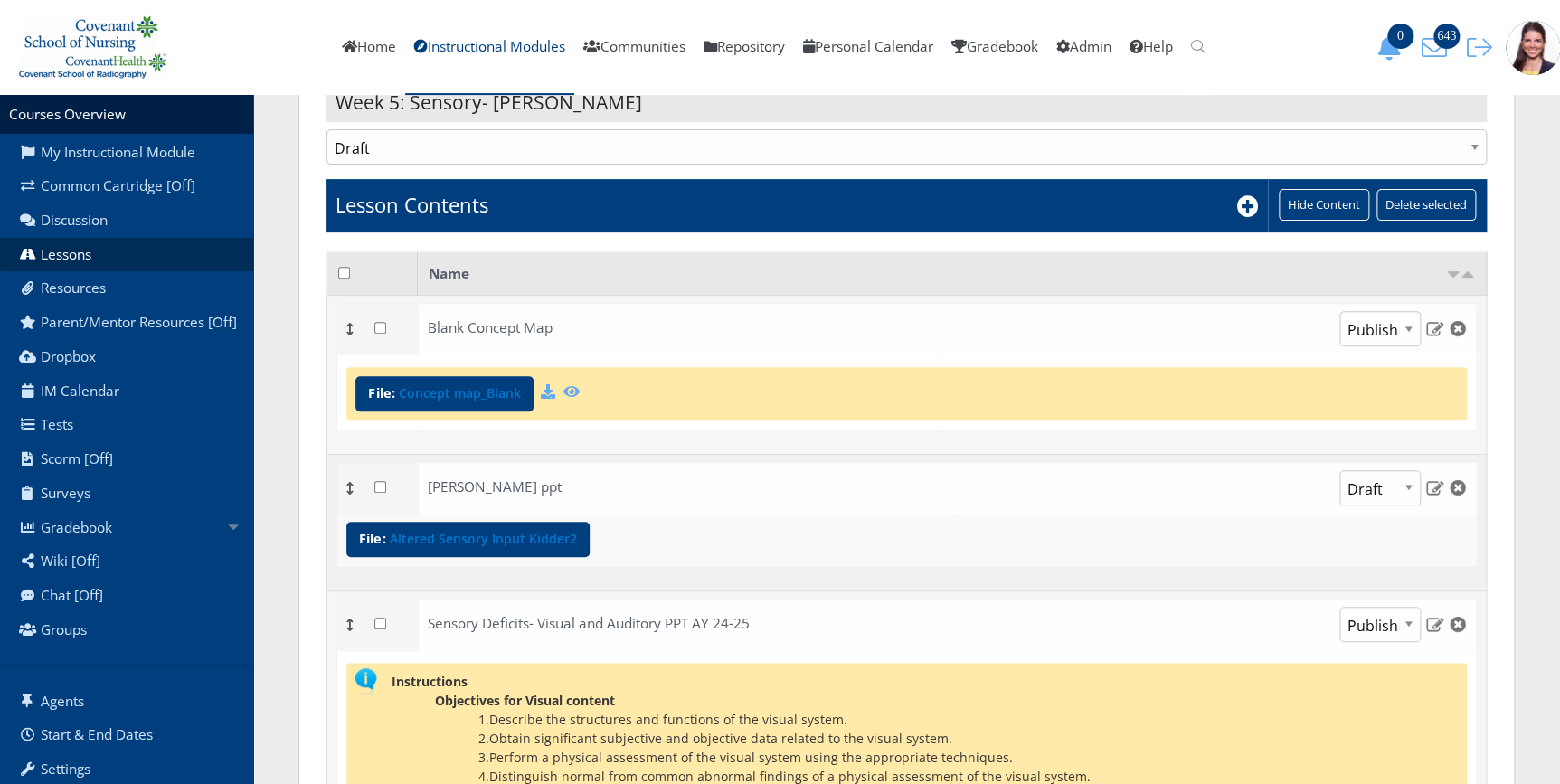
scroll to position [328, 0]
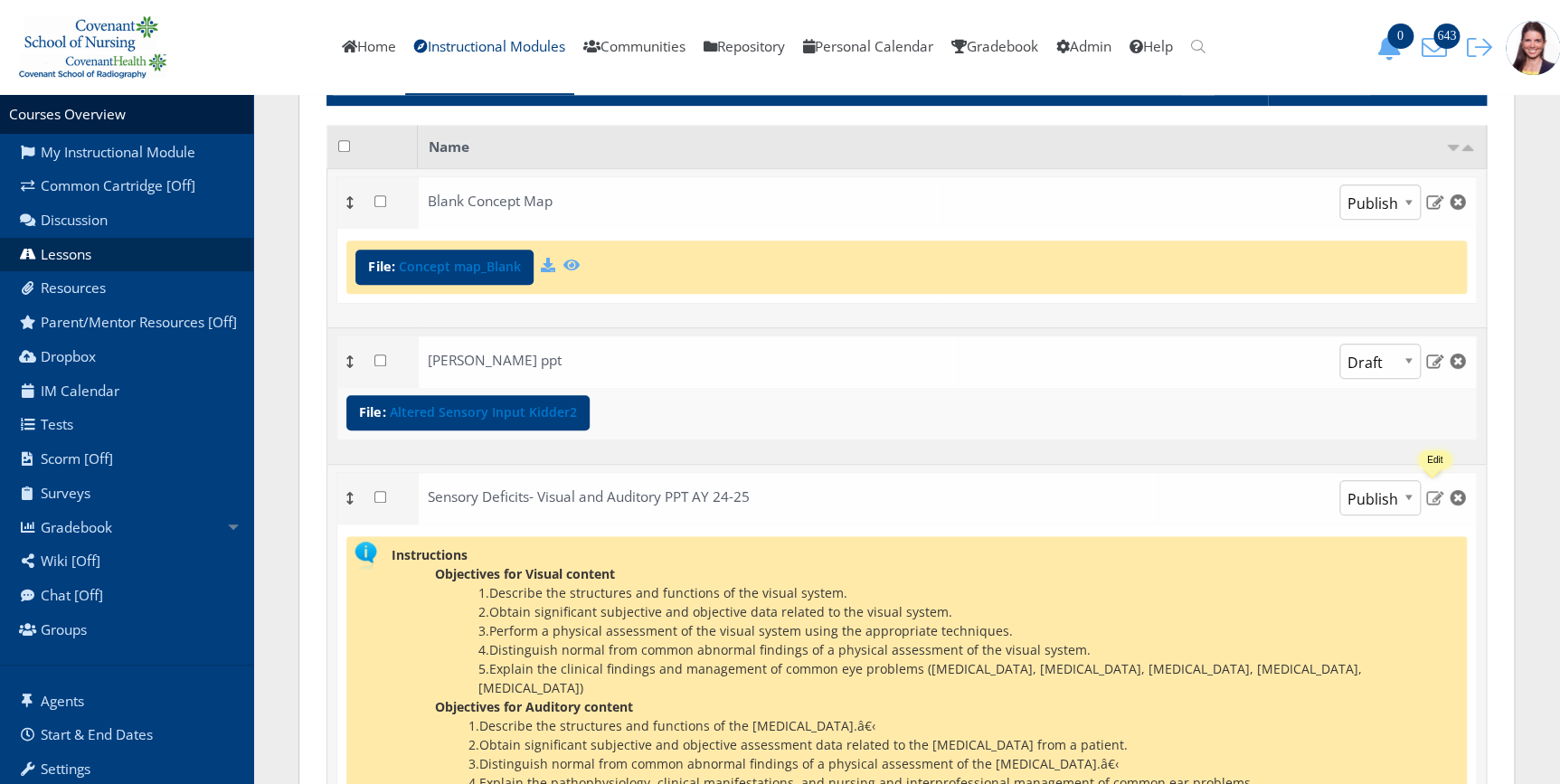
click at [1433, 489] on img at bounding box center [1434, 497] width 19 height 16
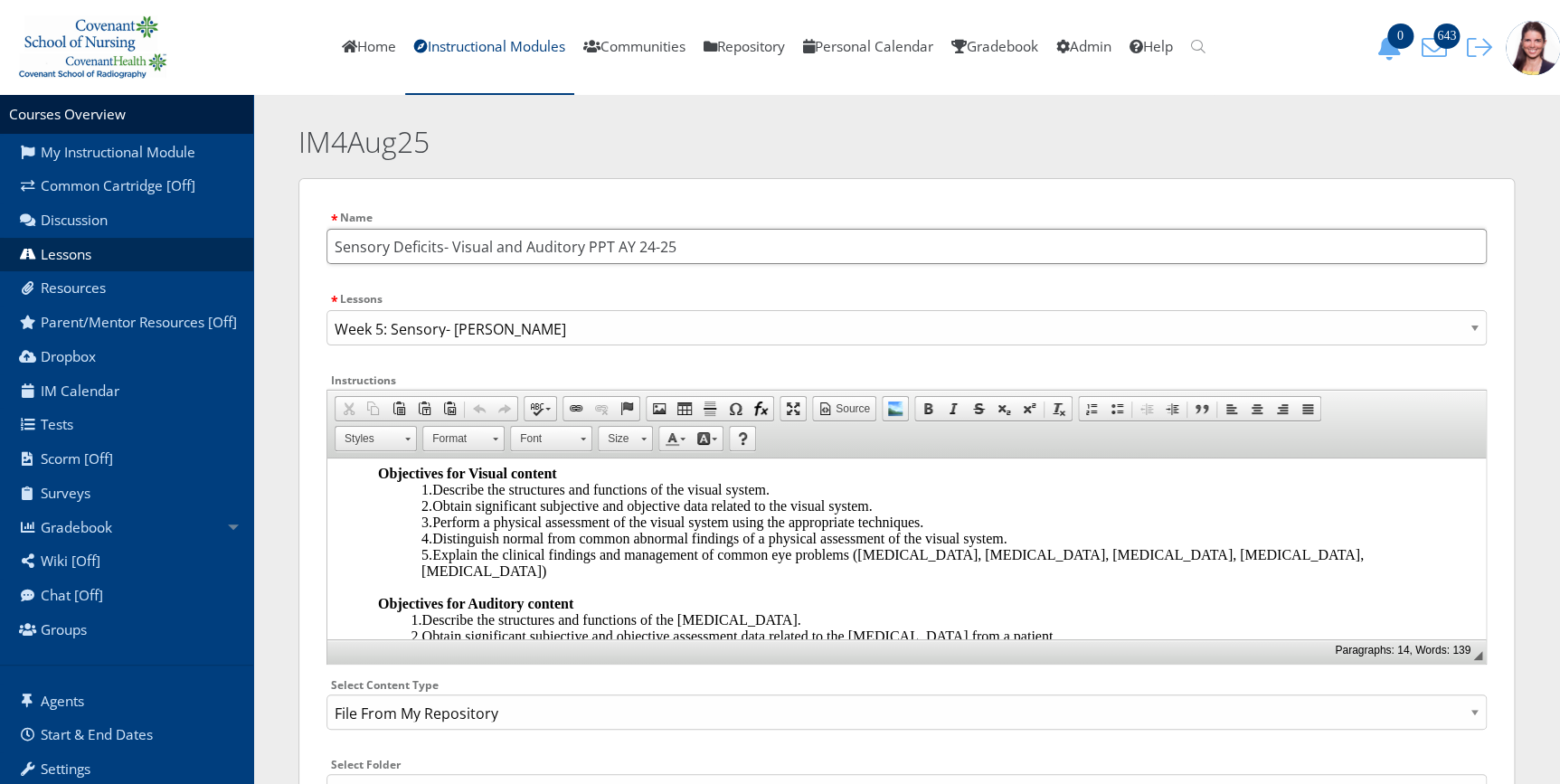
click at [695, 247] on input "Sensory Deficits- Visual and Auditory PPT AY 24-25" at bounding box center [906, 247] width 1160 height 36
type input "Sensory Deficits- Visual and Auditory PPT"
click at [705, 193] on div "Name Sensory Deficits- Visual and Auditory PPT Lessons Concept Map- Blank Quara…" at bounding box center [906, 620] width 1216 height 885
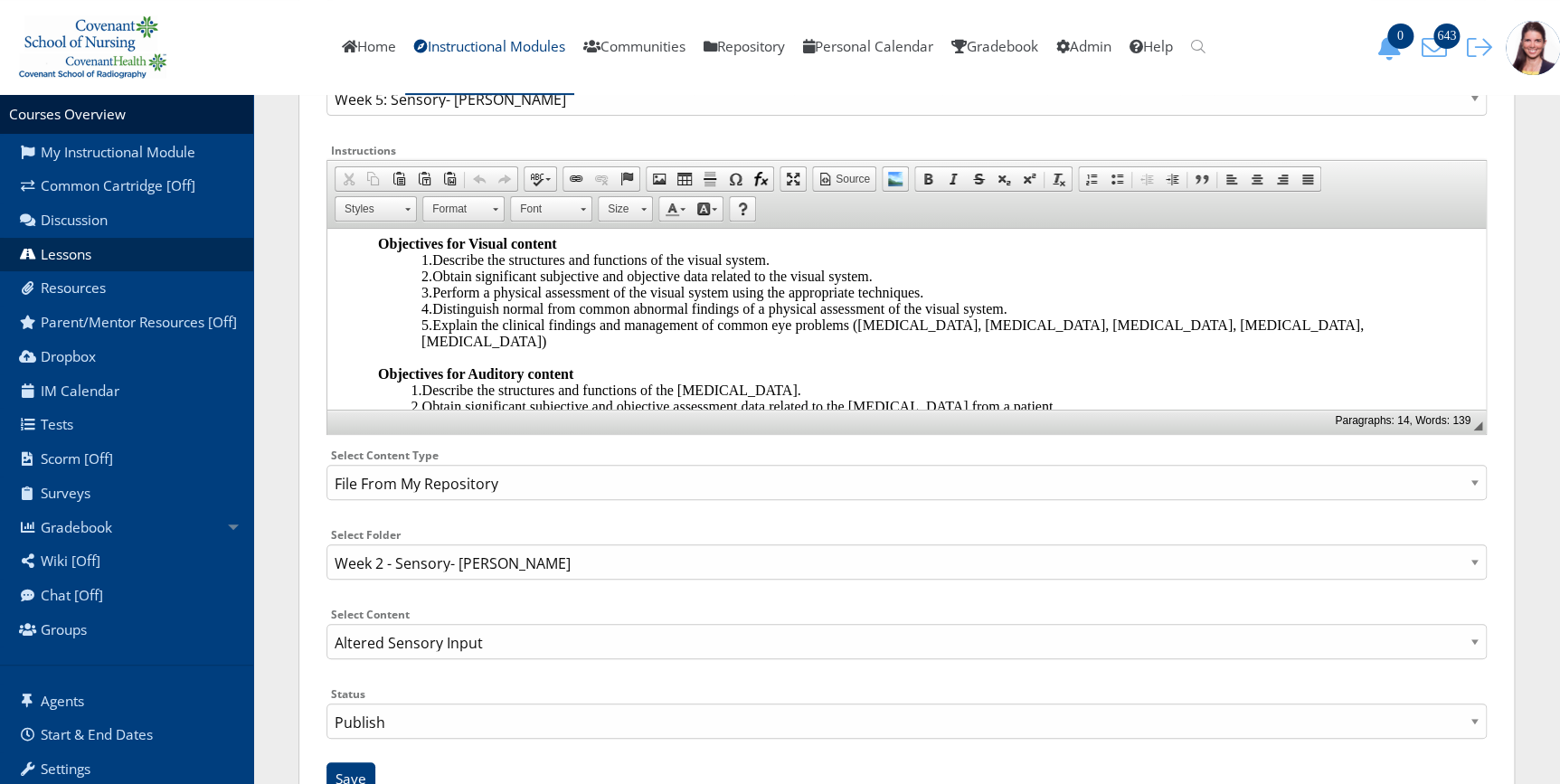
scroll to position [306, 0]
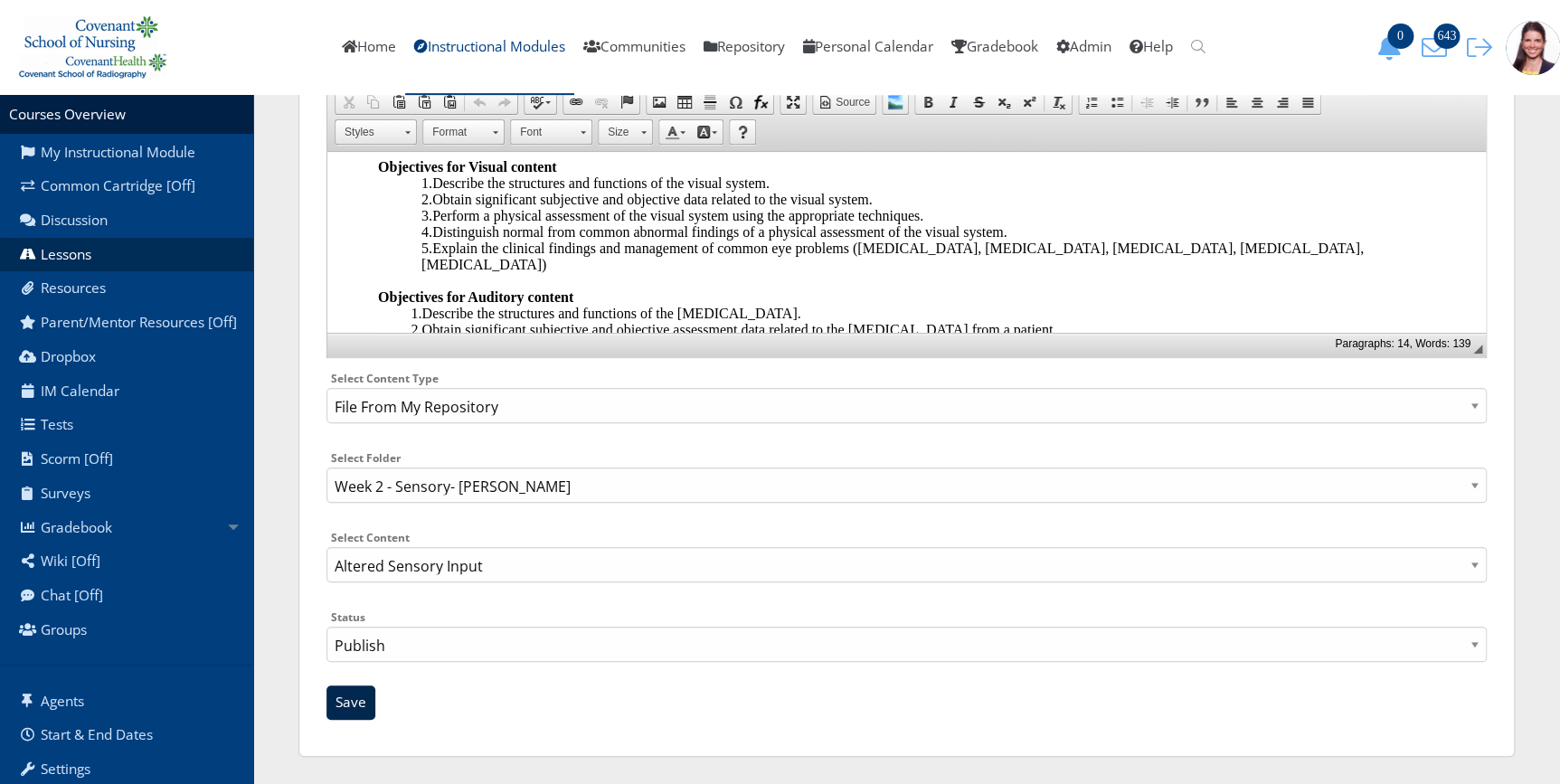
click at [354, 711] on input "Save" at bounding box center [350, 702] width 49 height 35
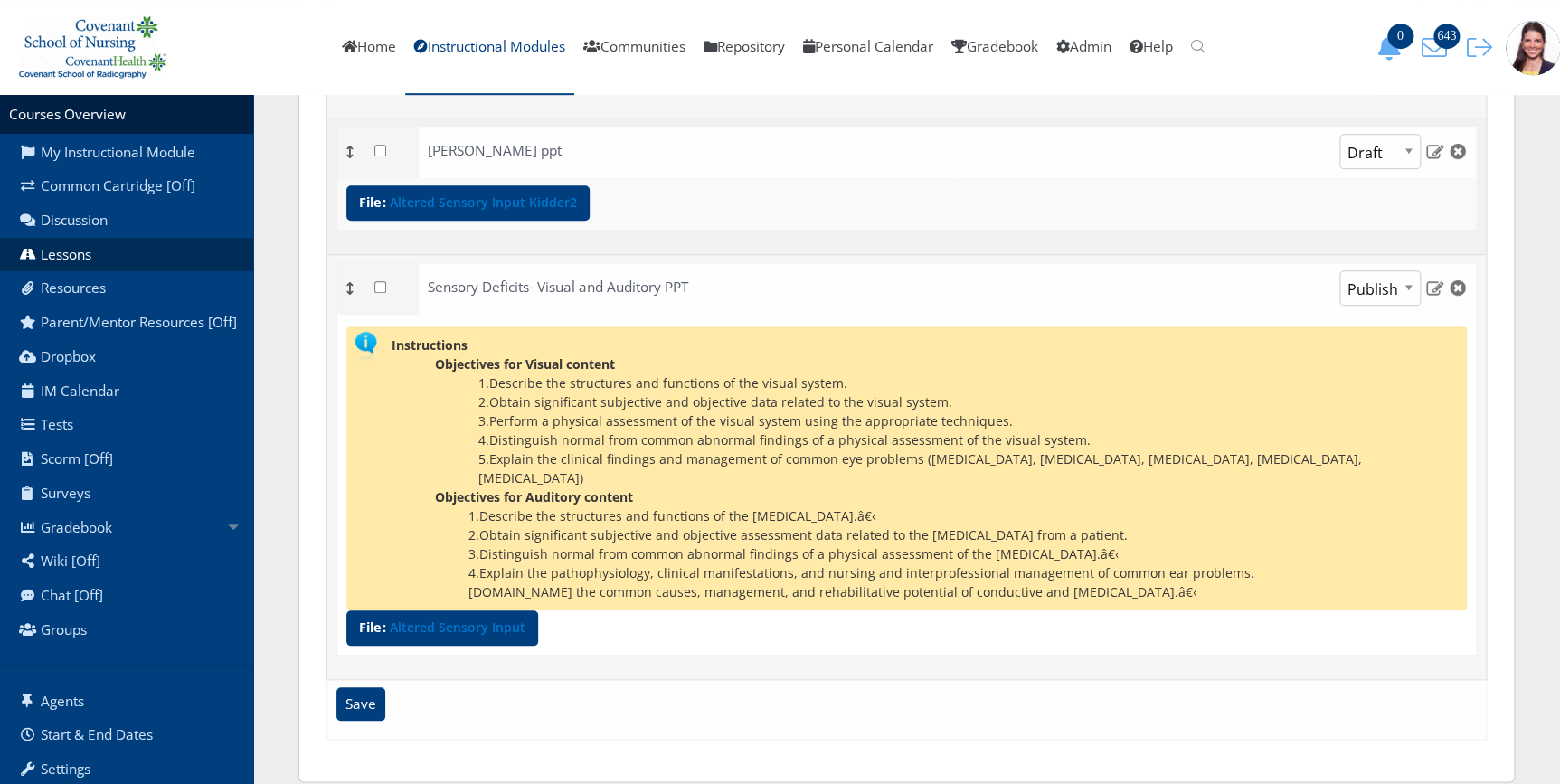
scroll to position [561, 0]
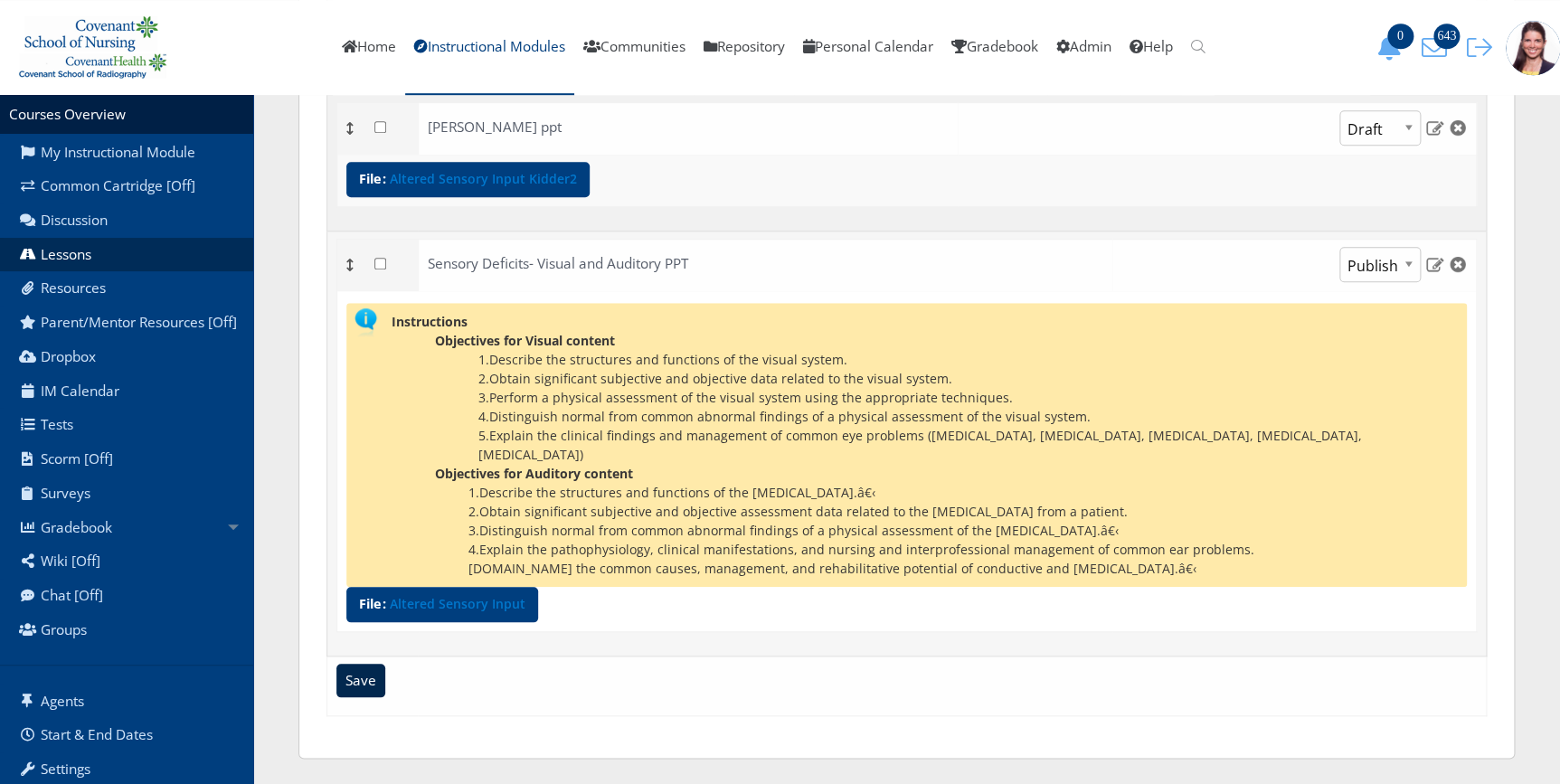
click at [365, 674] on input "Save" at bounding box center [360, 680] width 49 height 35
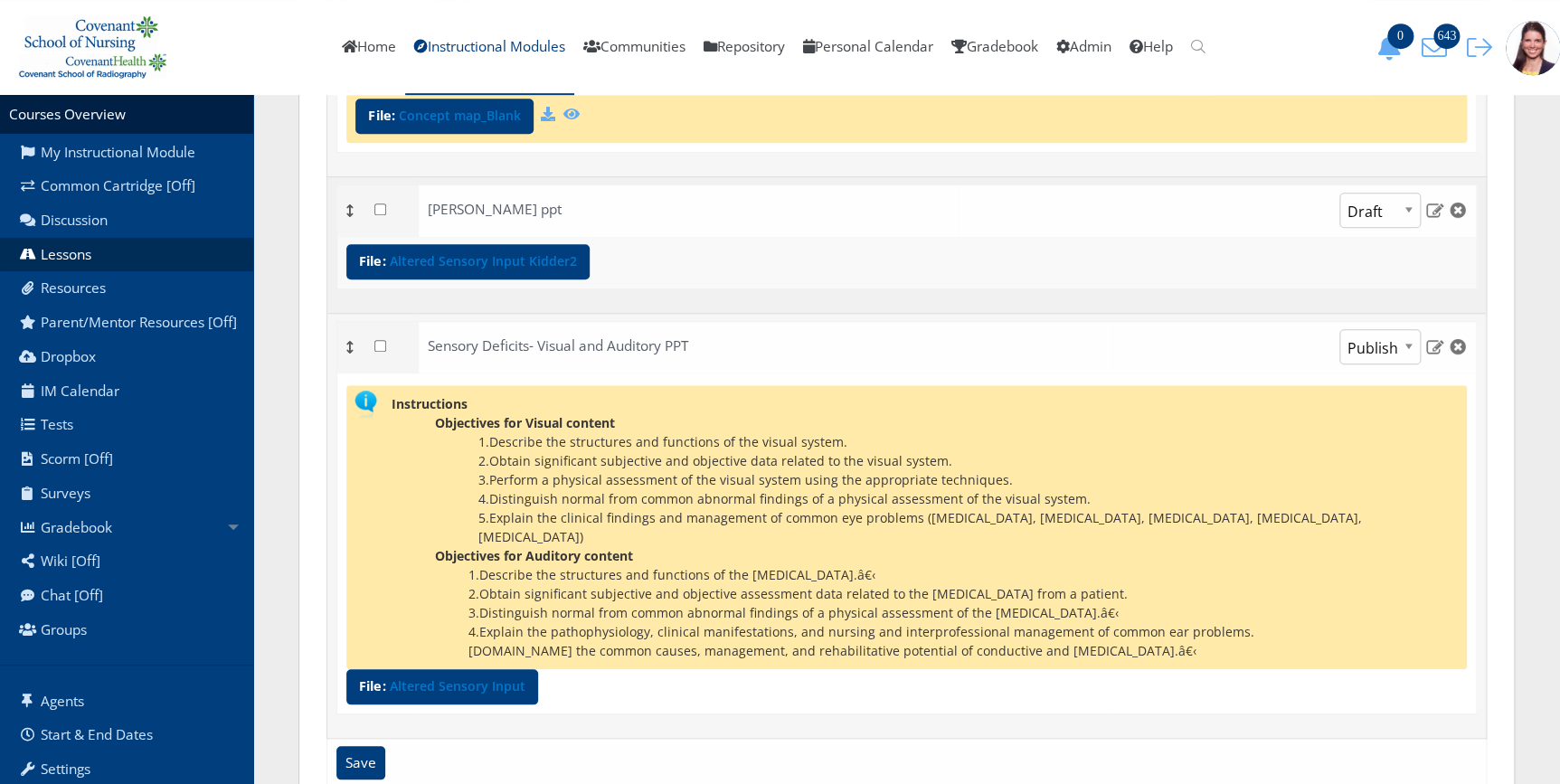
scroll to position [68, 0]
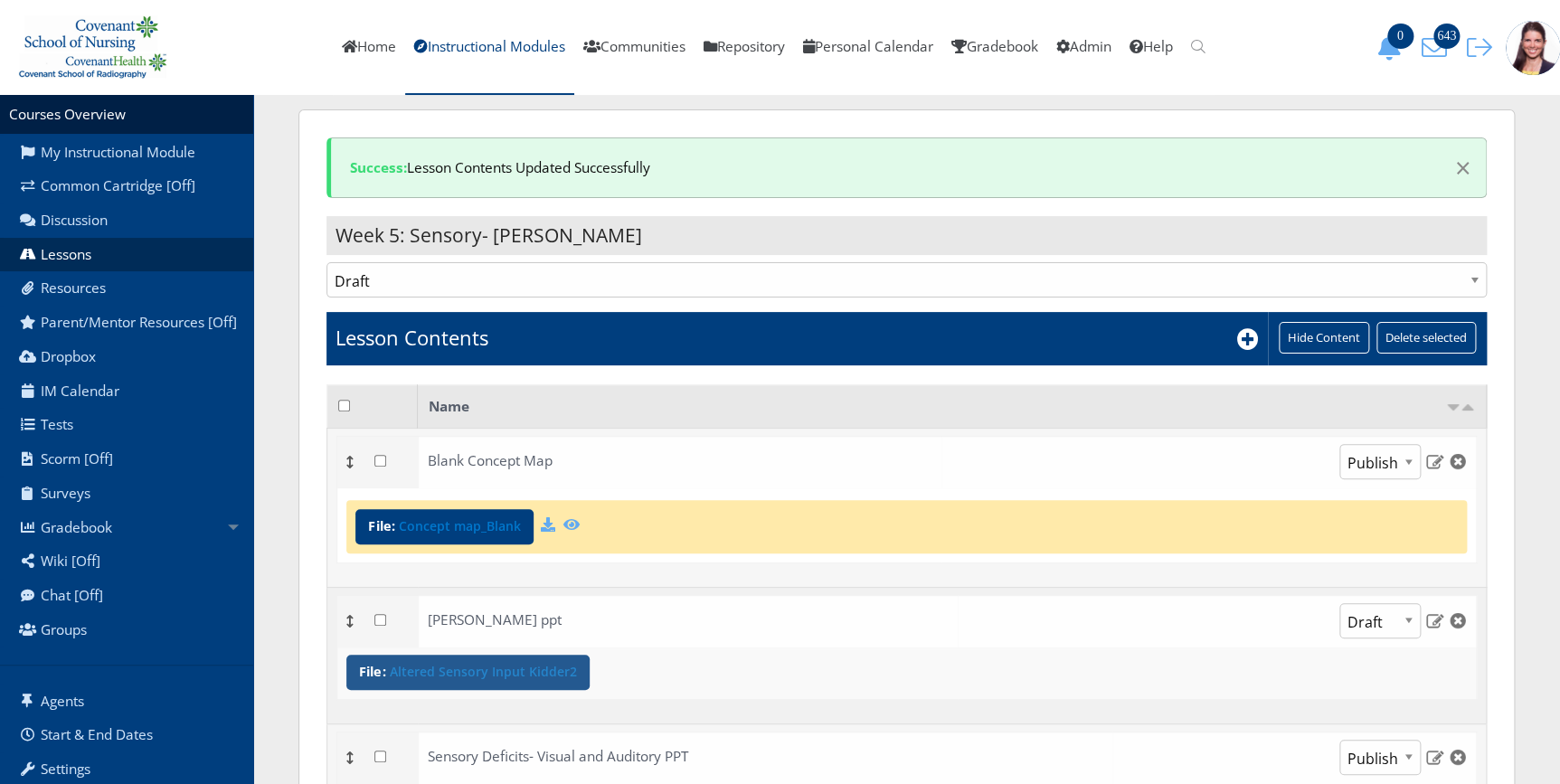
click at [469, 678] on link "Altered Sensory Input Kidder2" at bounding box center [482, 671] width 187 height 13
